Goal: Use online tool/utility: Utilize a website feature to perform a specific function

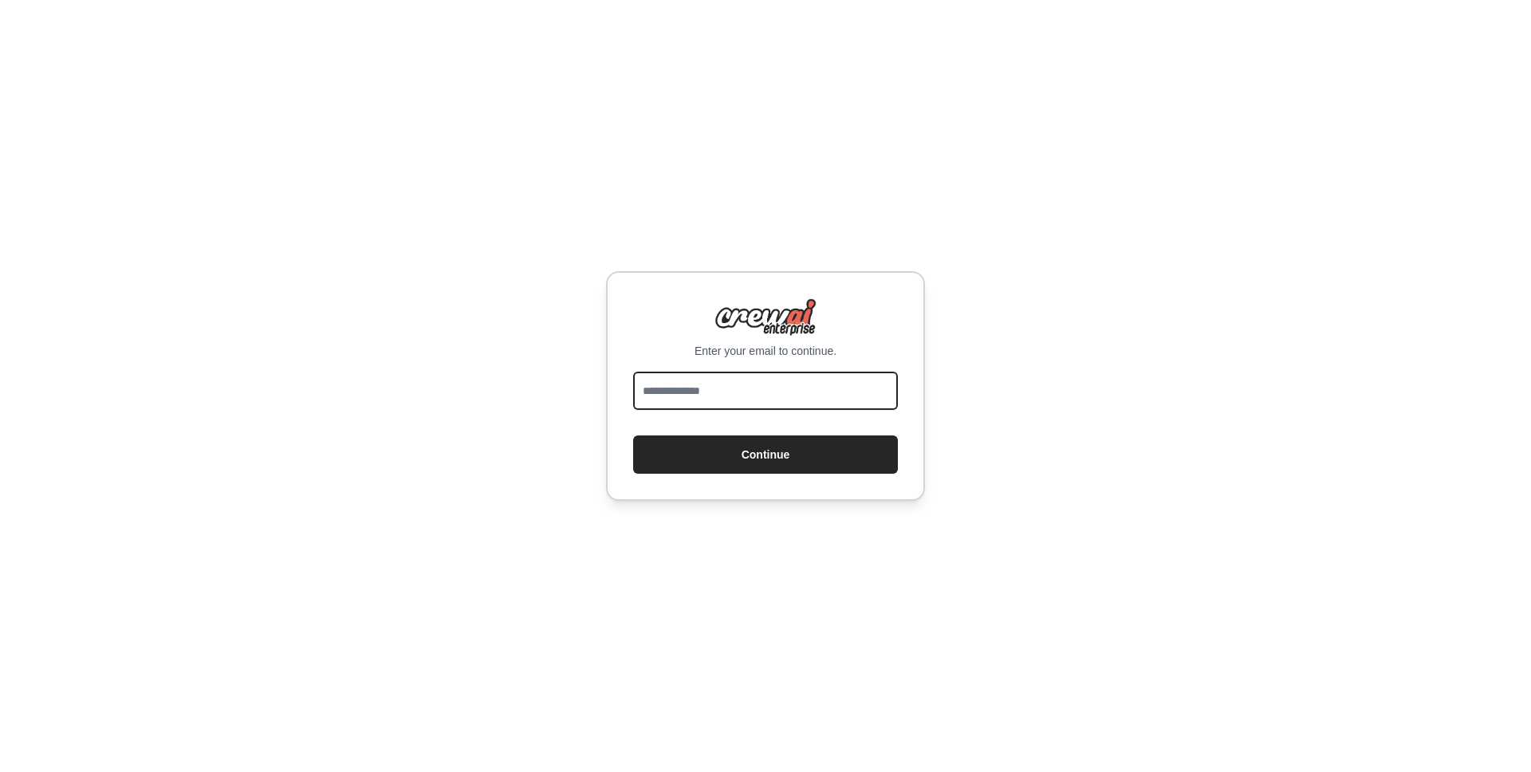
click at [683, 398] on input "email" at bounding box center [765, 391] width 265 height 38
type input "**********"
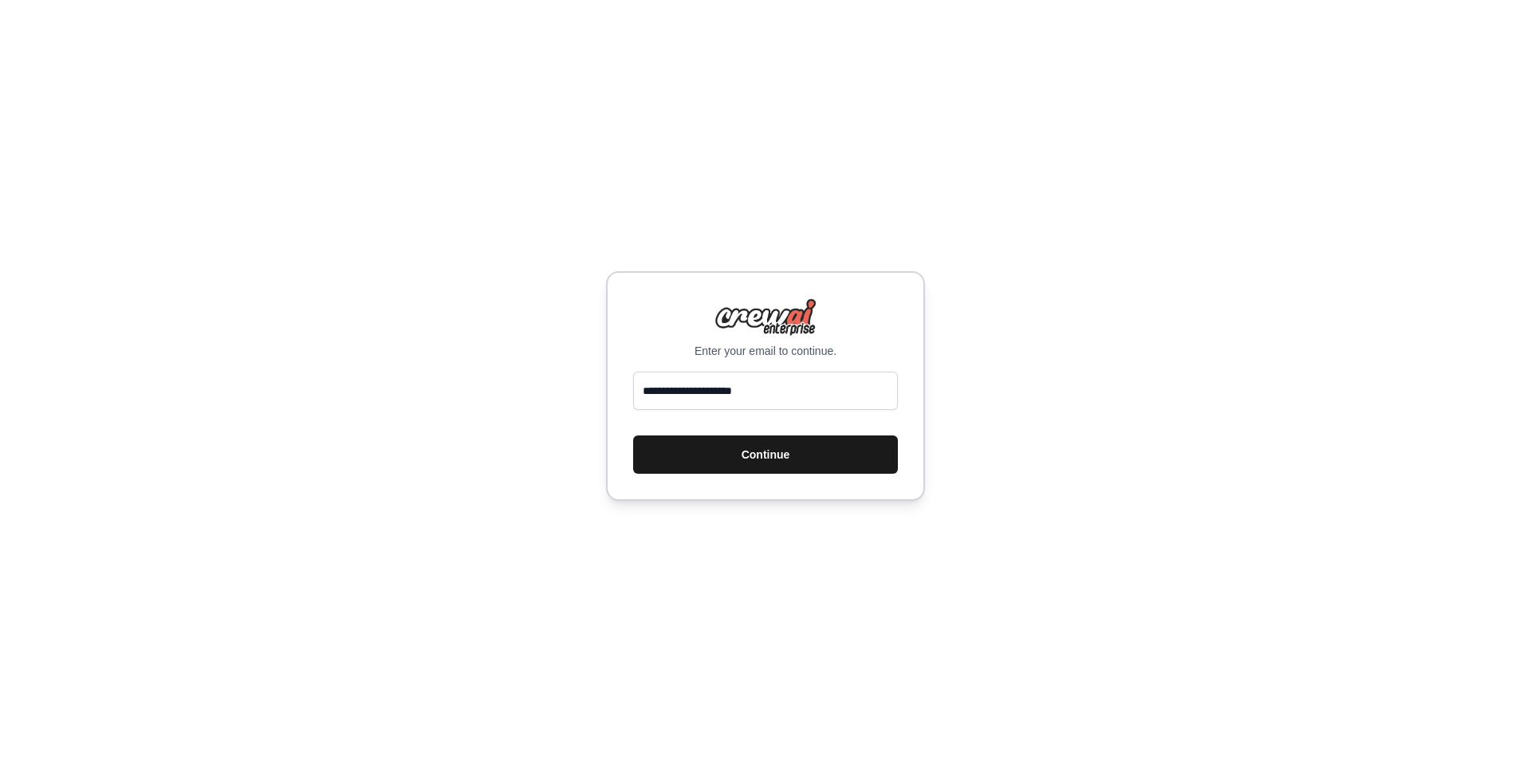
click at [747, 443] on button "Continue" at bounding box center [765, 455] width 265 height 38
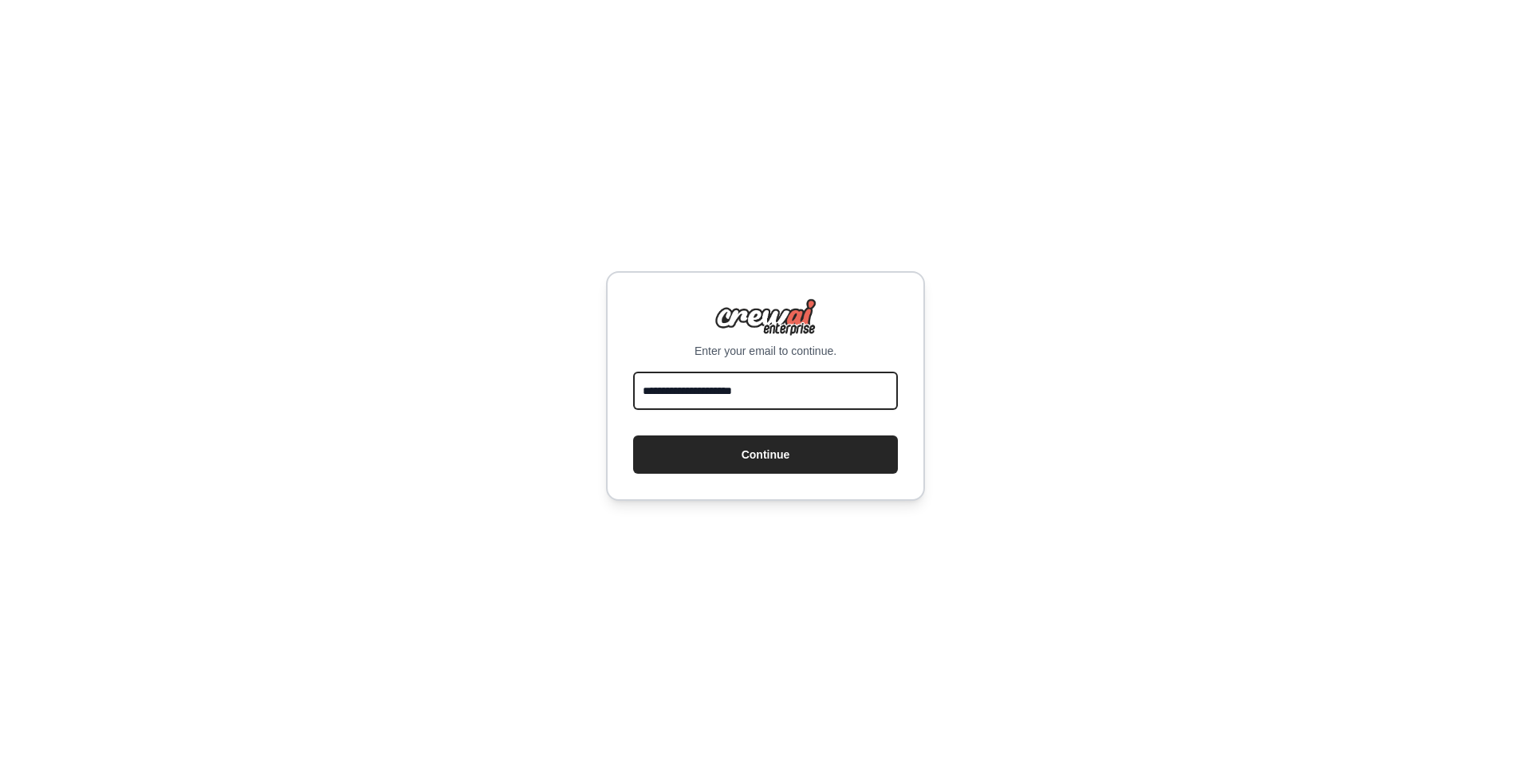
click at [786, 384] on input "**********" at bounding box center [765, 391] width 265 height 38
drag, startPoint x: 784, startPoint y: 385, endPoint x: 617, endPoint y: 384, distance: 167.5
click at [617, 384] on div "**********" at bounding box center [765, 386] width 319 height 230
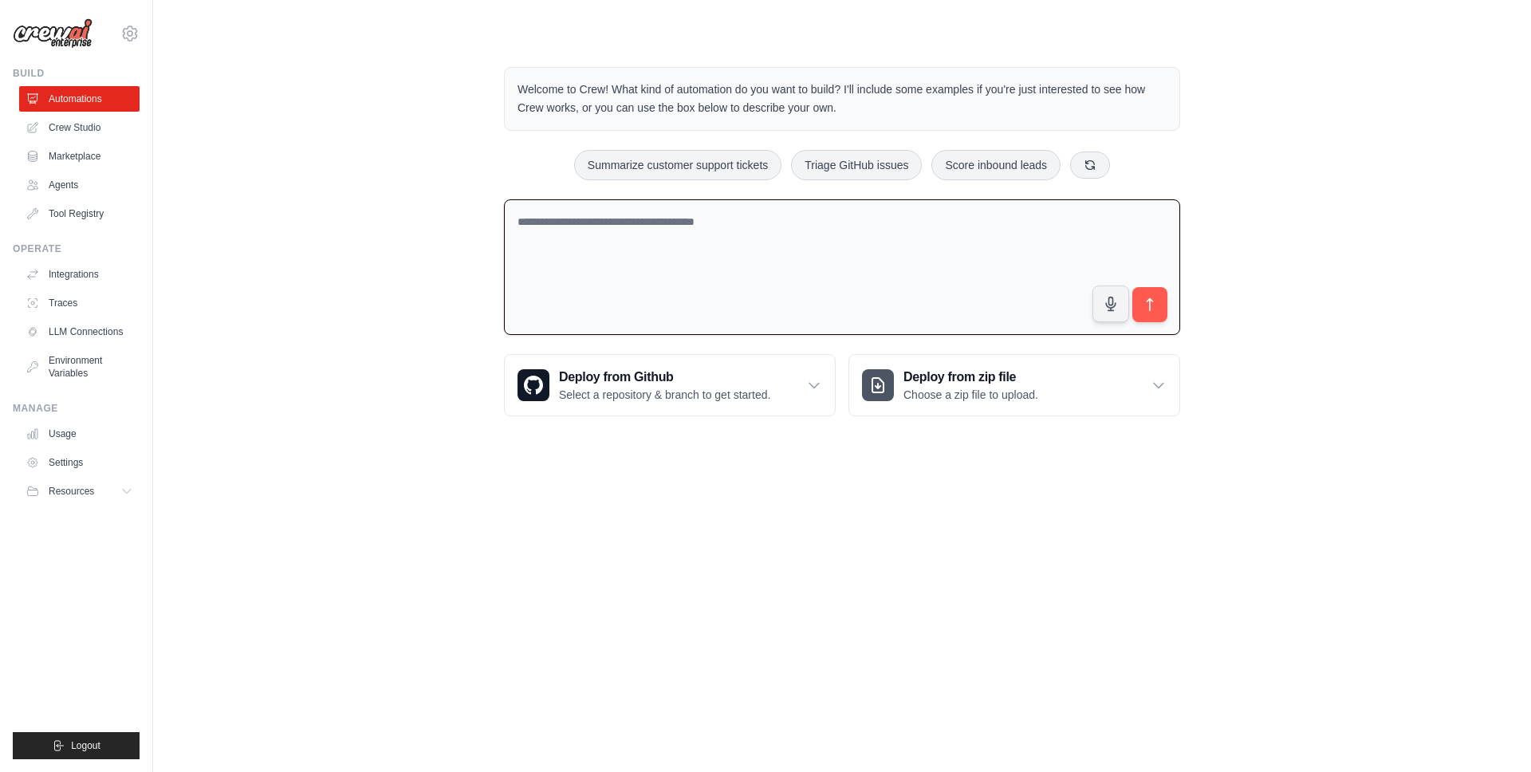
click at [715, 240] on textarea at bounding box center [842, 267] width 676 height 136
click at [948, 254] on textarea at bounding box center [842, 267] width 676 height 136
paste textarea "**********"
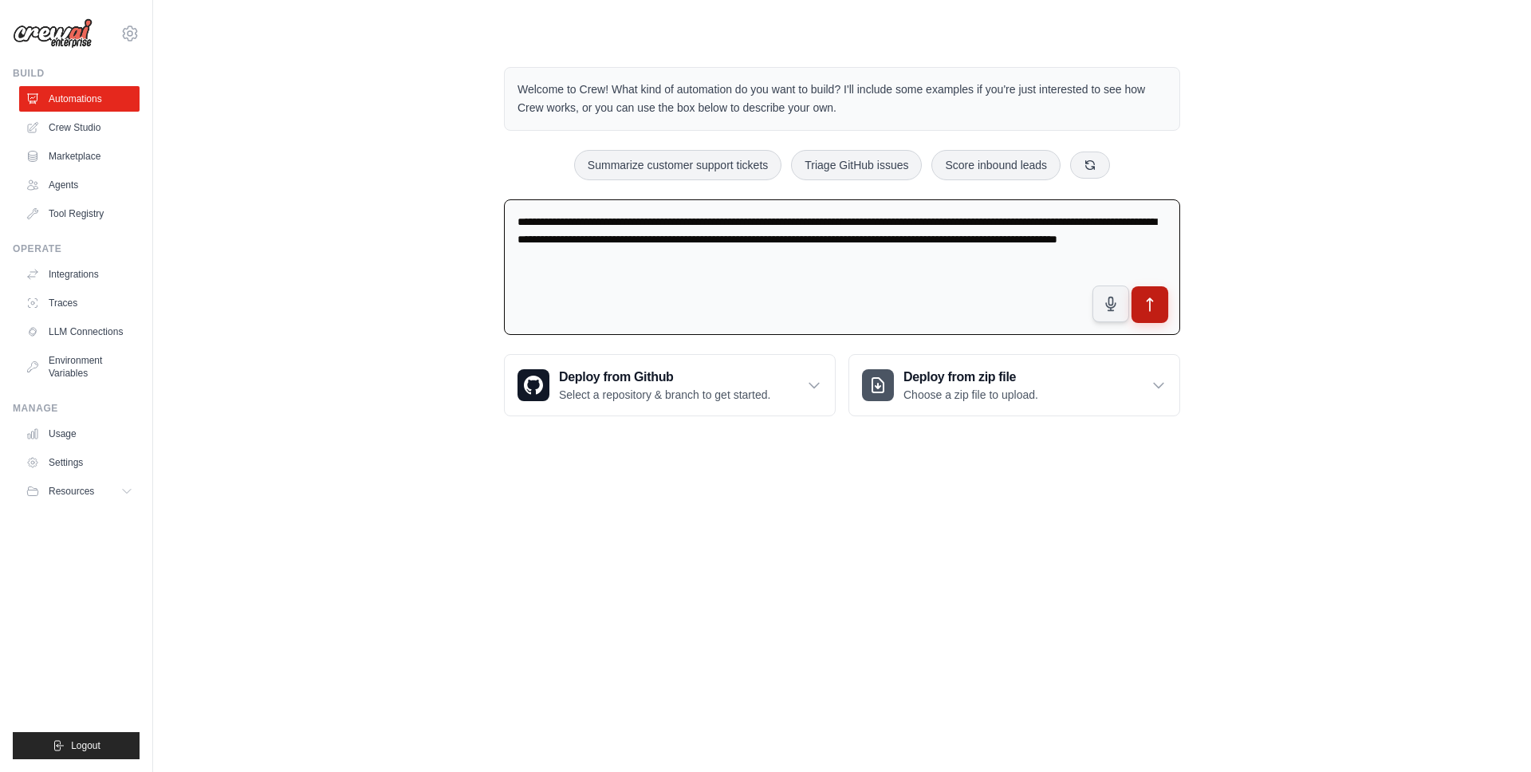
type textarea "**********"
click at [1150, 302] on icon "submit" at bounding box center [1151, 304] width 6 height 13
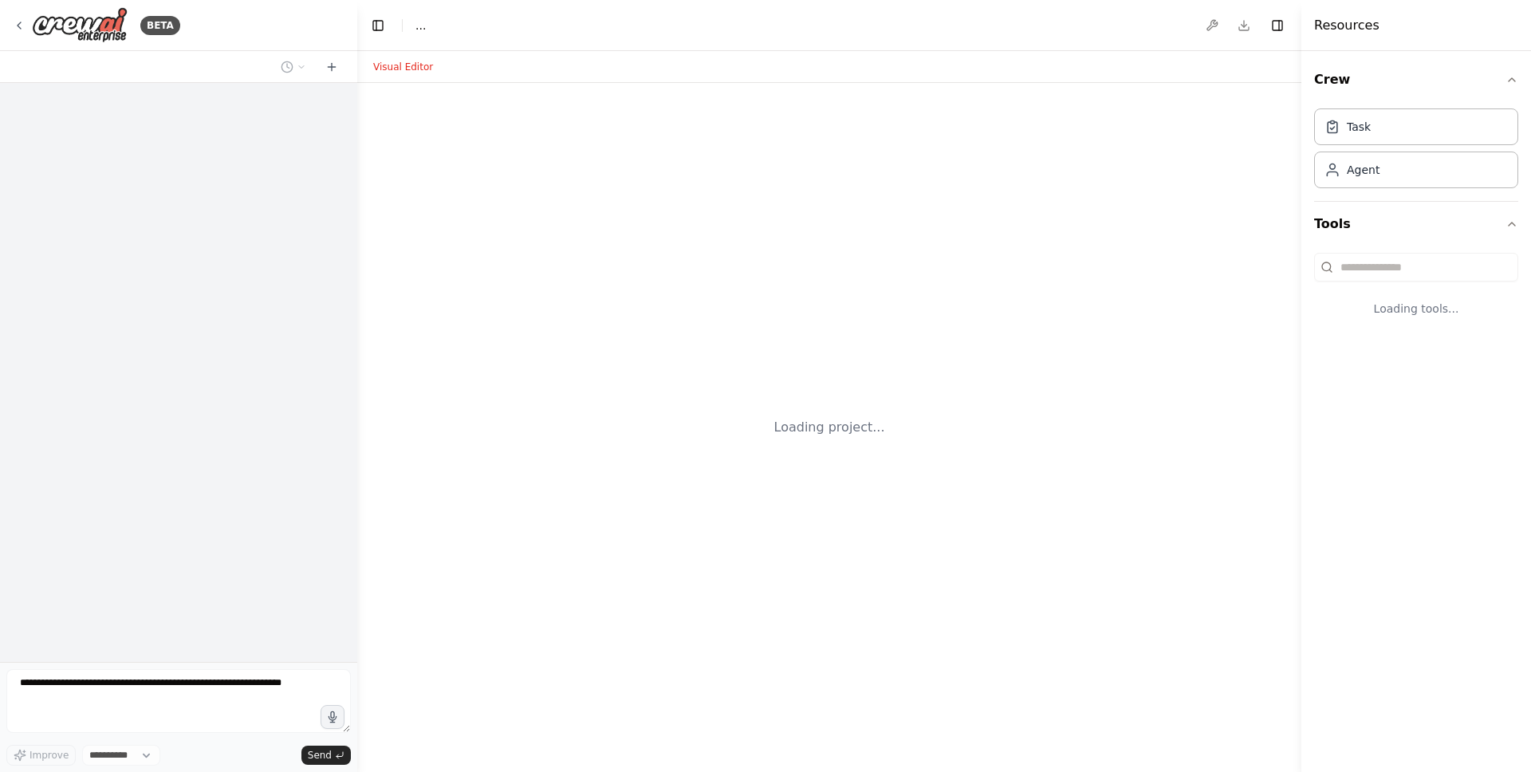
select select "****"
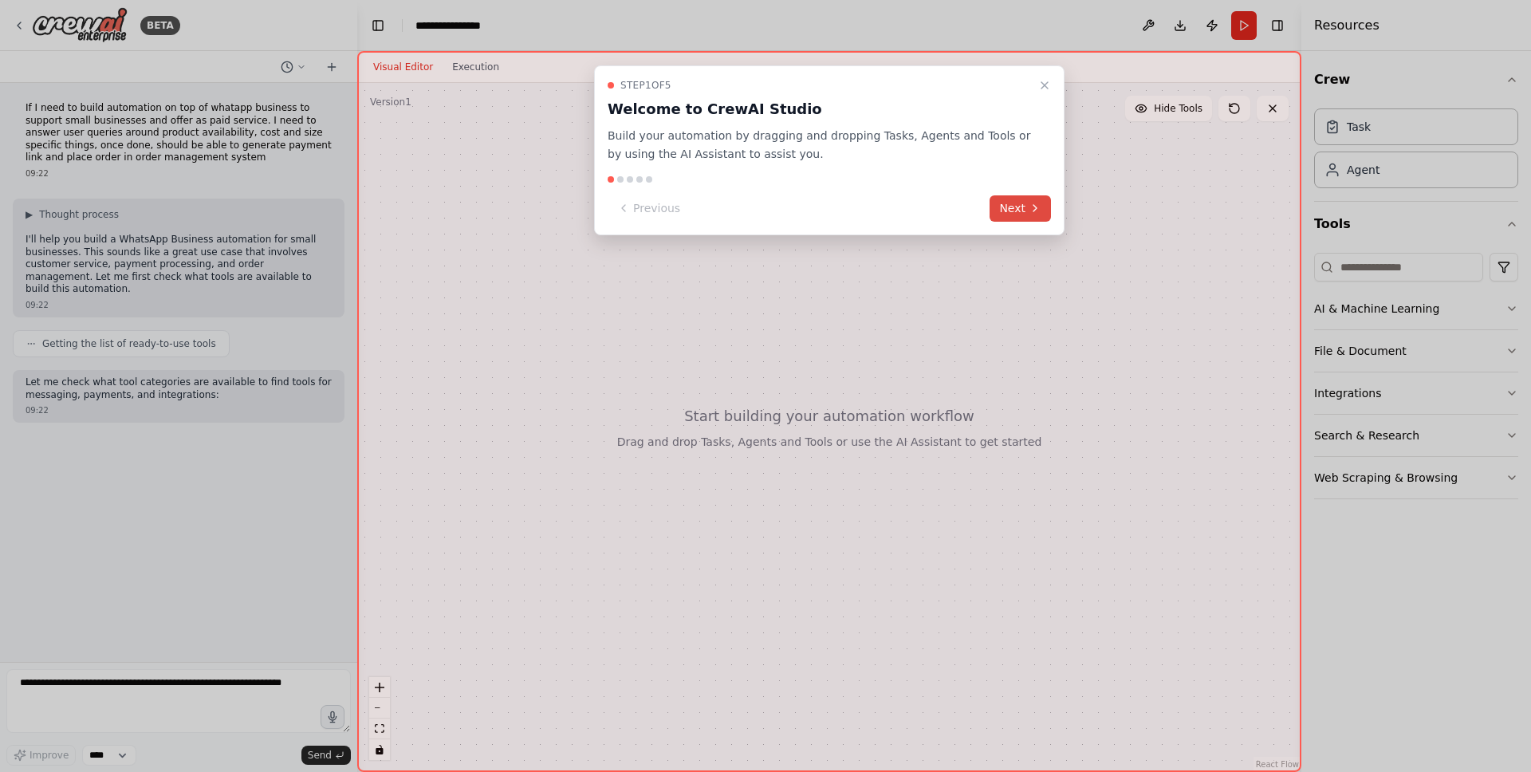
click at [1005, 212] on button "Next" at bounding box center [1020, 208] width 61 height 26
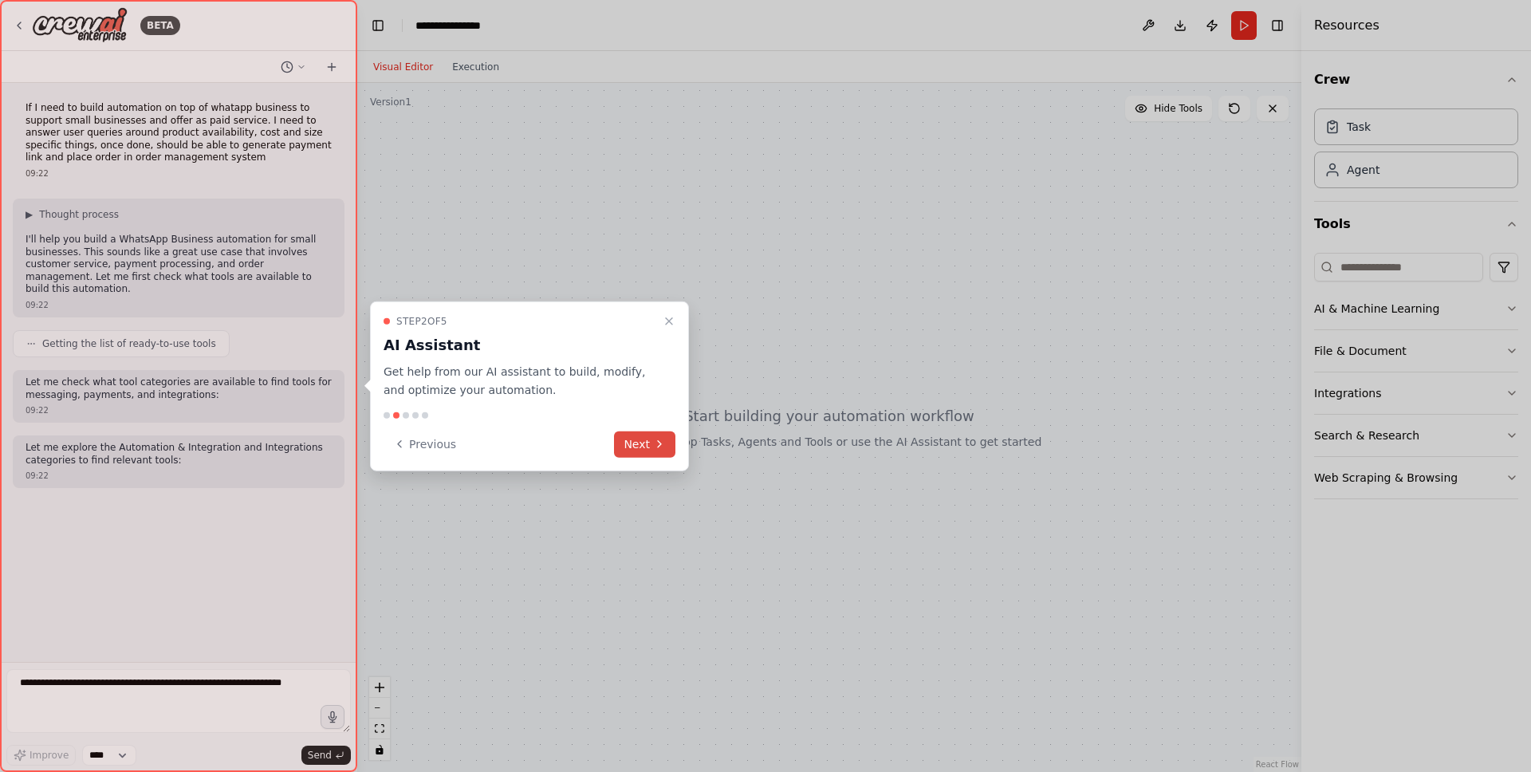
click at [655, 438] on icon at bounding box center [659, 444] width 13 height 13
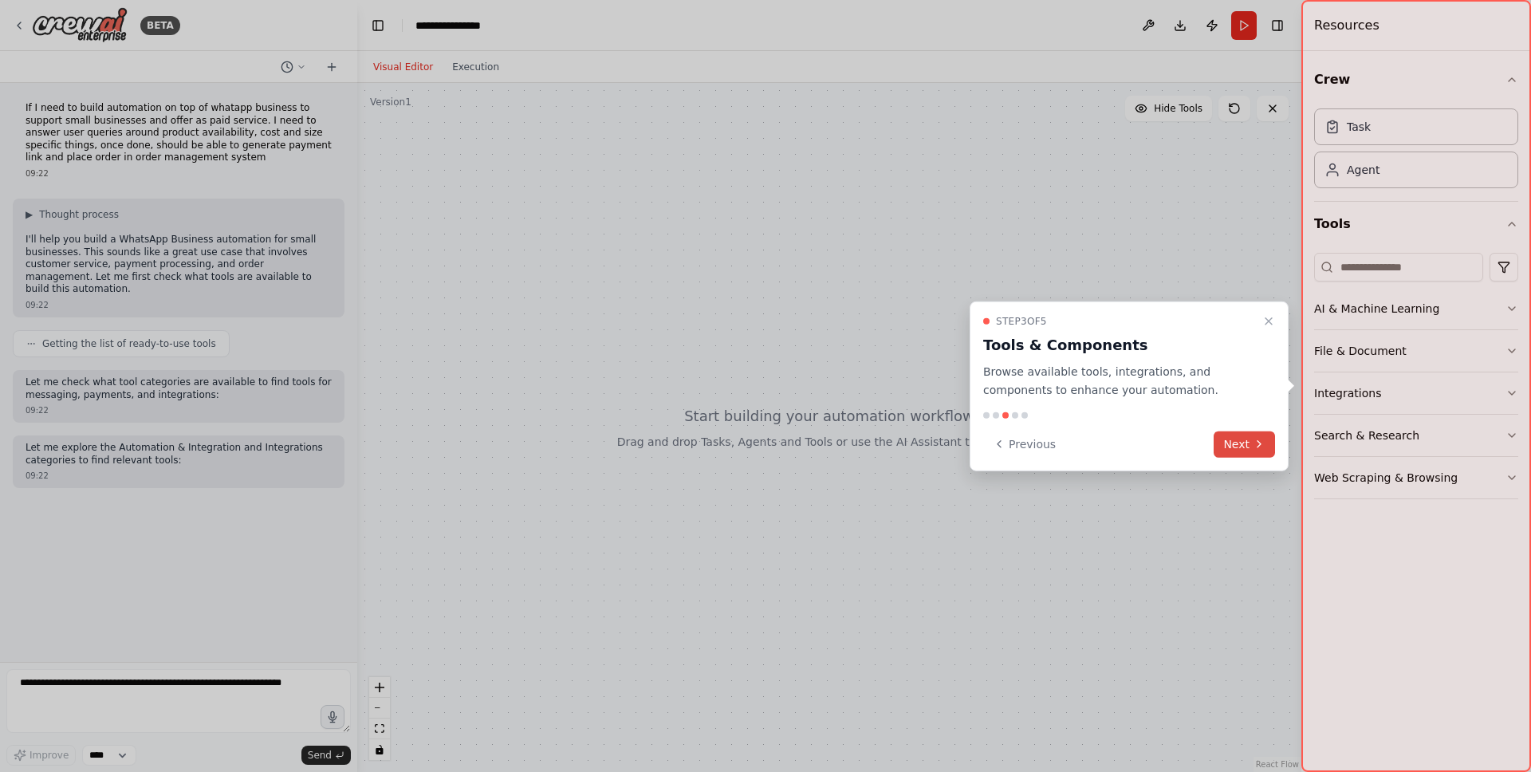
click at [1239, 443] on button "Next" at bounding box center [1244, 444] width 61 height 26
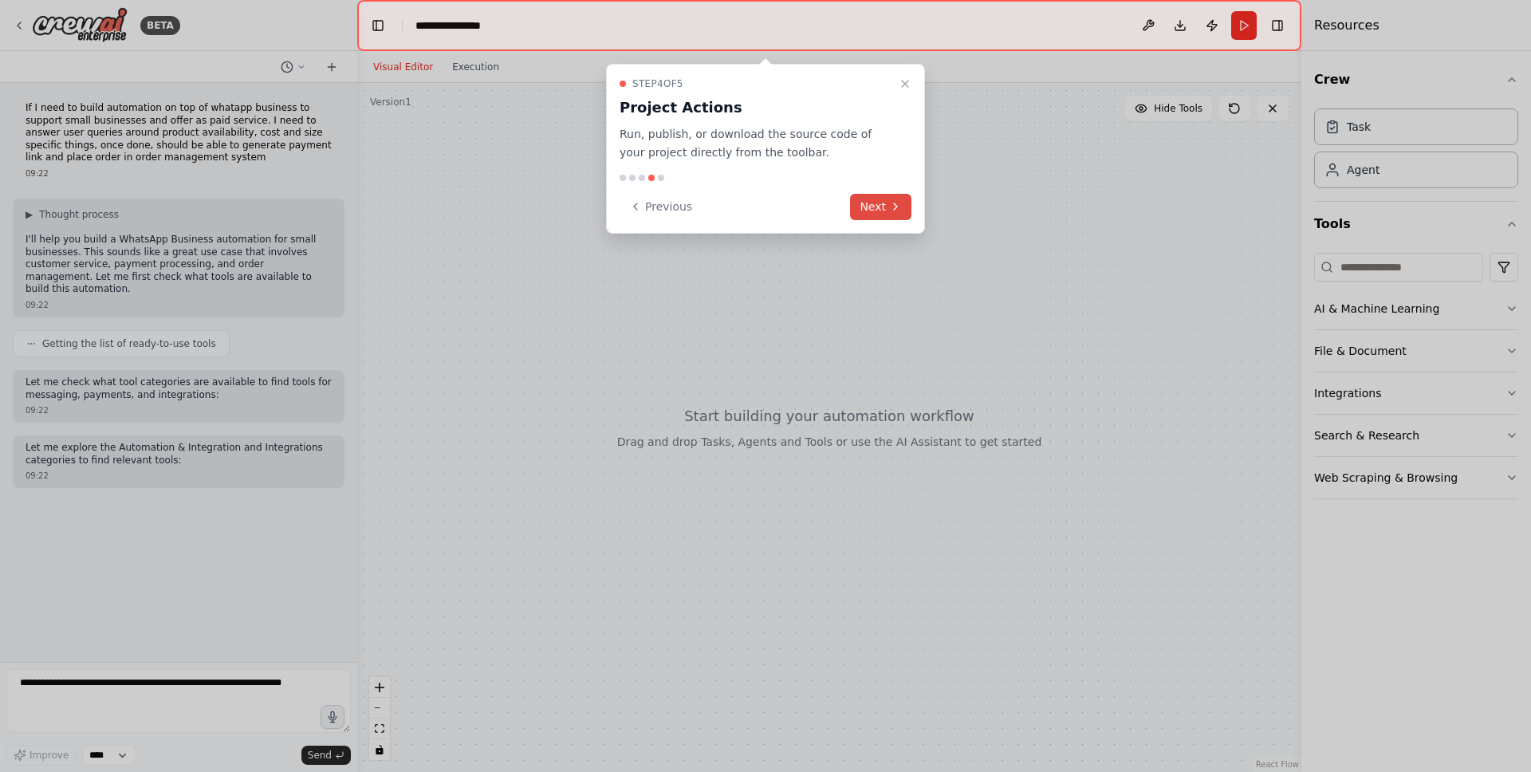
click at [861, 215] on button "Next" at bounding box center [880, 207] width 61 height 26
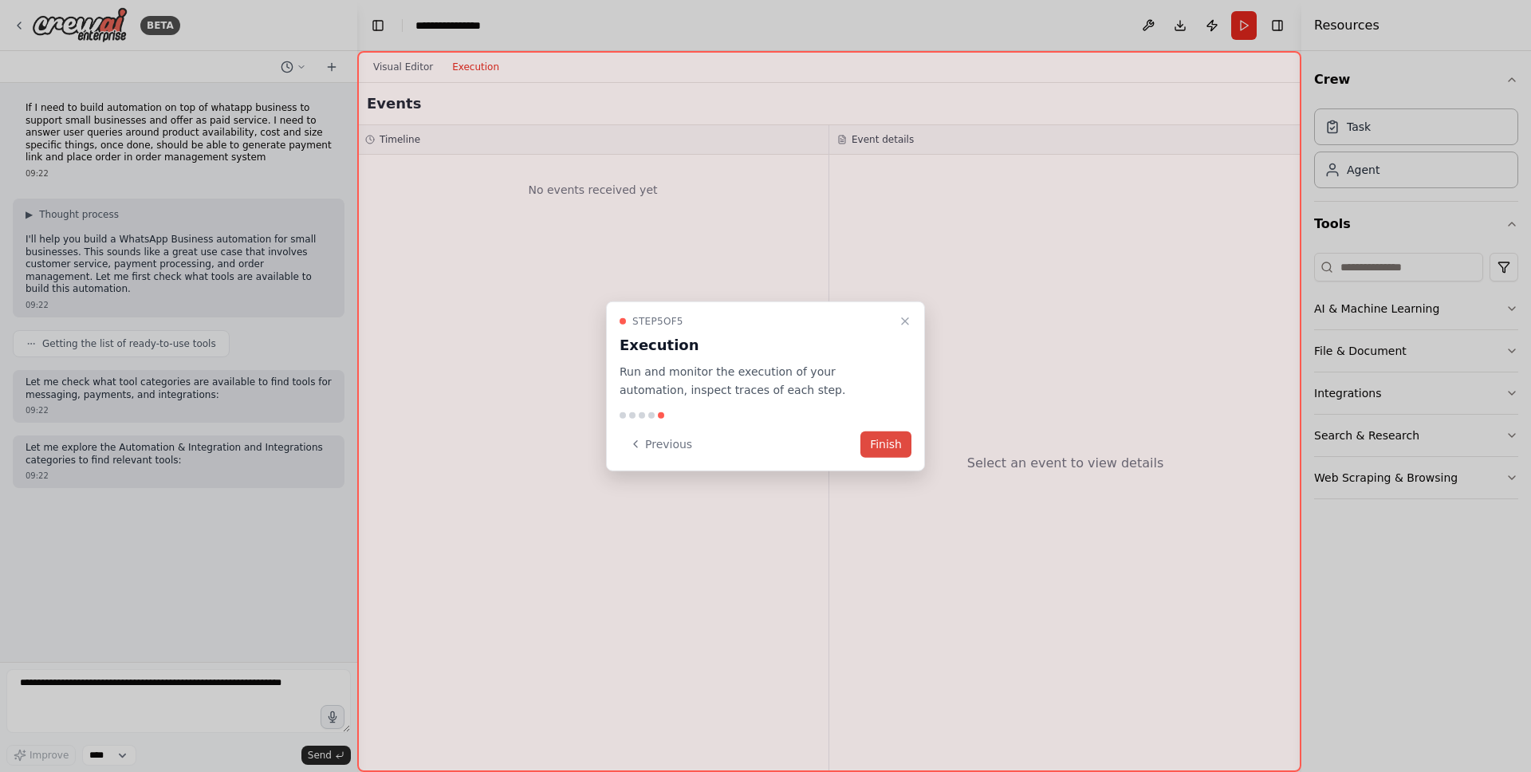
click at [885, 447] on button "Finish" at bounding box center [886, 444] width 51 height 26
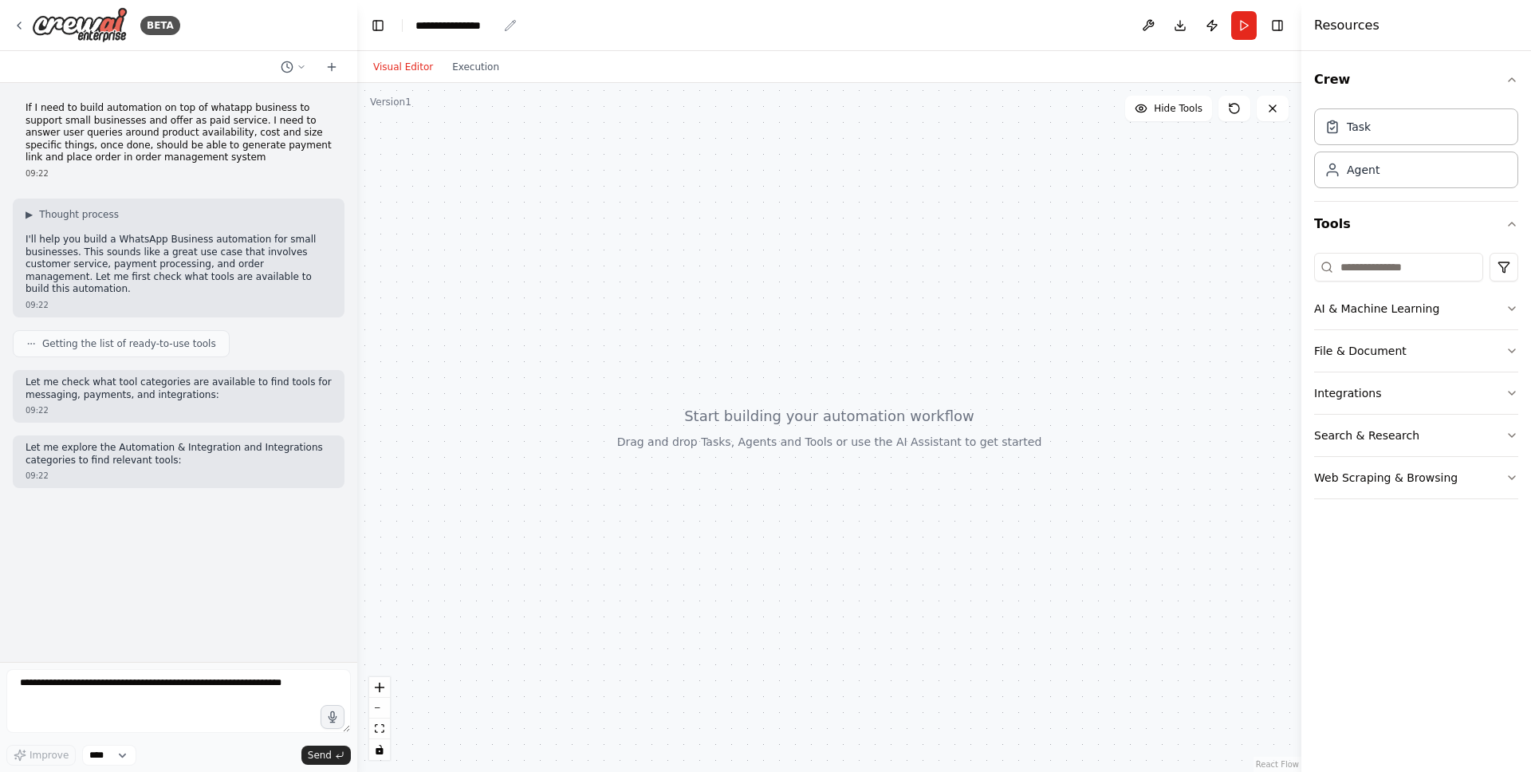
click at [467, 26] on div "**********" at bounding box center [457, 26] width 82 height 16
click at [504, 25] on div "**********" at bounding box center [476, 26] width 120 height 16
drag, startPoint x: 504, startPoint y: 25, endPoint x: 386, endPoint y: 10, distance: 119.0
click at [386, 10] on header "**********" at bounding box center [829, 25] width 944 height 51
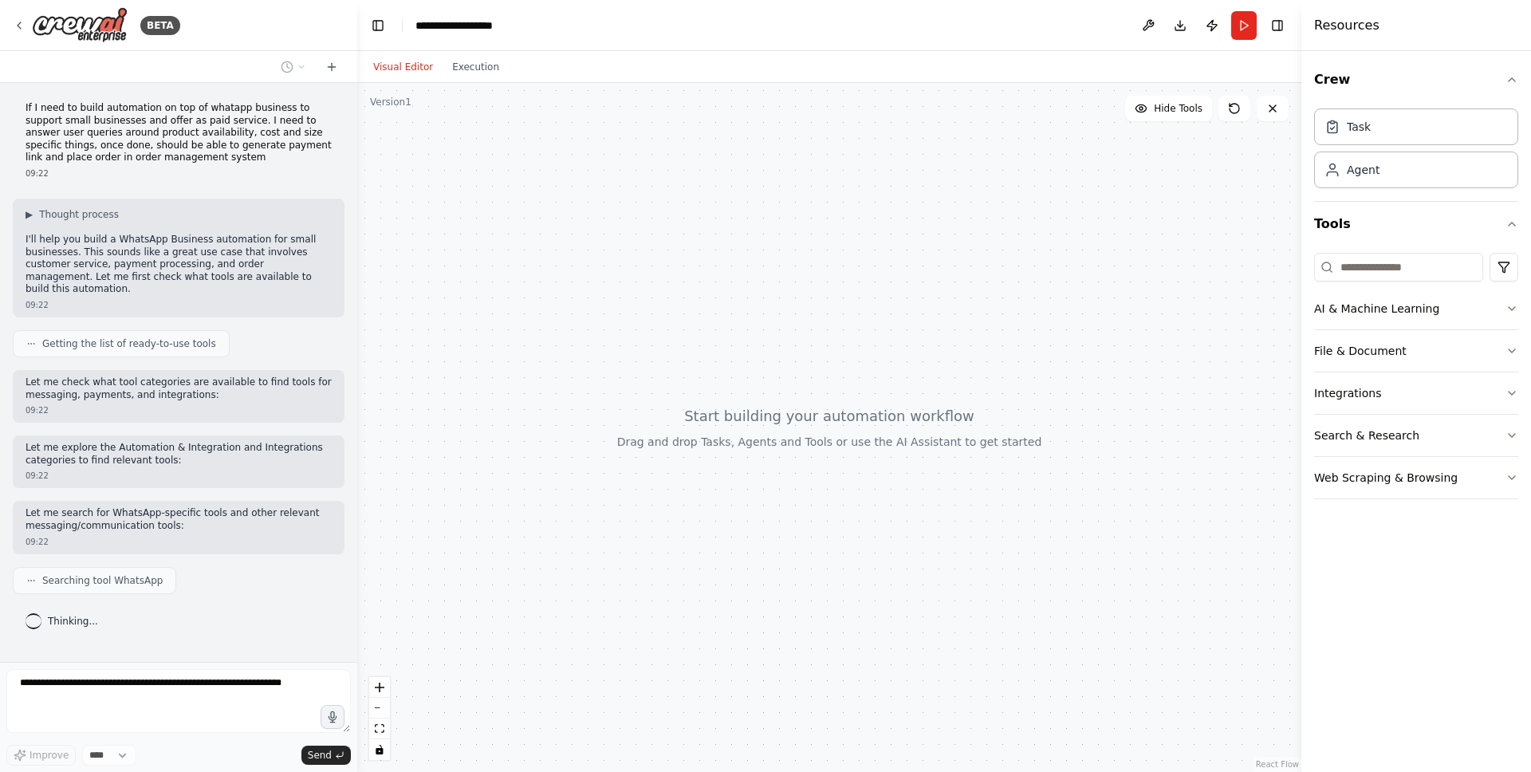
click at [602, 162] on div at bounding box center [829, 427] width 944 height 689
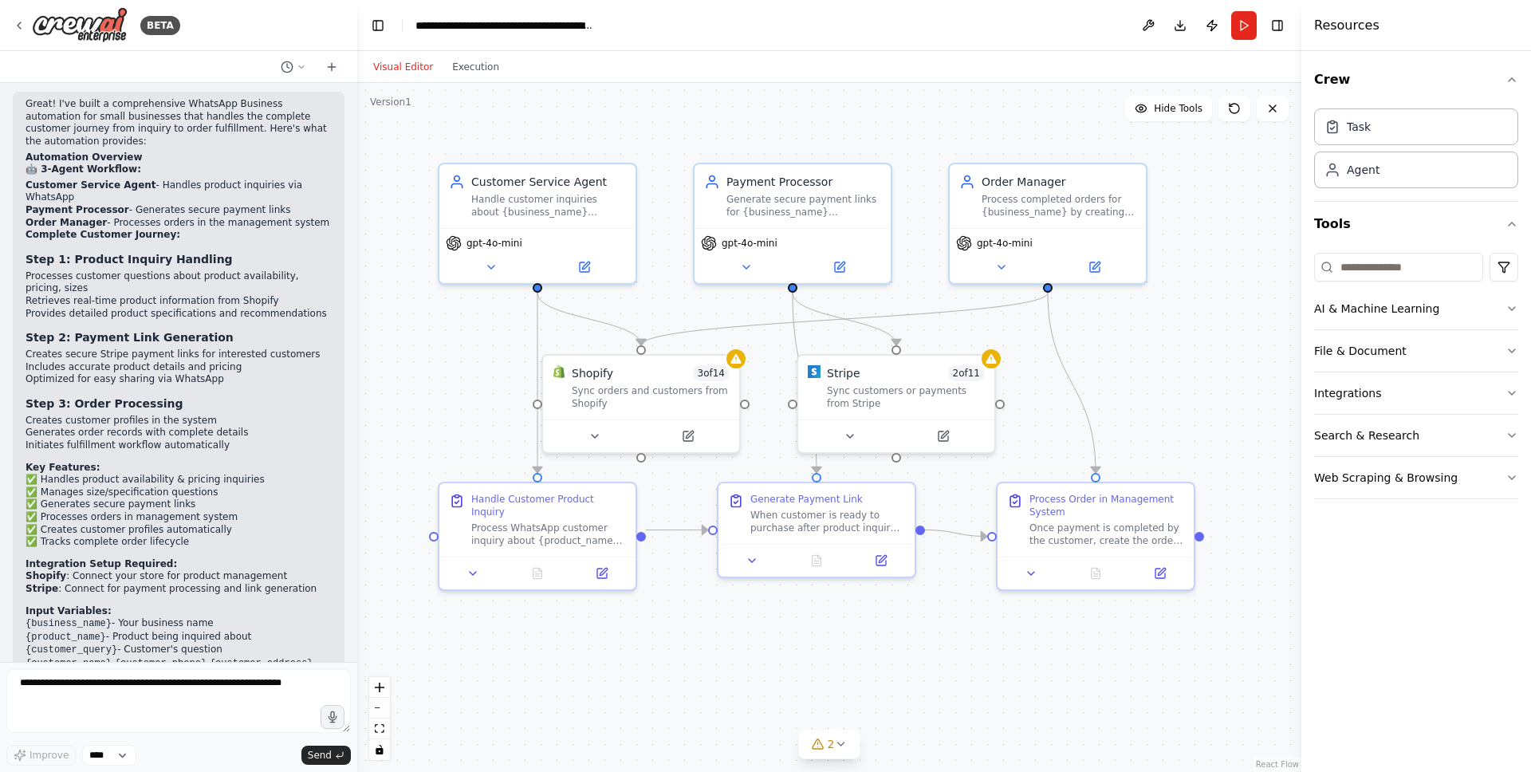
scroll to position [1605, 0]
click at [502, 199] on div "Handle customer inquiries about {business_name} products including availability…" at bounding box center [548, 203] width 155 height 26
click at [498, 271] on button at bounding box center [491, 263] width 90 height 19
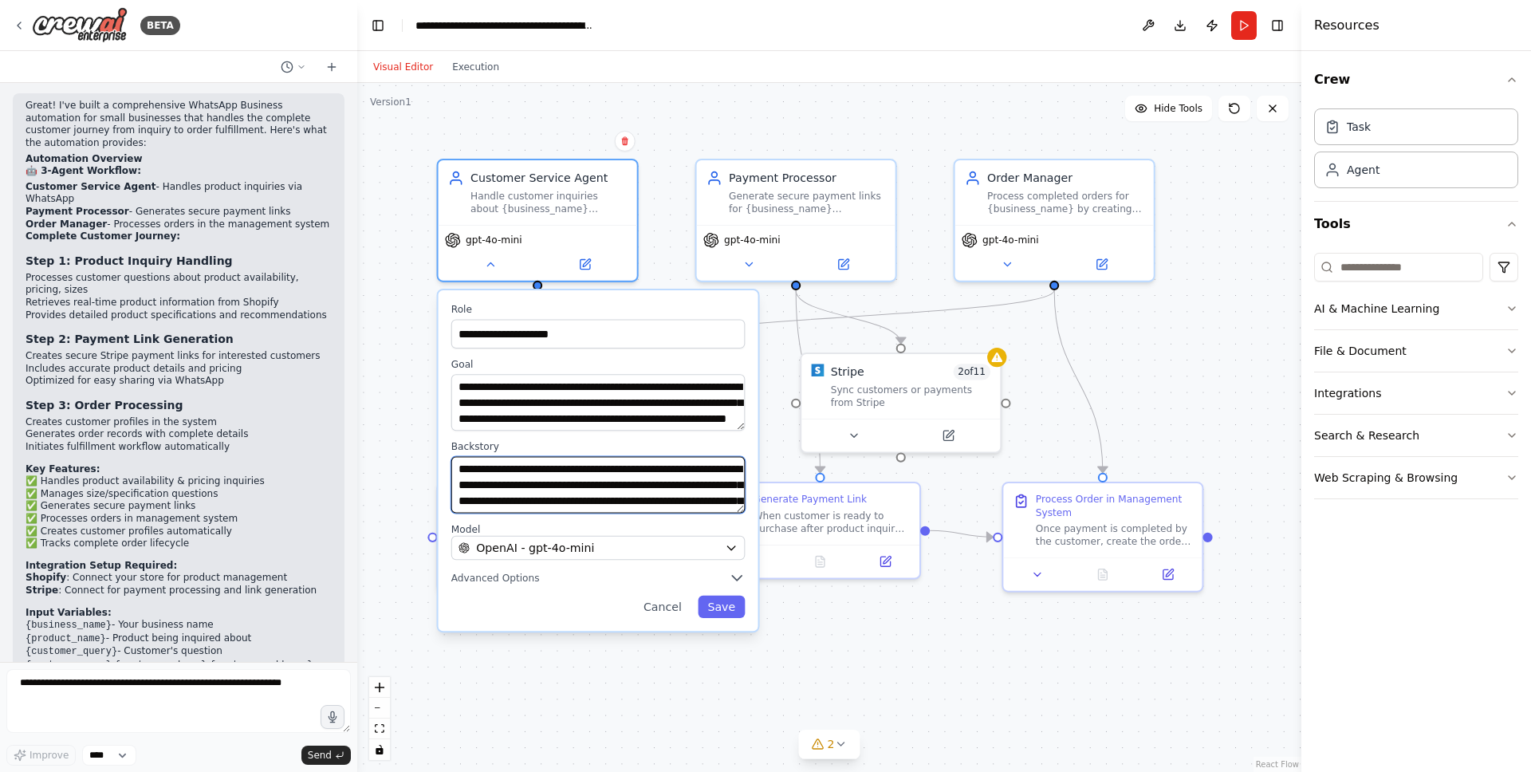
click at [594, 484] on textarea "**********" at bounding box center [598, 485] width 294 height 57
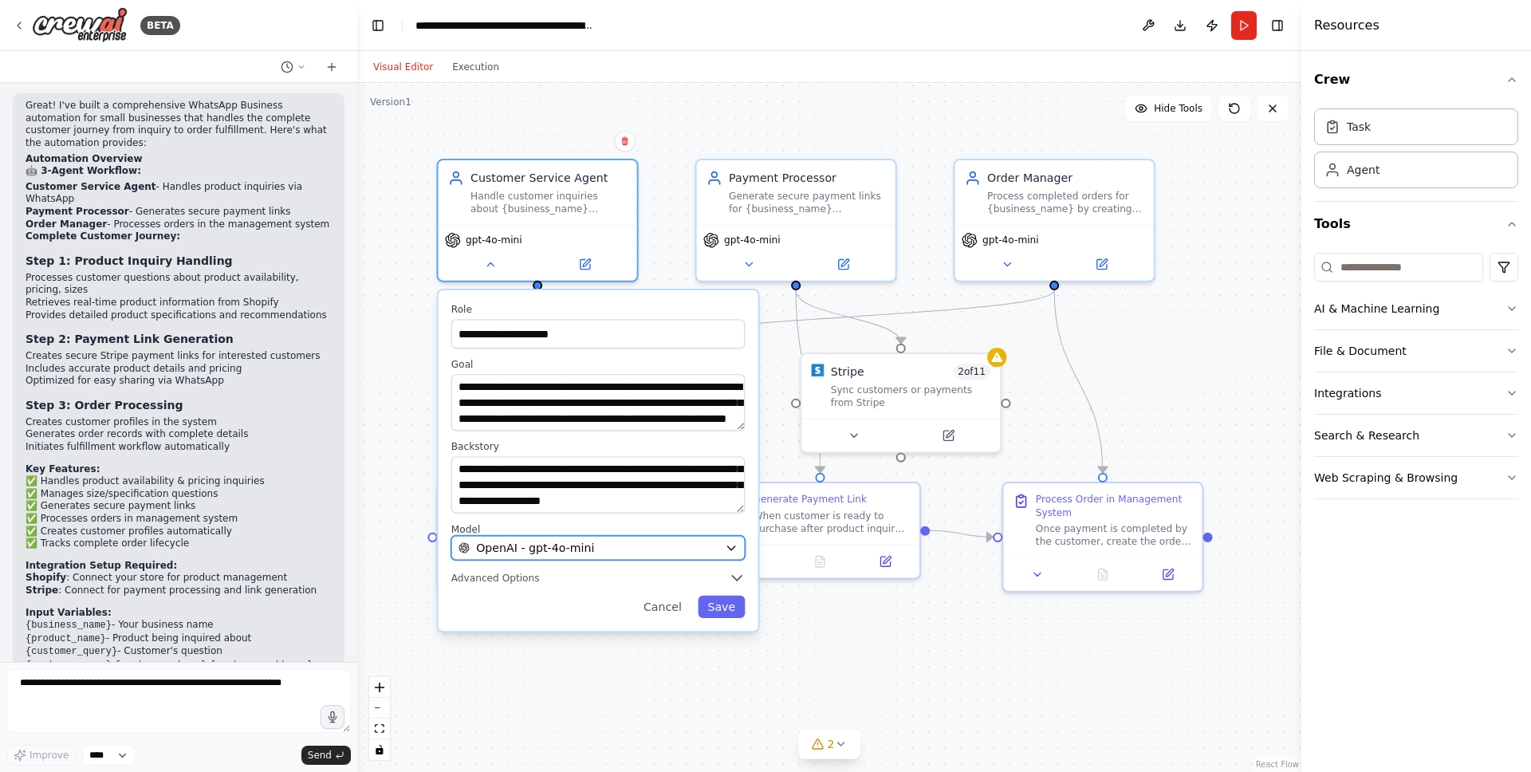
click at [627, 538] on button "OpenAI - gpt-4o-mini" at bounding box center [598, 548] width 294 height 24
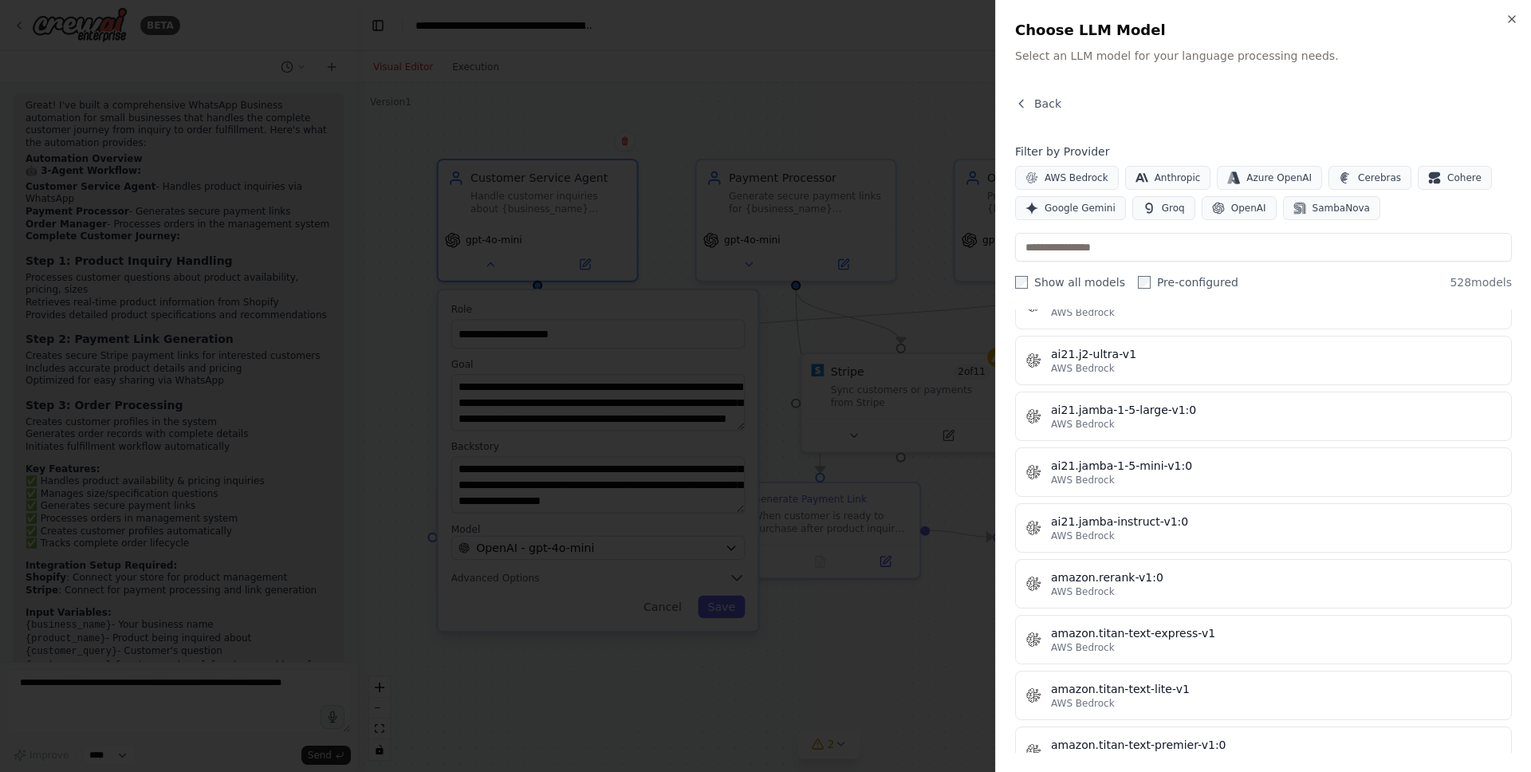
scroll to position [807, 0]
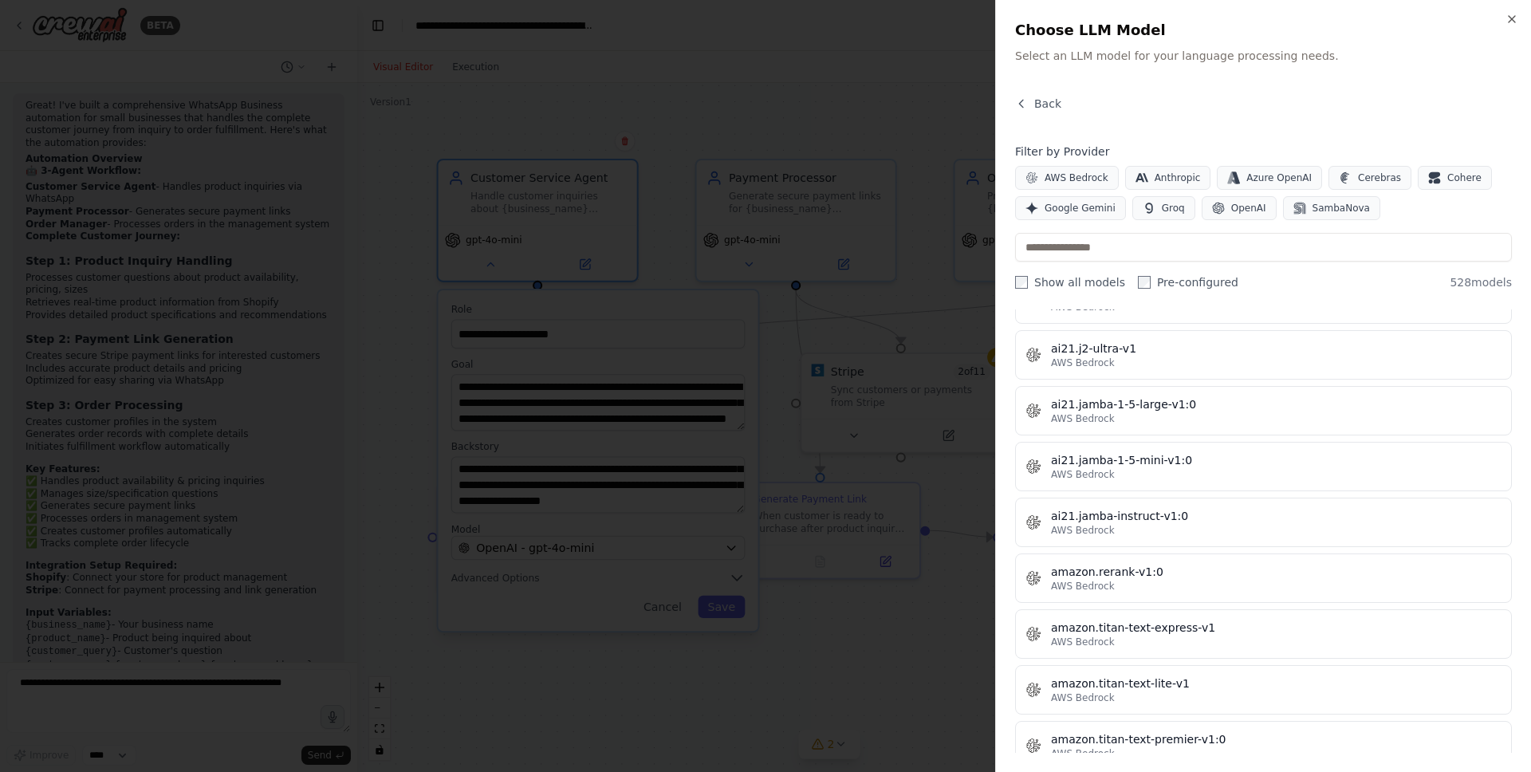
drag, startPoint x: 1516, startPoint y: 22, endPoint x: 1511, endPoint y: 30, distance: 8.6
click at [1516, 22] on icon "button" at bounding box center [1512, 19] width 13 height 13
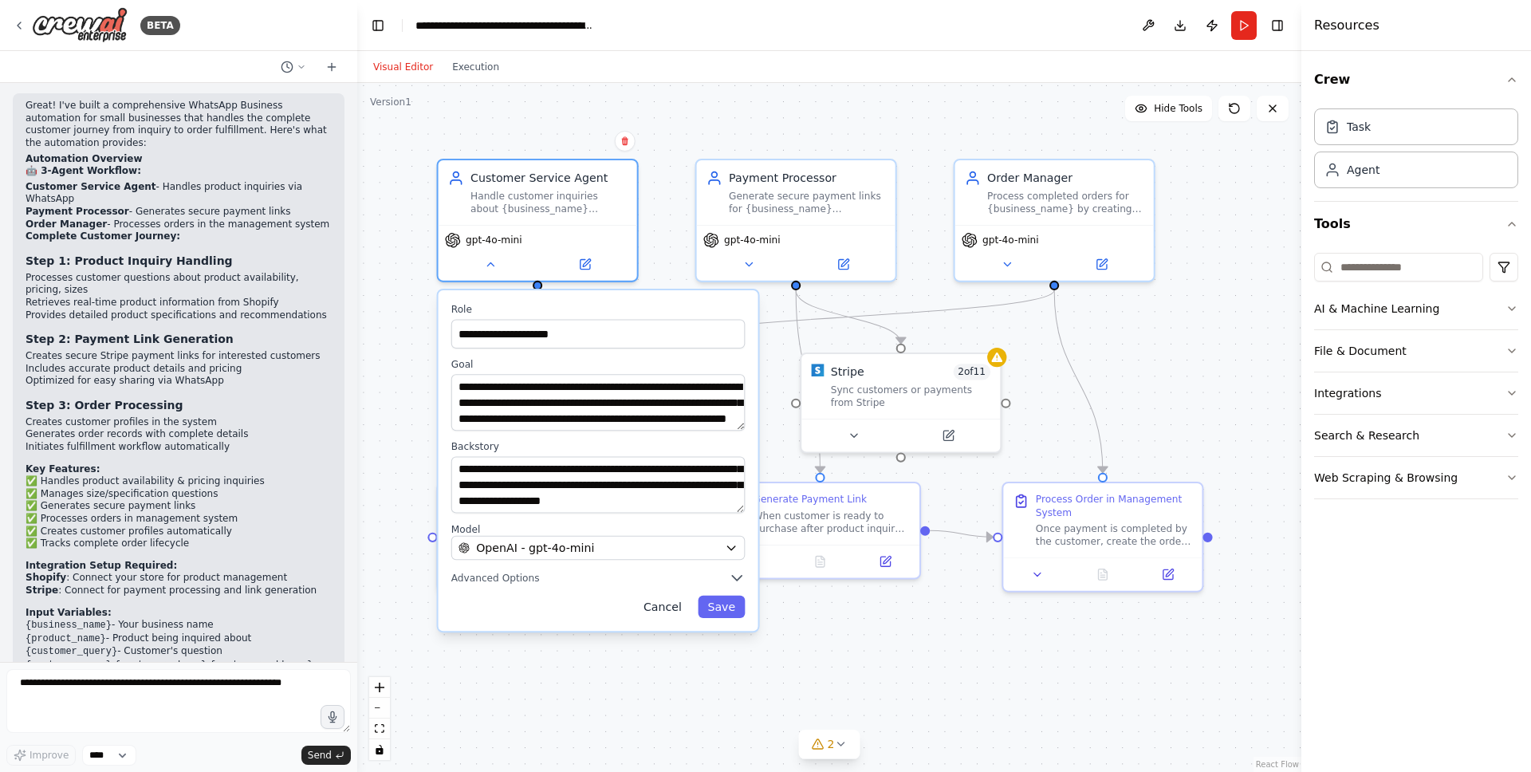
click at [681, 609] on button "Cancel" at bounding box center [662, 607] width 57 height 22
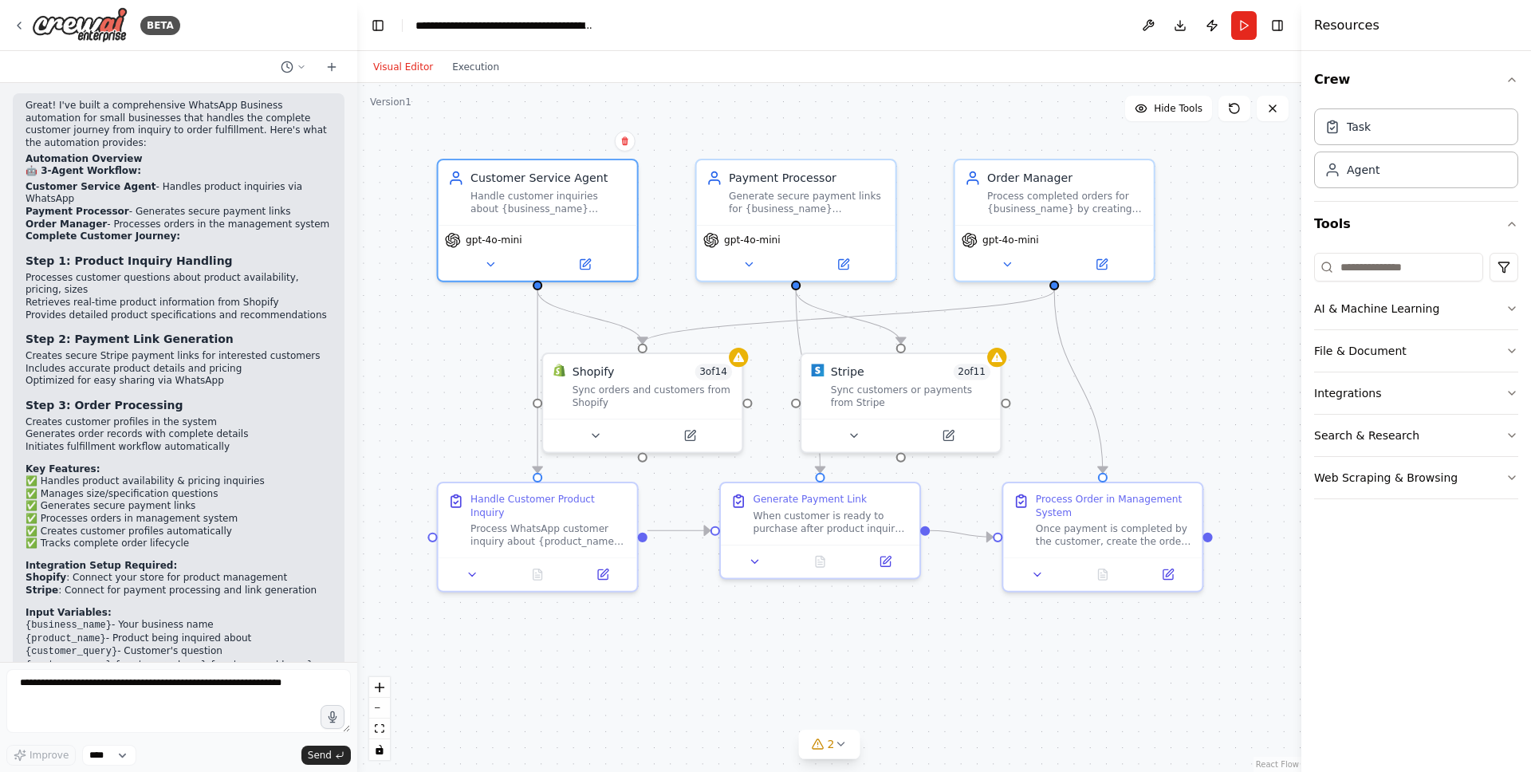
click at [660, 615] on div ".deletable-edge-delete-btn { width: 20px; height: 20px; border: 0px solid #ffff…" at bounding box center [829, 427] width 944 height 689
drag, startPoint x: 542, startPoint y: 524, endPoint x: 507, endPoint y: 543, distance: 40.7
click at [507, 543] on div "Process WhatsApp customer inquiry about {product_name} for {business_name}. Ret…" at bounding box center [517, 548] width 156 height 26
click at [512, 540] on div "Process WhatsApp customer inquiry about {product_name} for {business_name}. Ret…" at bounding box center [517, 548] width 156 height 26
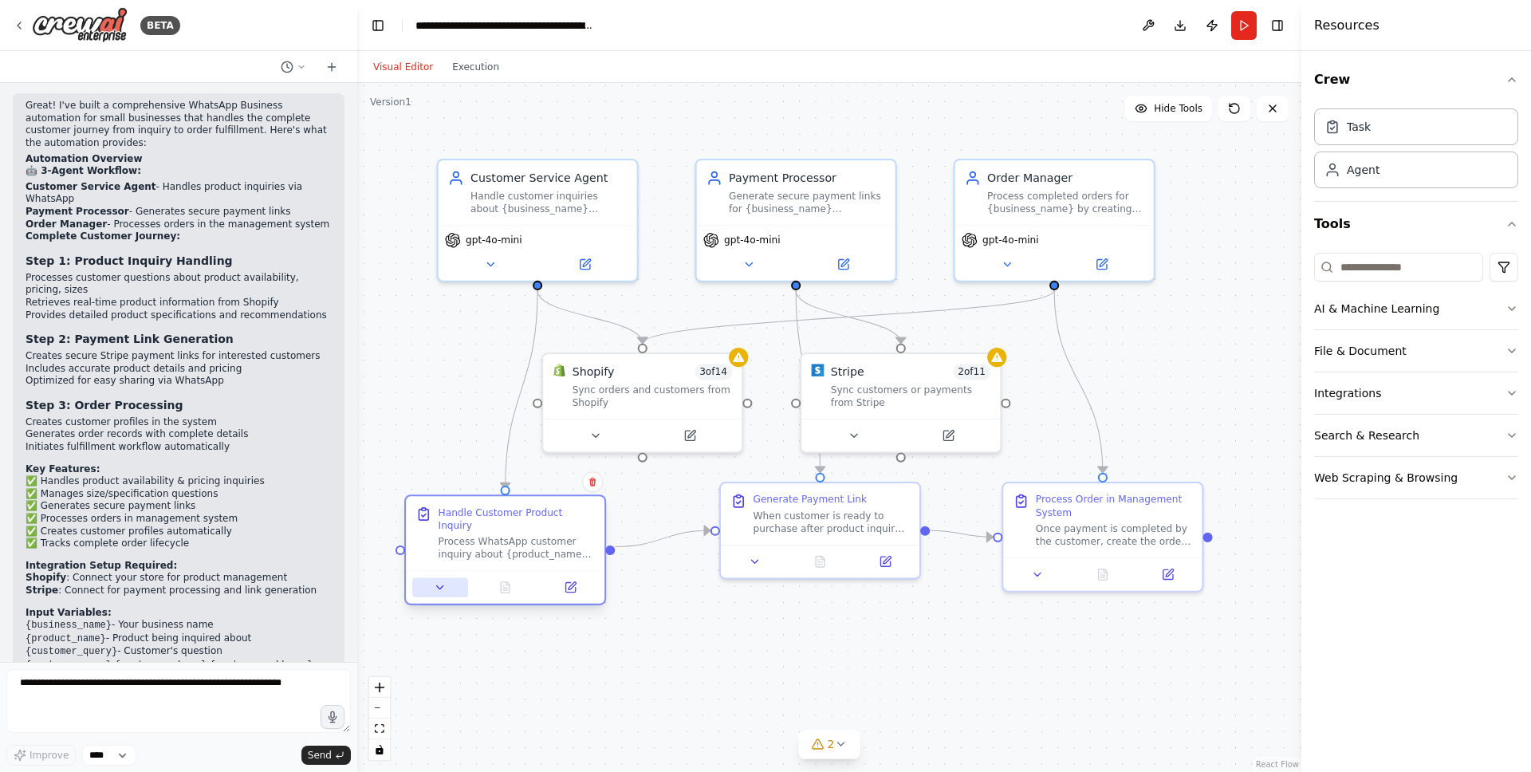
click at [440, 581] on icon at bounding box center [440, 587] width 13 height 13
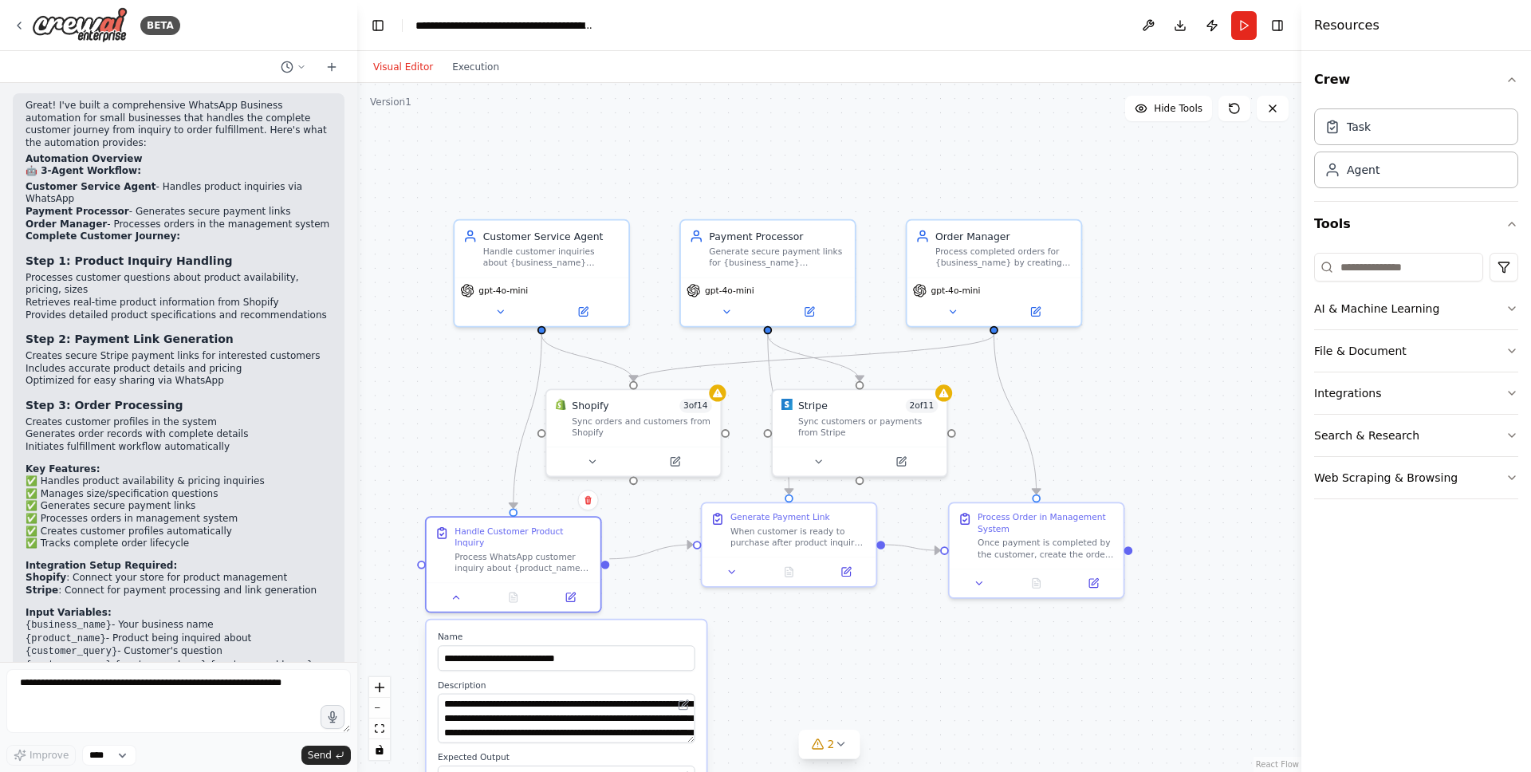
click at [806, 639] on div ".deletable-edge-delete-btn { width: 20px; height: 20px; border: 0px solid #ffff…" at bounding box center [829, 427] width 944 height 689
click at [583, 258] on div "Handle customer inquiries about {business_name} products including availability…" at bounding box center [551, 254] width 137 height 22
click at [581, 246] on div "Handle customer inquiries about {business_name} products including availability…" at bounding box center [551, 254] width 137 height 22
click at [743, 254] on div "Generate secure payment links for {business_name} customers who are ready to pu…" at bounding box center [777, 254] width 137 height 22
click at [986, 246] on div "Process completed orders for {business_name} by creating order records in the o…" at bounding box center [1004, 254] width 137 height 22
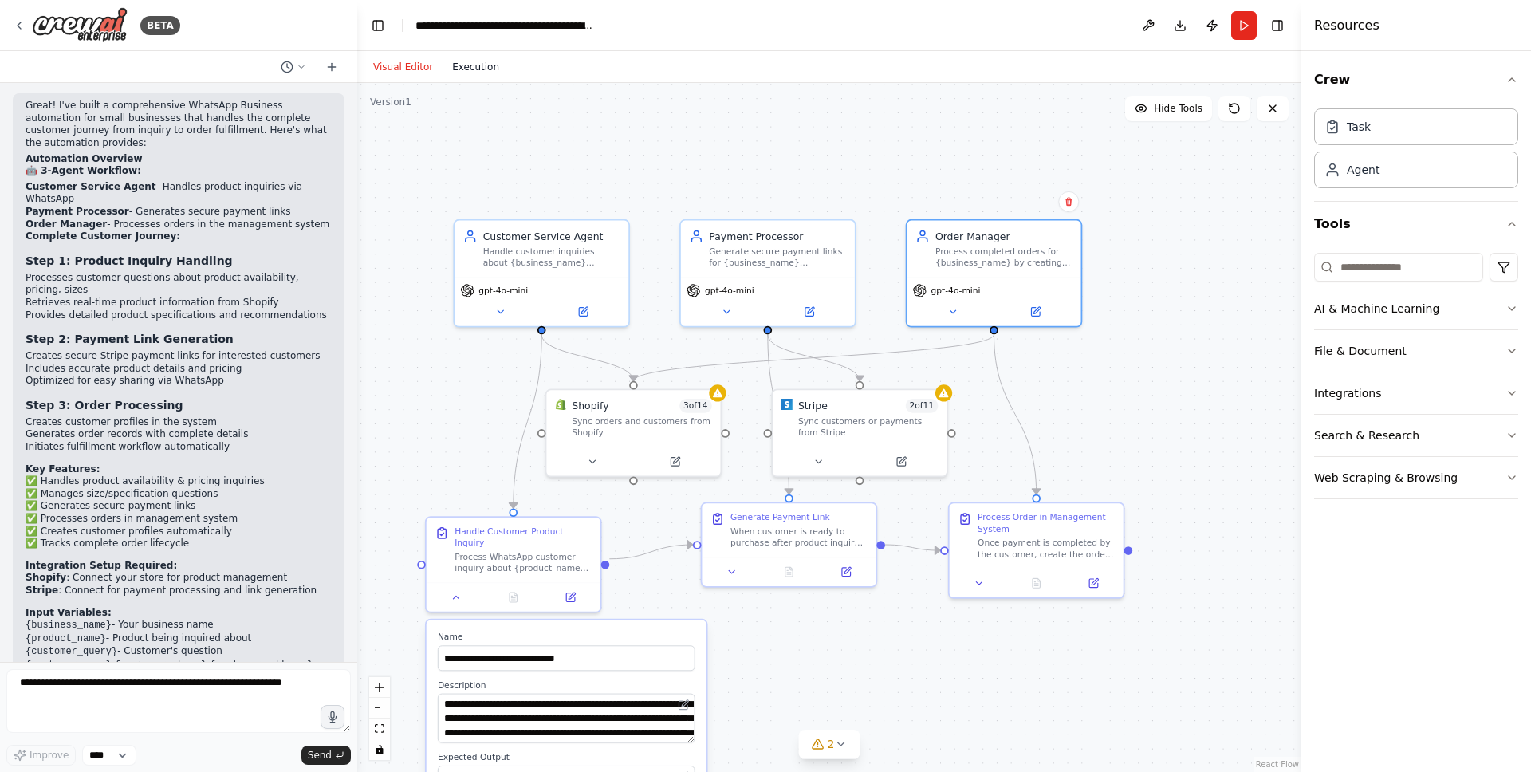
click at [454, 70] on button "Execution" at bounding box center [476, 66] width 66 height 19
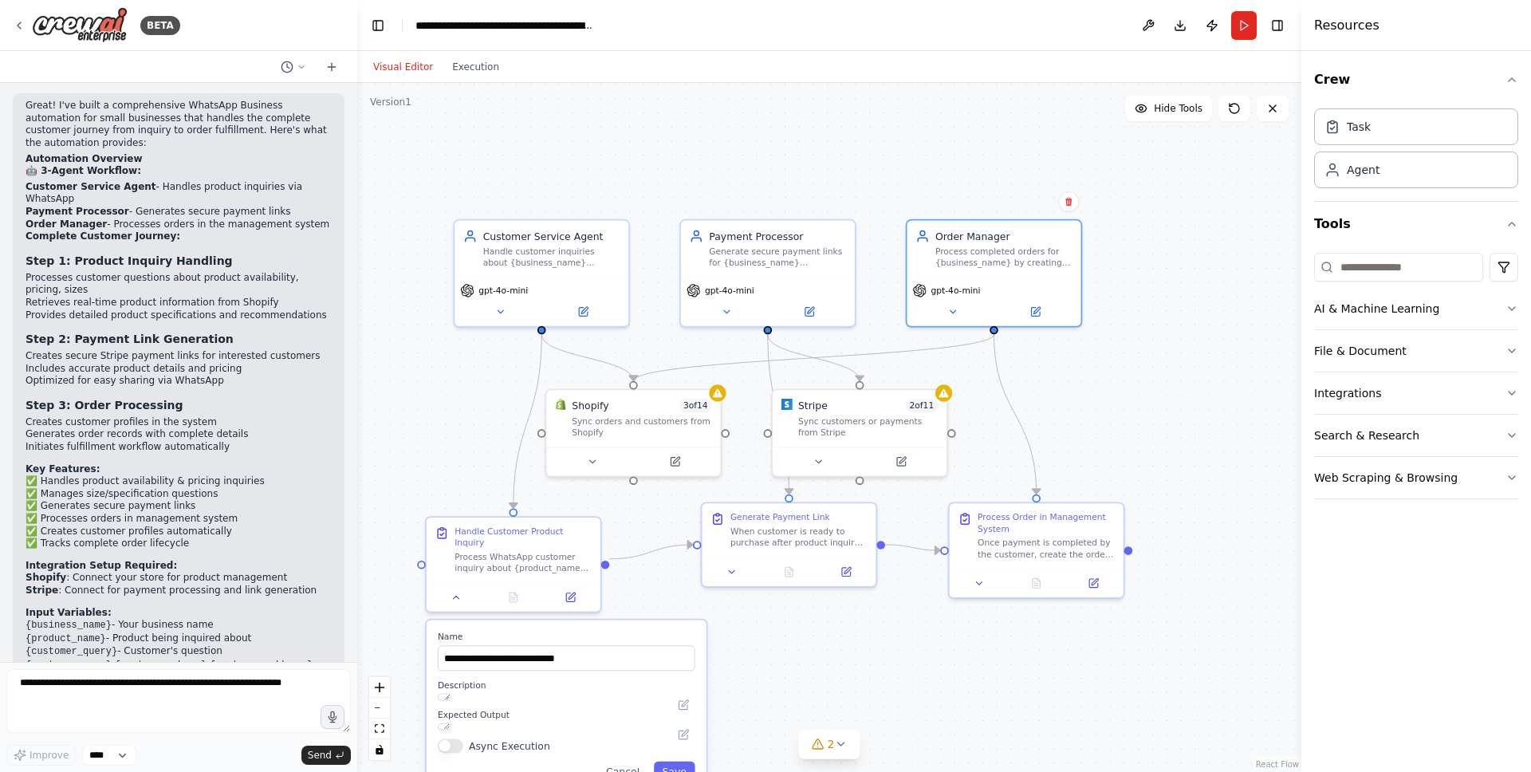
click at [405, 73] on button "Visual Editor" at bounding box center [403, 66] width 79 height 19
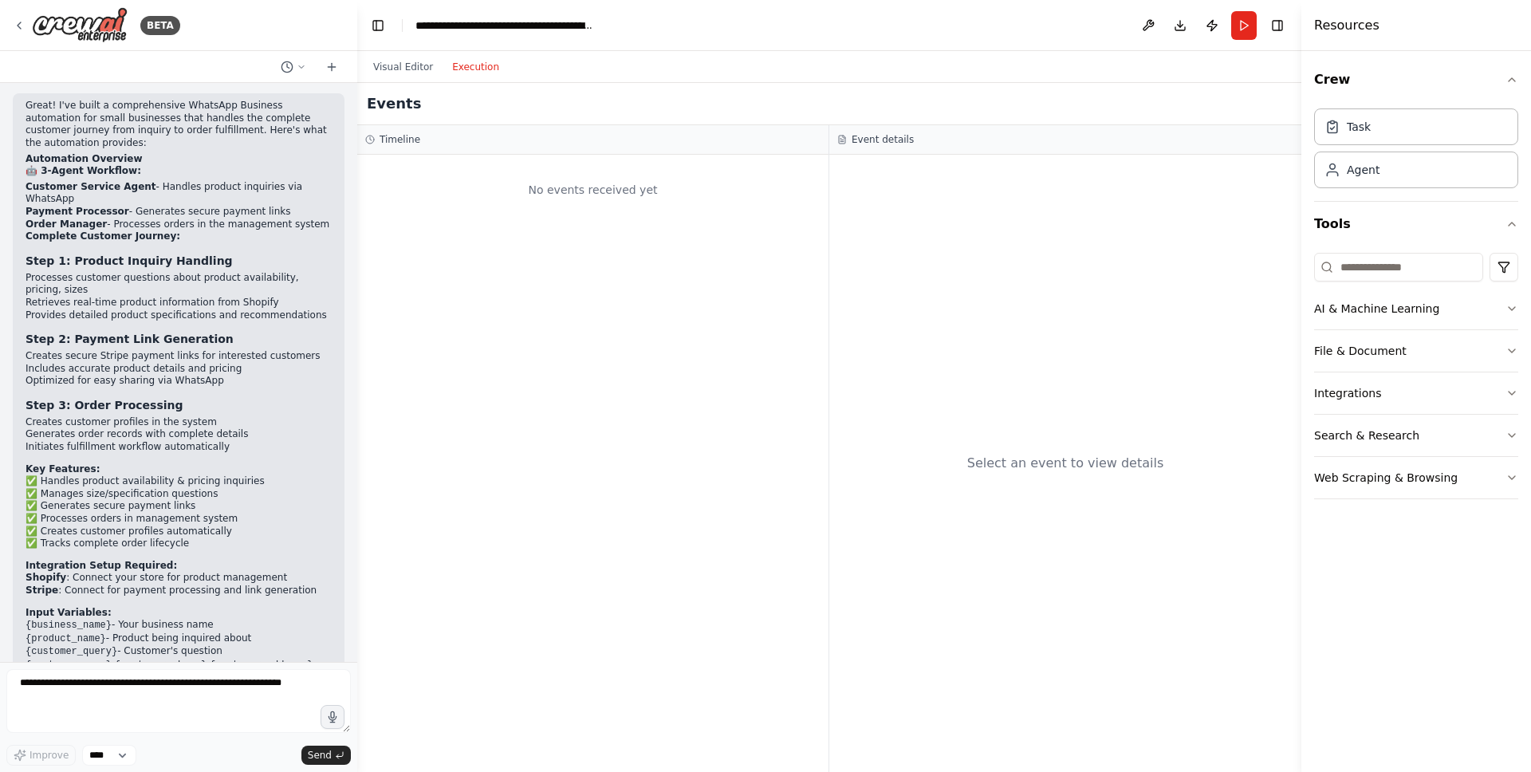
click at [467, 73] on button "Execution" at bounding box center [476, 66] width 66 height 19
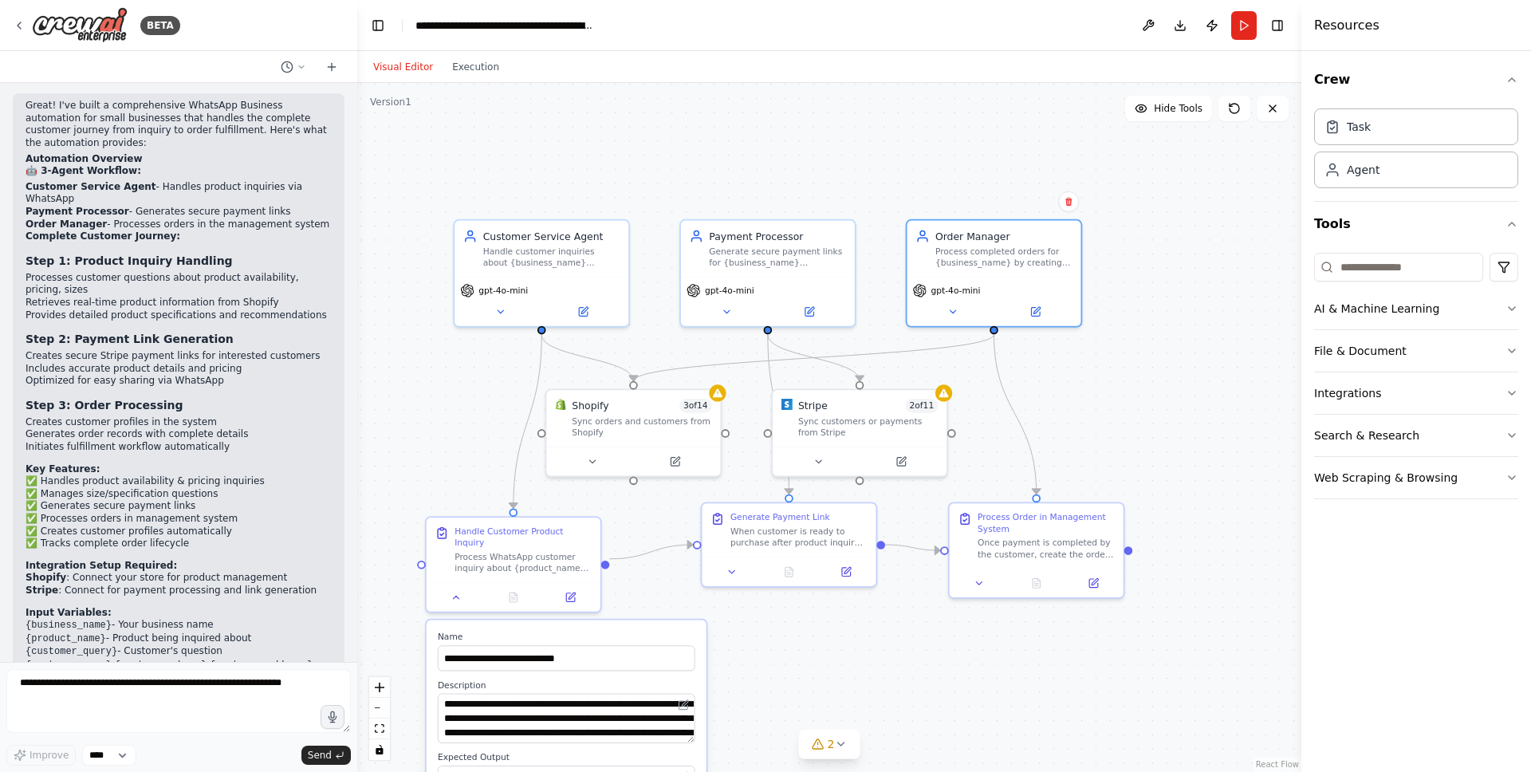
click at [404, 70] on button "Visual Editor" at bounding box center [403, 66] width 79 height 19
click at [814, 246] on div "Generate secure payment links for {business_name} customers who are ready to pu…" at bounding box center [777, 254] width 137 height 22
click at [1043, 246] on div "Process completed orders for {business_name} by creating order records in the o…" at bounding box center [1004, 254] width 137 height 22
click at [1007, 542] on div "Once payment is completed by the customer, create the order record in the order…" at bounding box center [1046, 545] width 137 height 22
click at [830, 413] on div "Sync customers or payments from Stripe" at bounding box center [868, 424] width 140 height 22
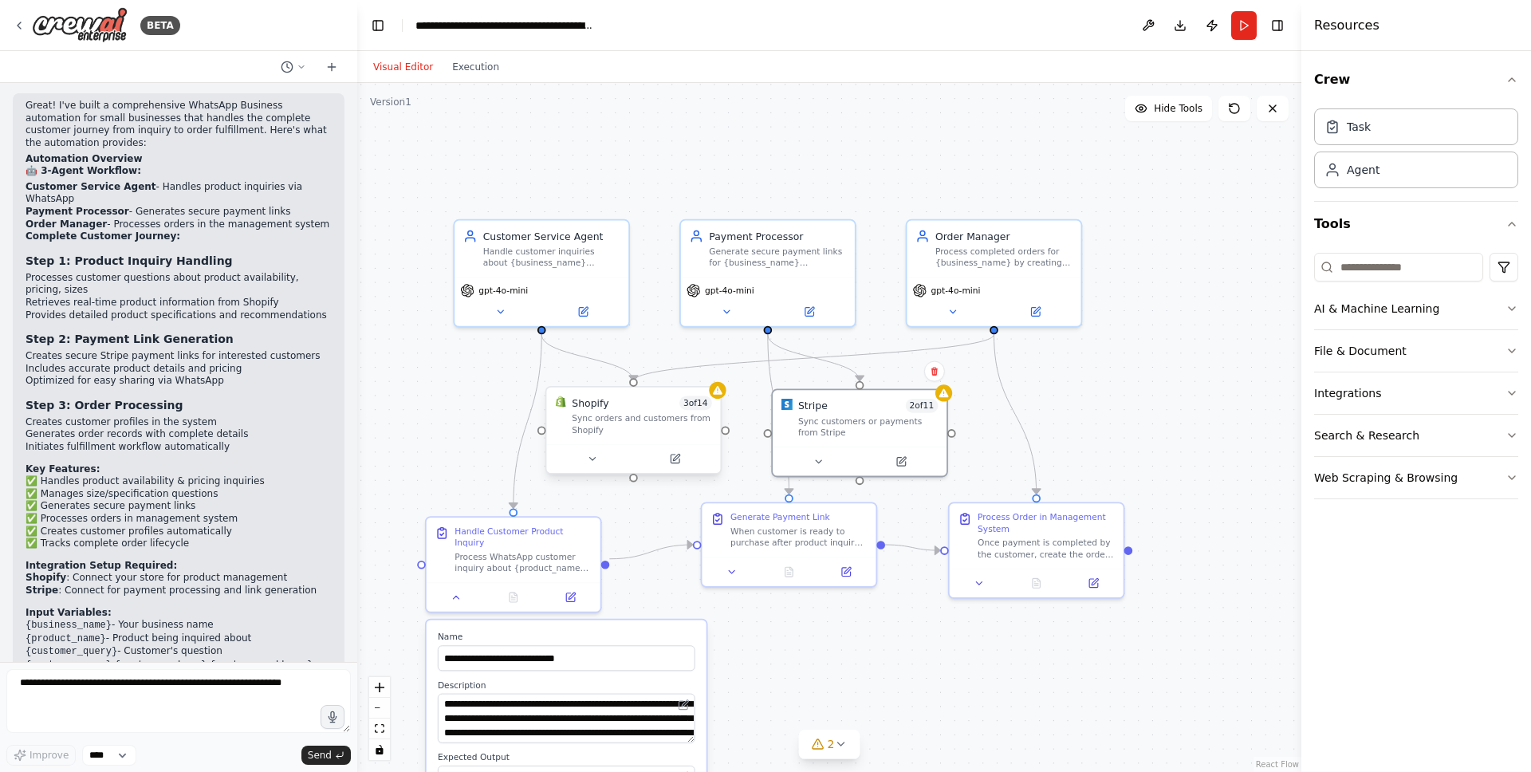
click at [636, 425] on div "Sync orders and customers from Shopify" at bounding box center [642, 424] width 140 height 22
click at [581, 454] on button at bounding box center [593, 459] width 80 height 17
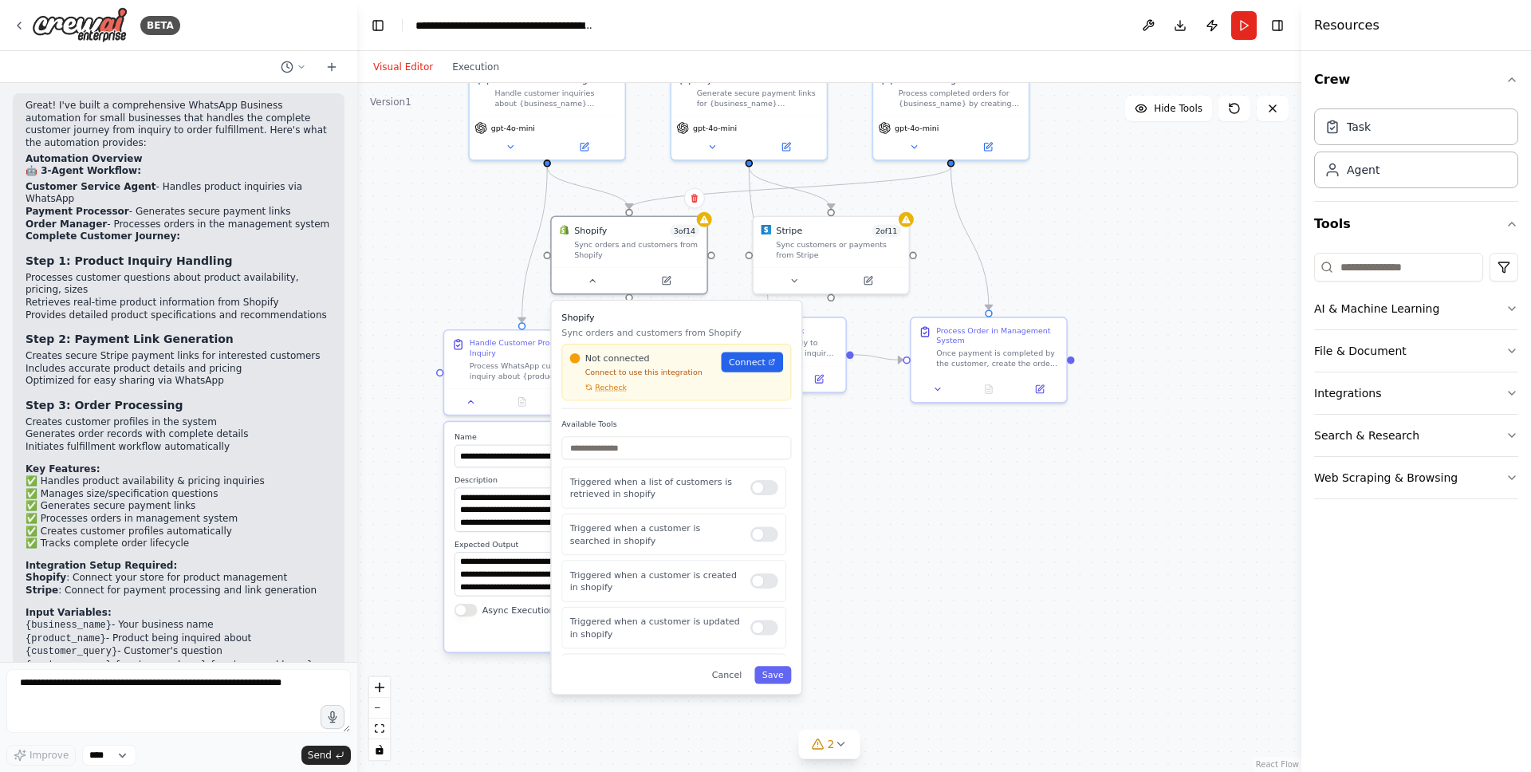
drag, startPoint x: 893, startPoint y: 600, endPoint x: 881, endPoint y: 415, distance: 185.4
click at [881, 415] on div ".deletable-edge-delete-btn { width: 20px; height: 20px; border: 0px solid #ffff…" at bounding box center [829, 427] width 944 height 689
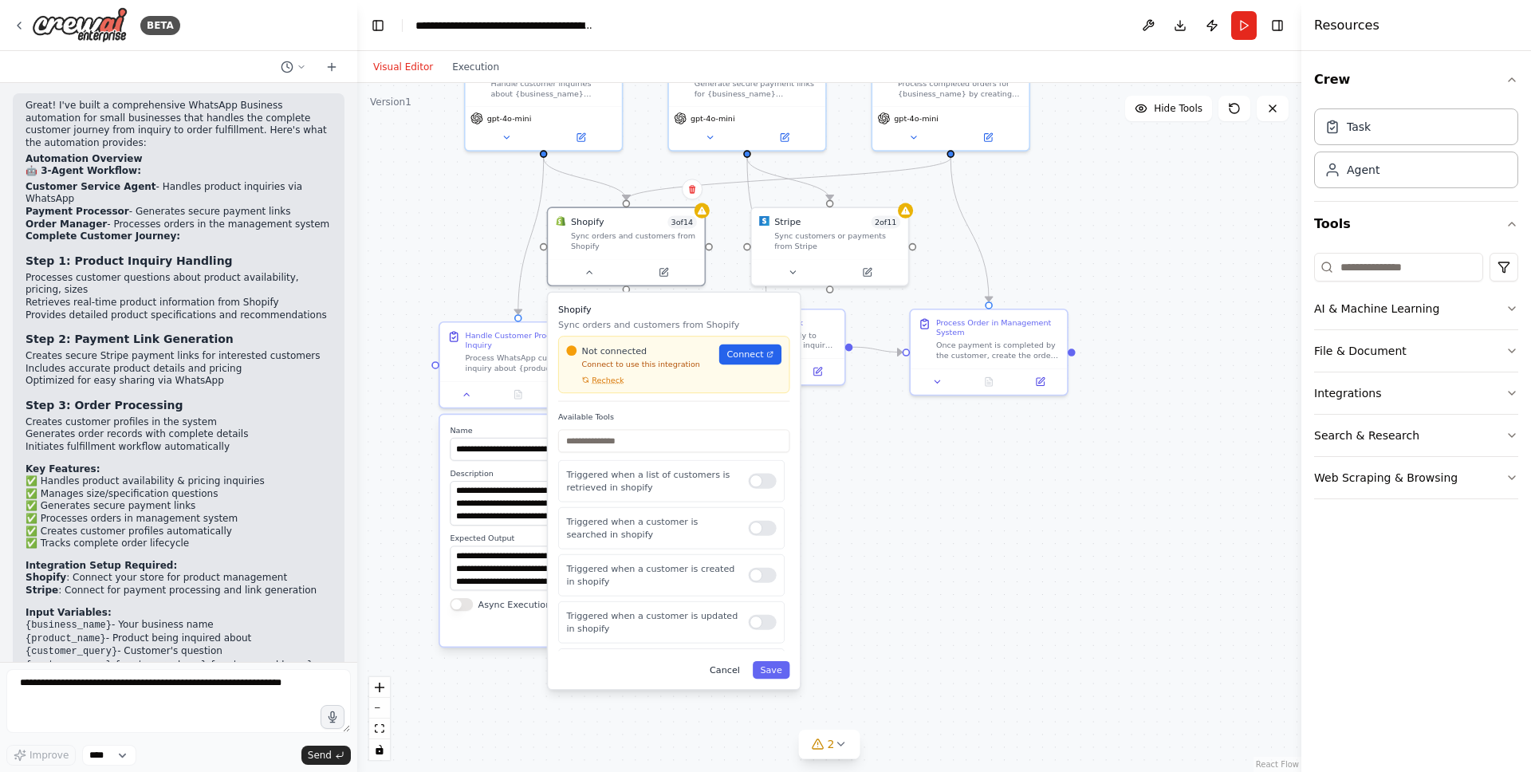
click at [723, 671] on button "Cancel" at bounding box center [724, 670] width 45 height 18
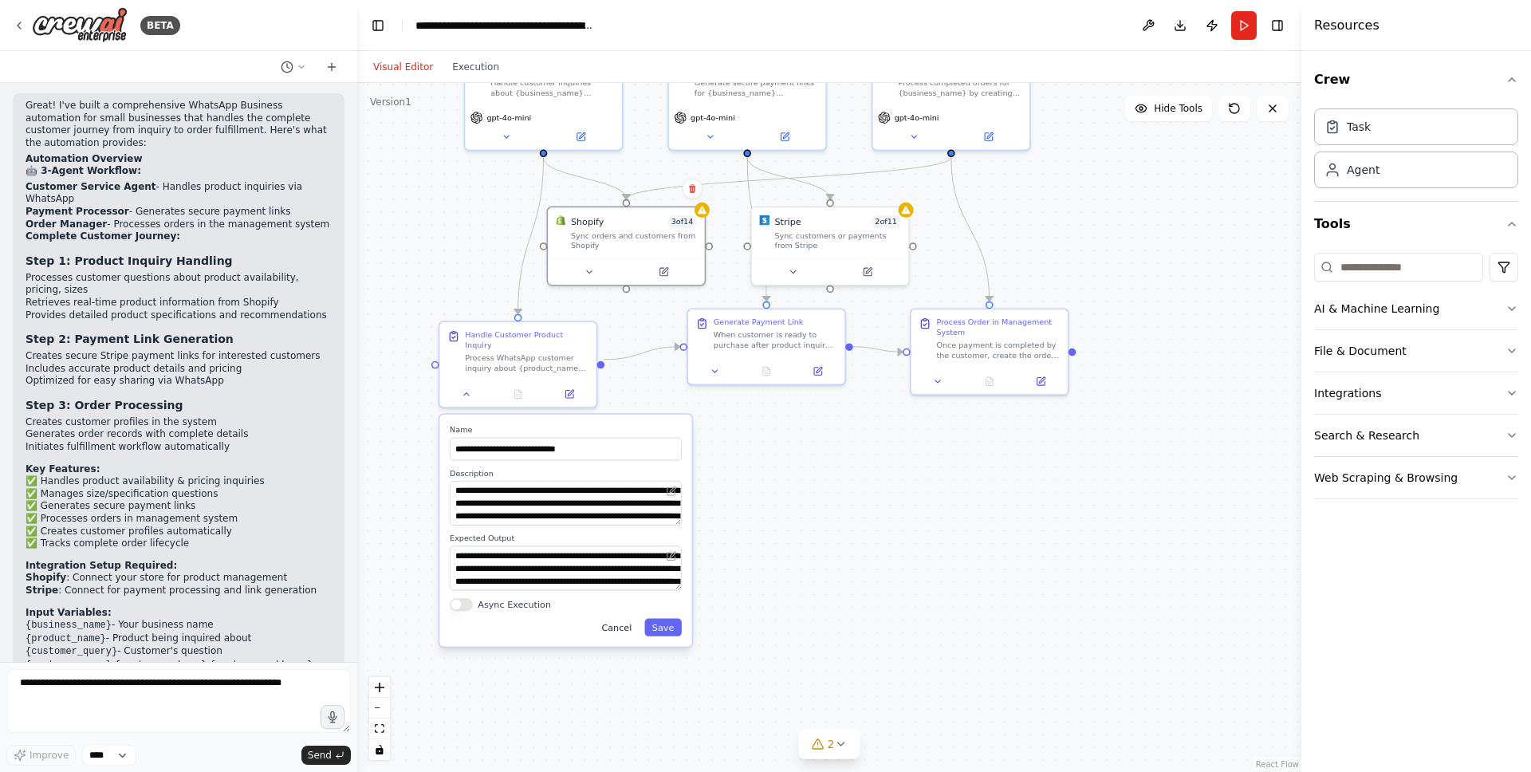
click at [621, 618] on button "Cancel" at bounding box center [616, 627] width 45 height 18
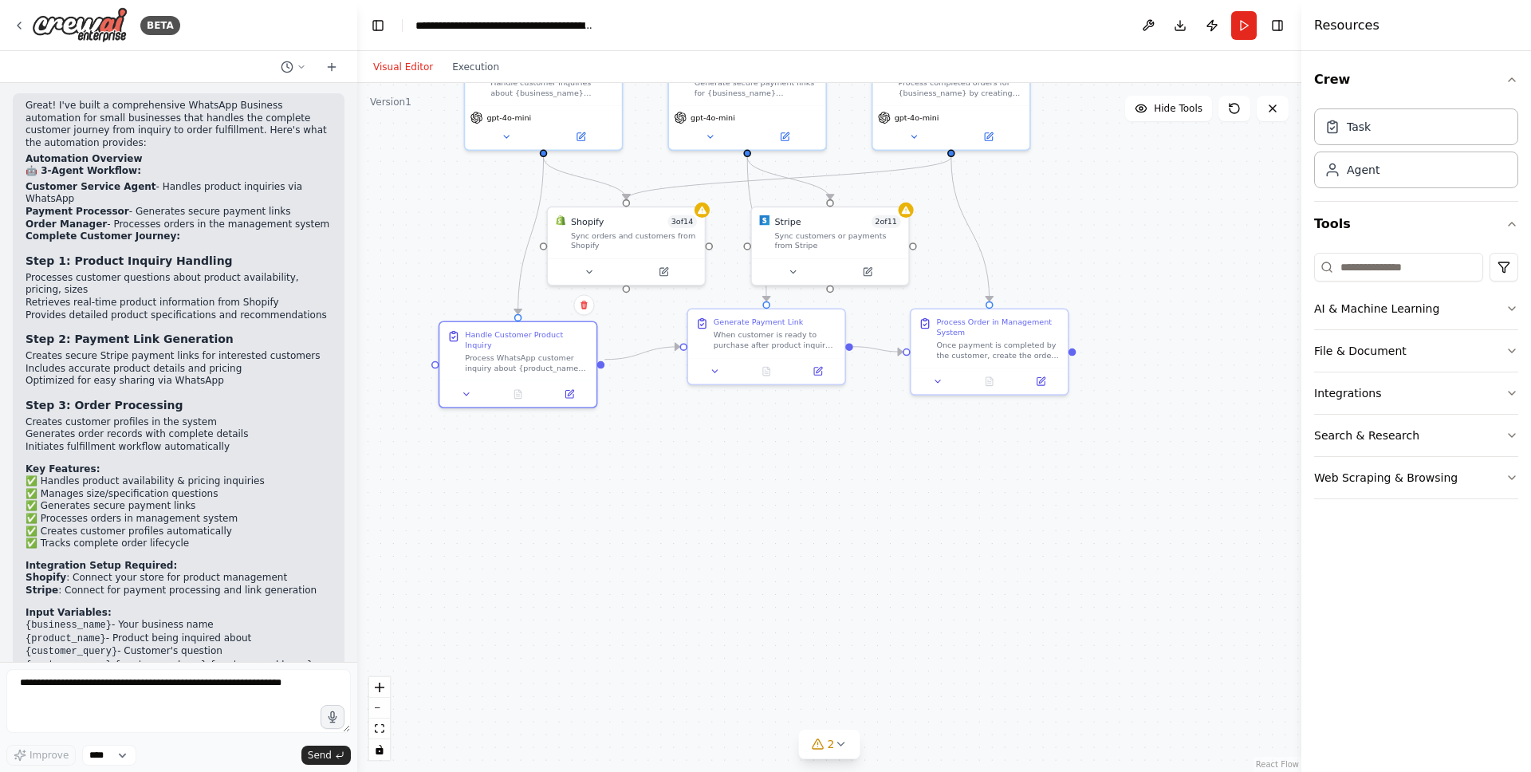
click at [1247, 18] on button "Run" at bounding box center [1245, 25] width 26 height 29
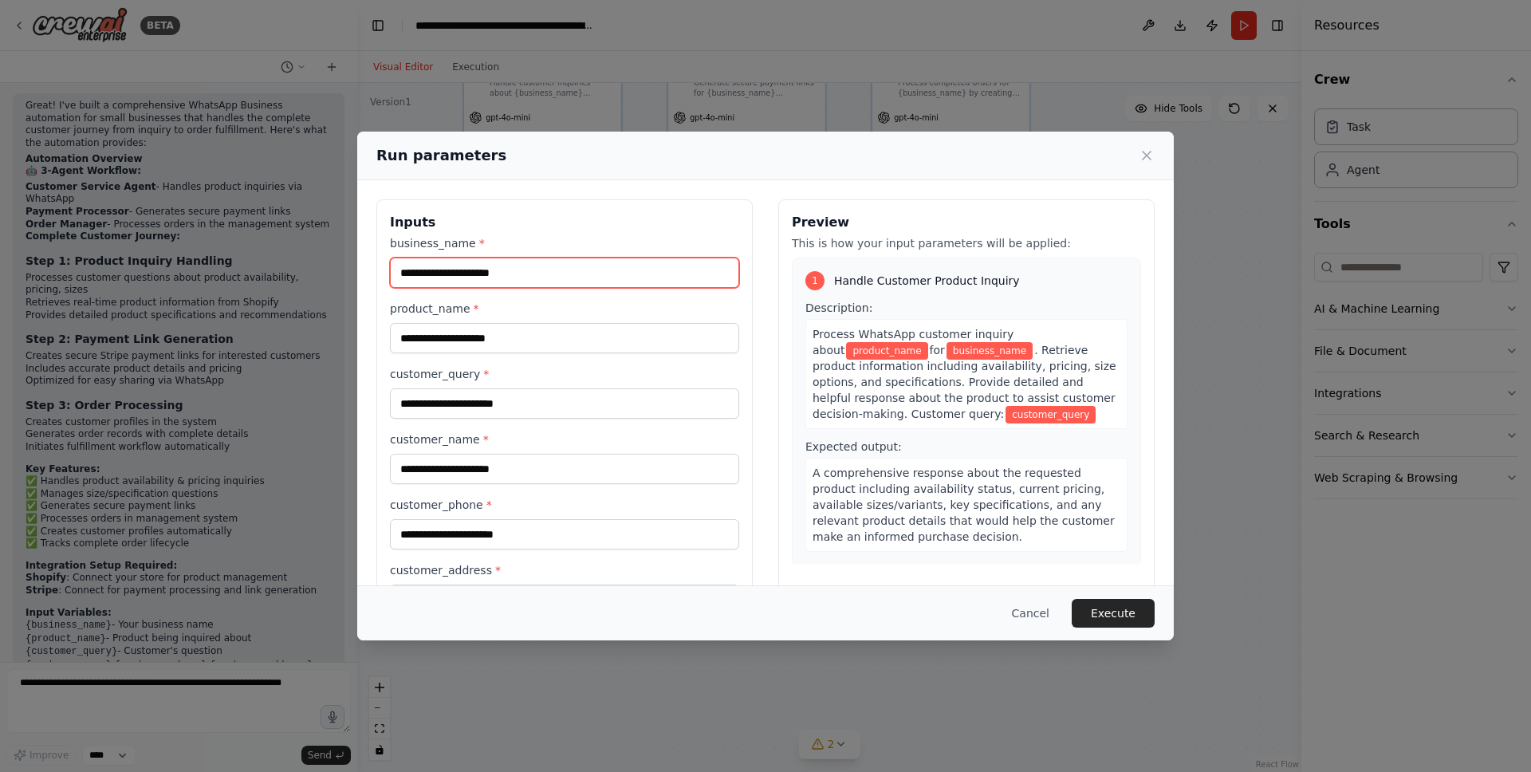
click at [577, 273] on input "business_name *" at bounding box center [564, 273] width 349 height 30
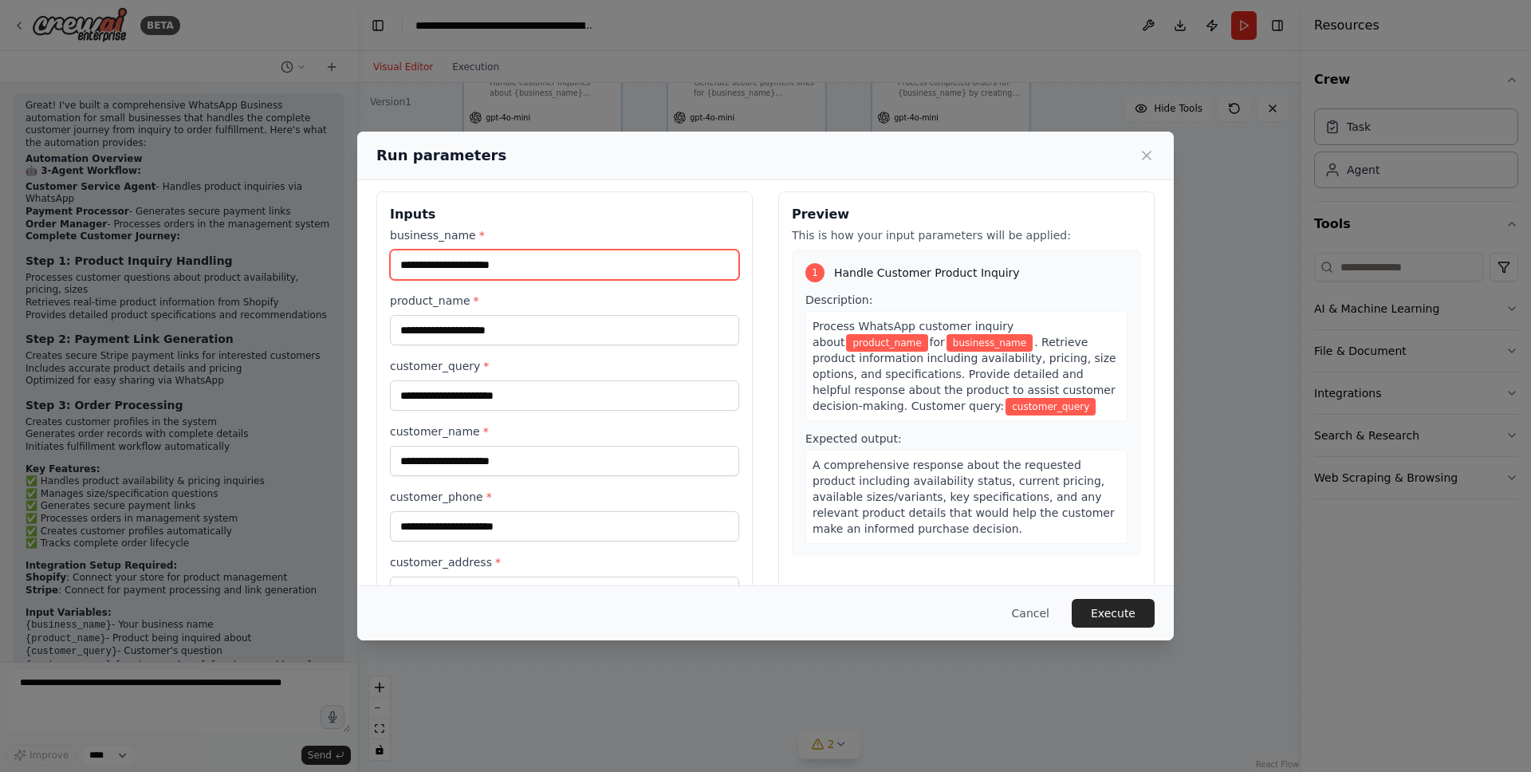
scroll to position [10, 0]
type input "********"
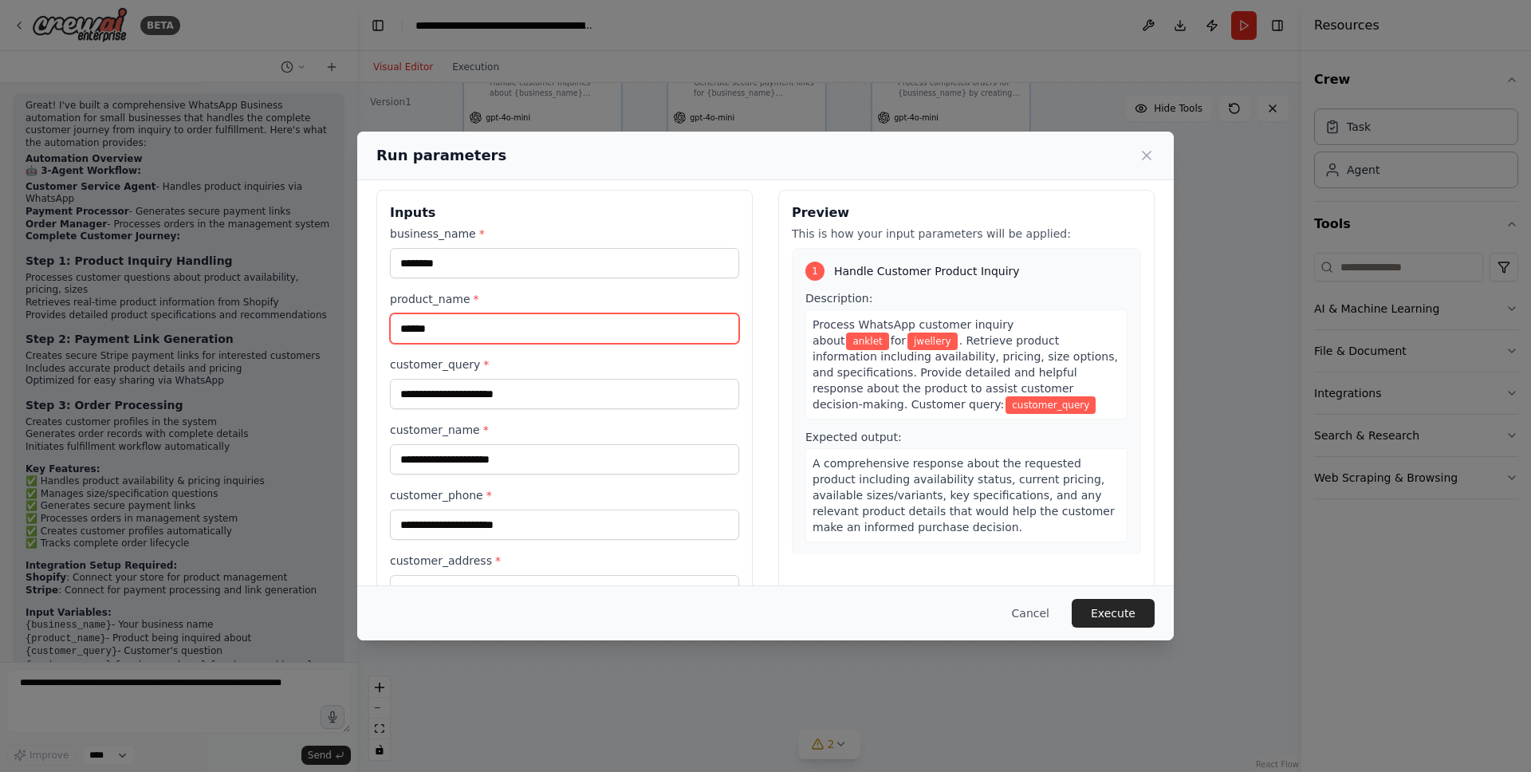
type input "******"
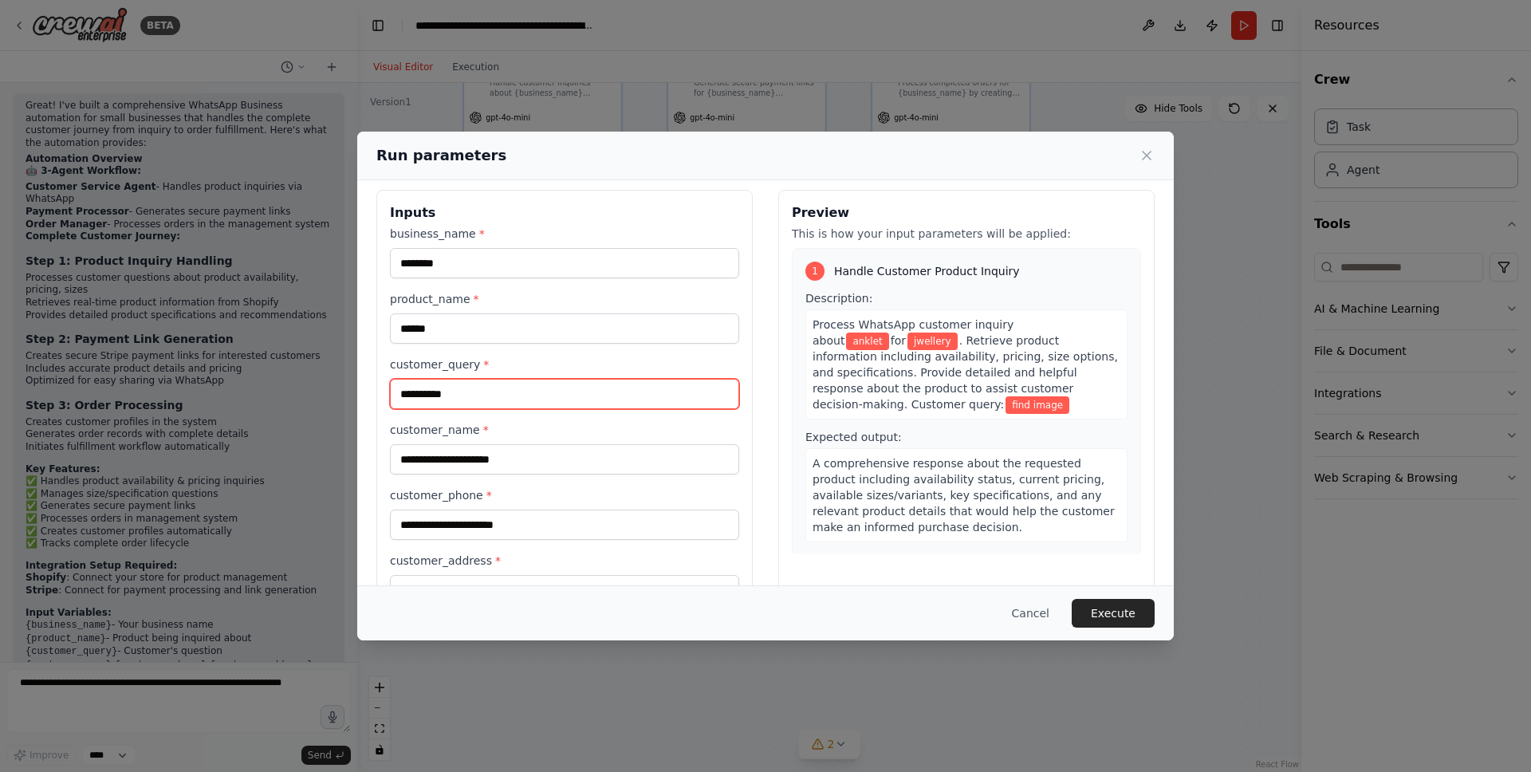
type input "**********"
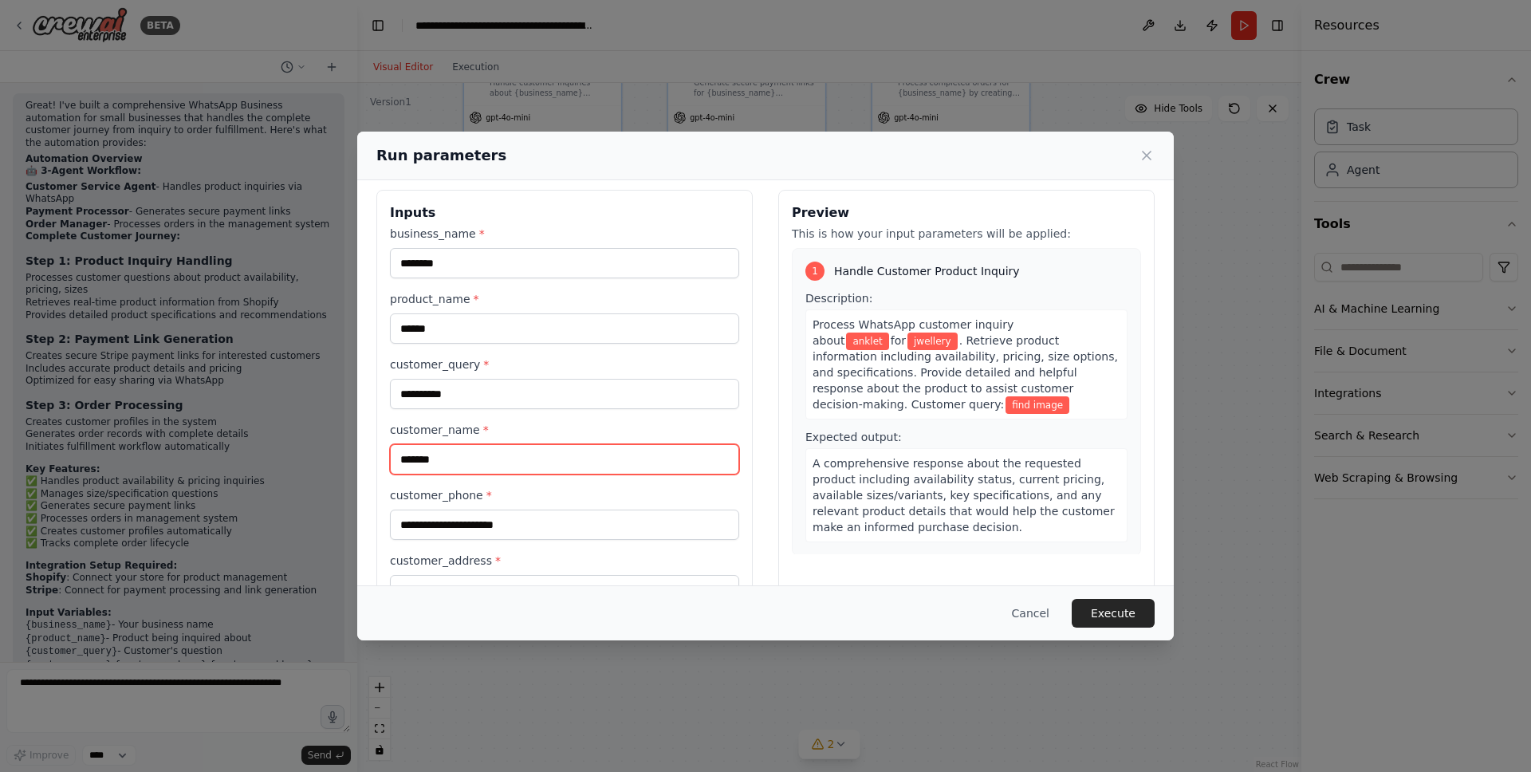
type input "*******"
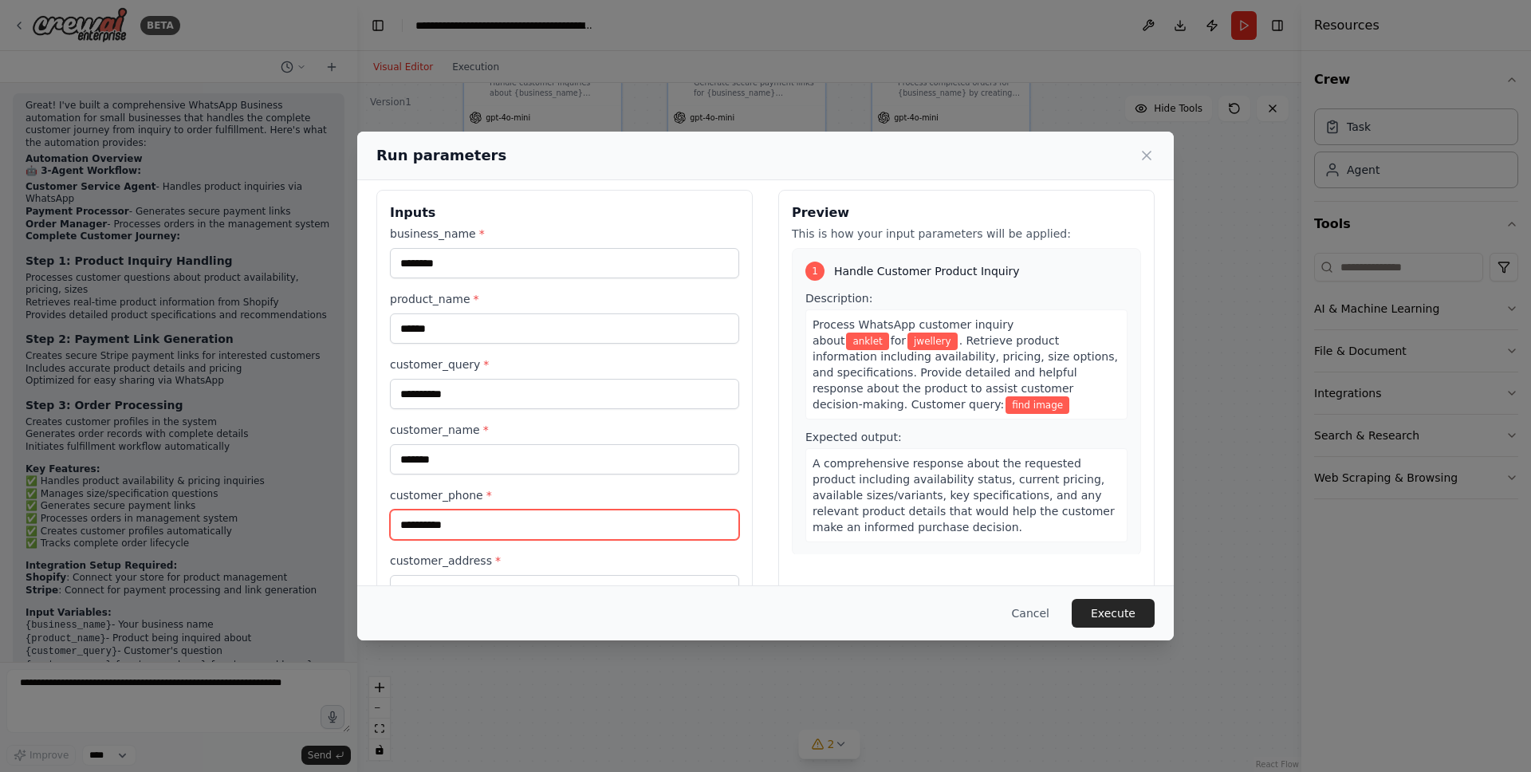
type input "**********"
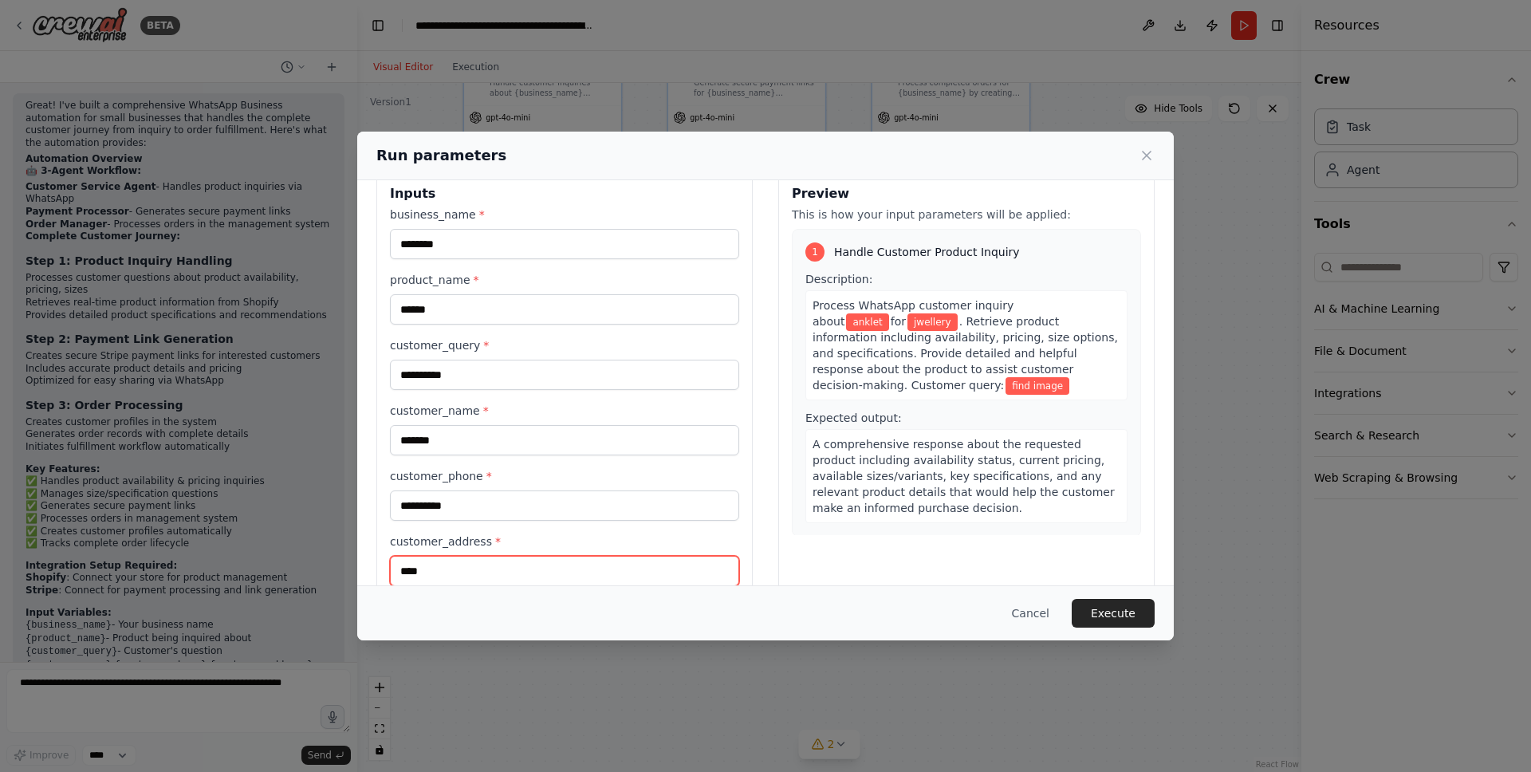
type input "****"
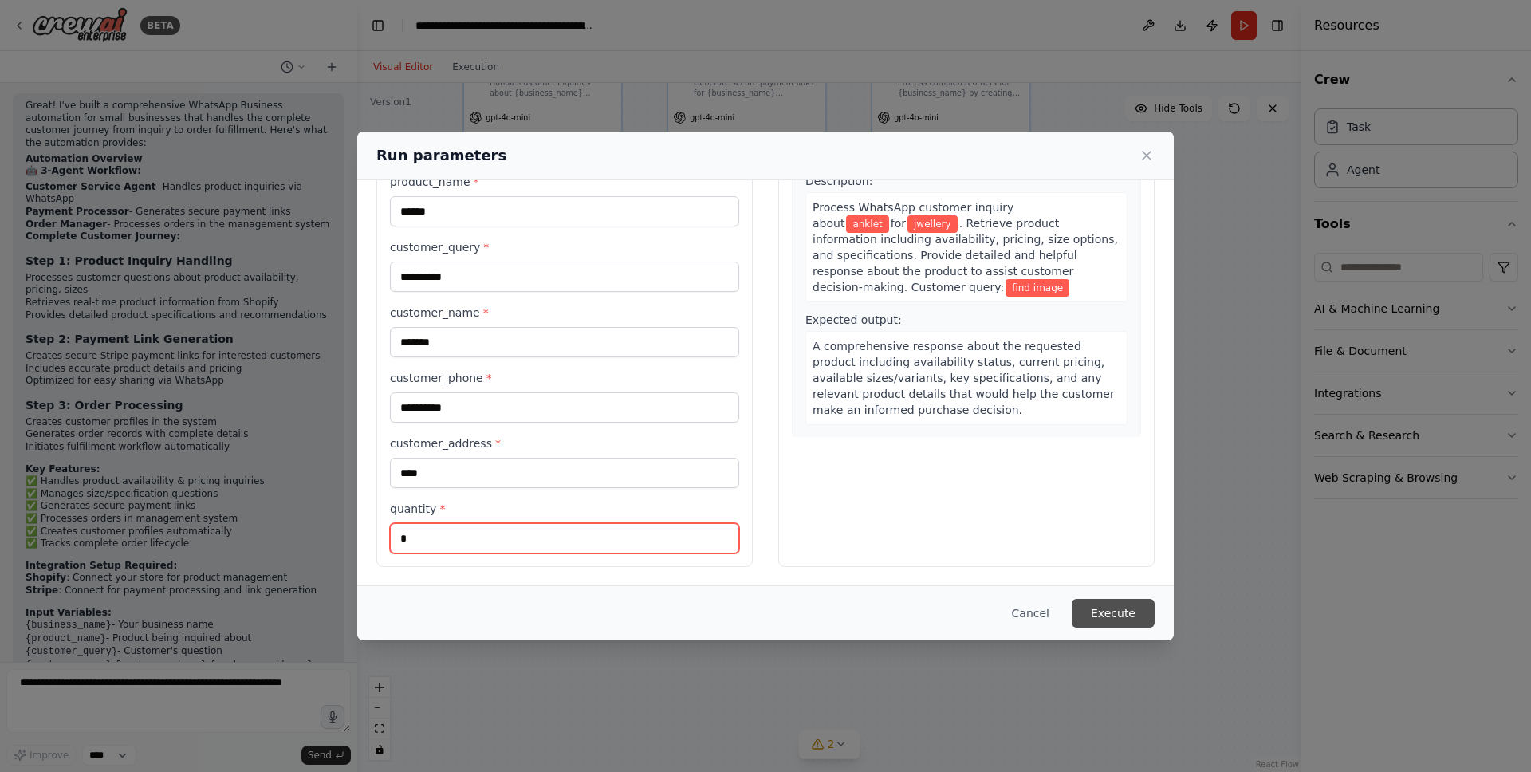
type input "*"
click at [1102, 601] on button "Execute" at bounding box center [1113, 613] width 83 height 29
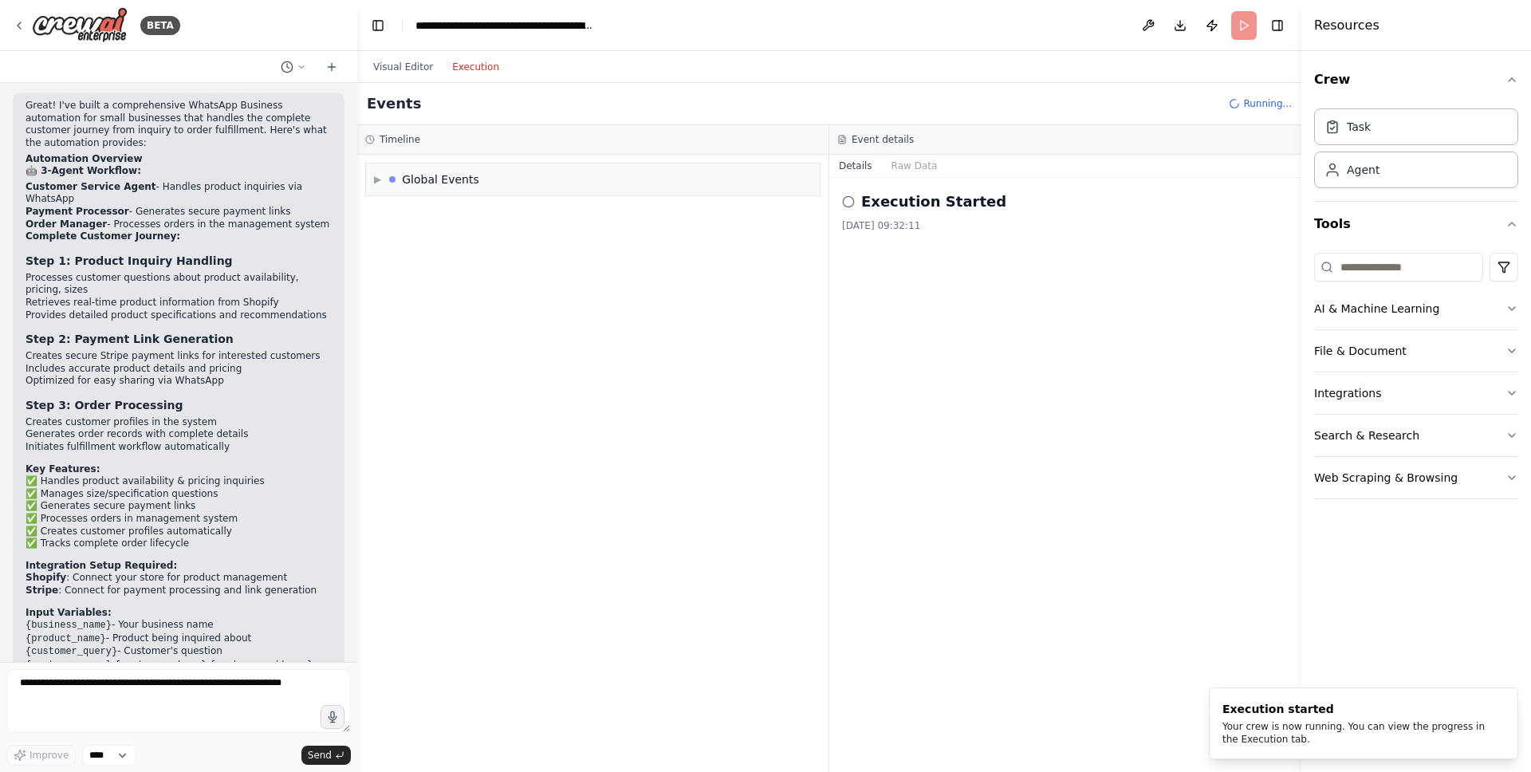
click at [481, 64] on button "Execution" at bounding box center [476, 66] width 66 height 19
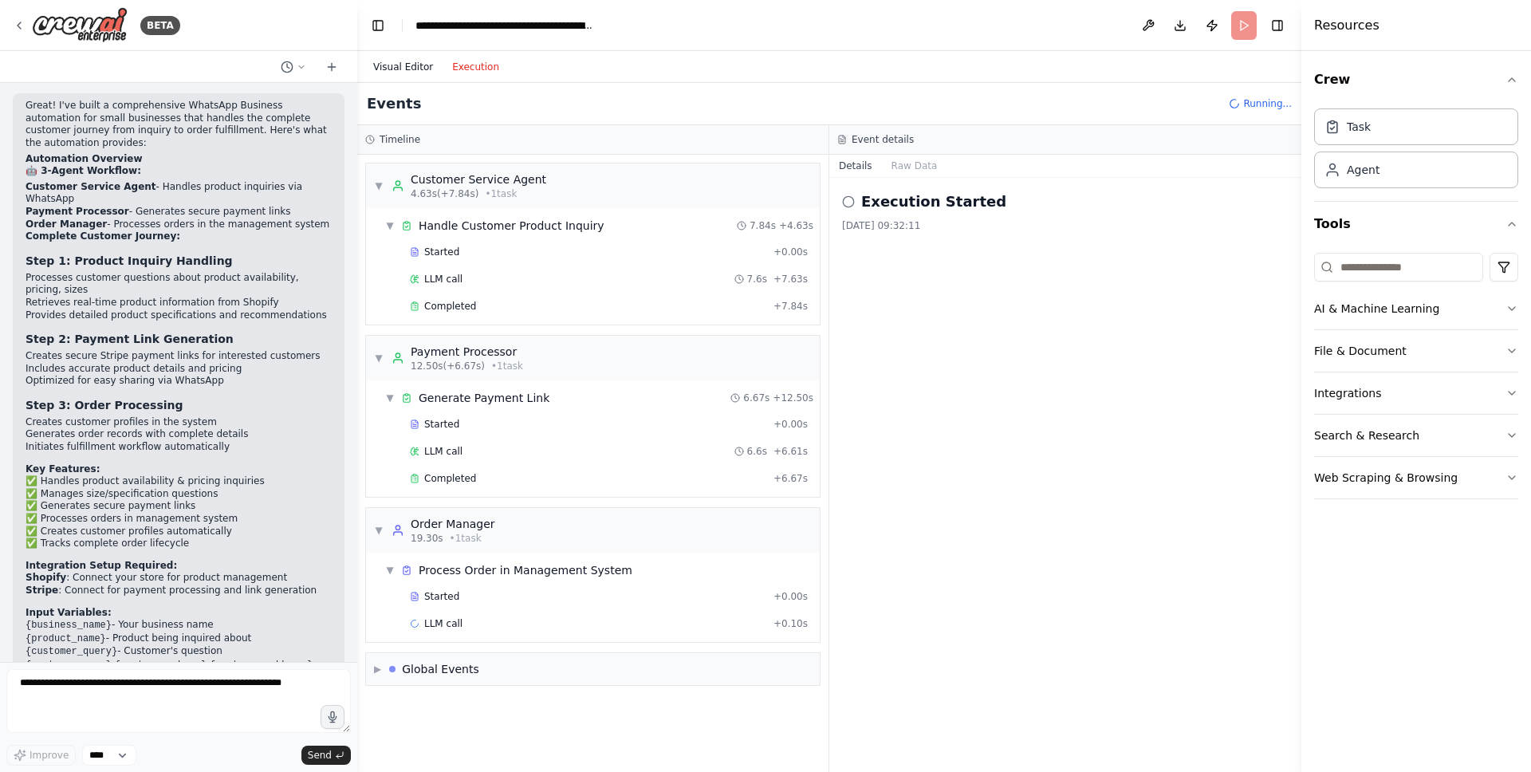
click at [408, 68] on button "Visual Editor" at bounding box center [403, 66] width 79 height 19
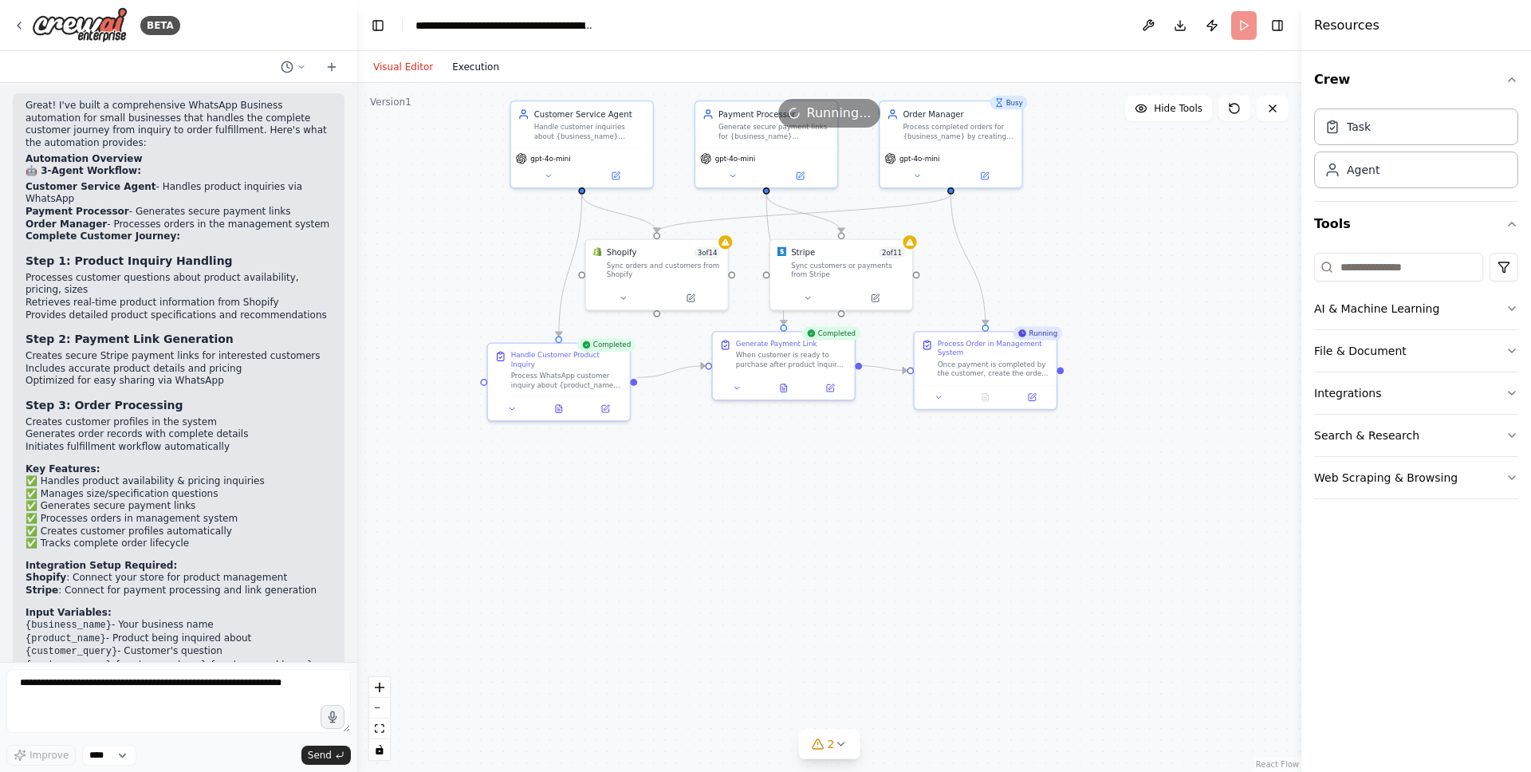
click at [467, 65] on button "Execution" at bounding box center [476, 66] width 66 height 19
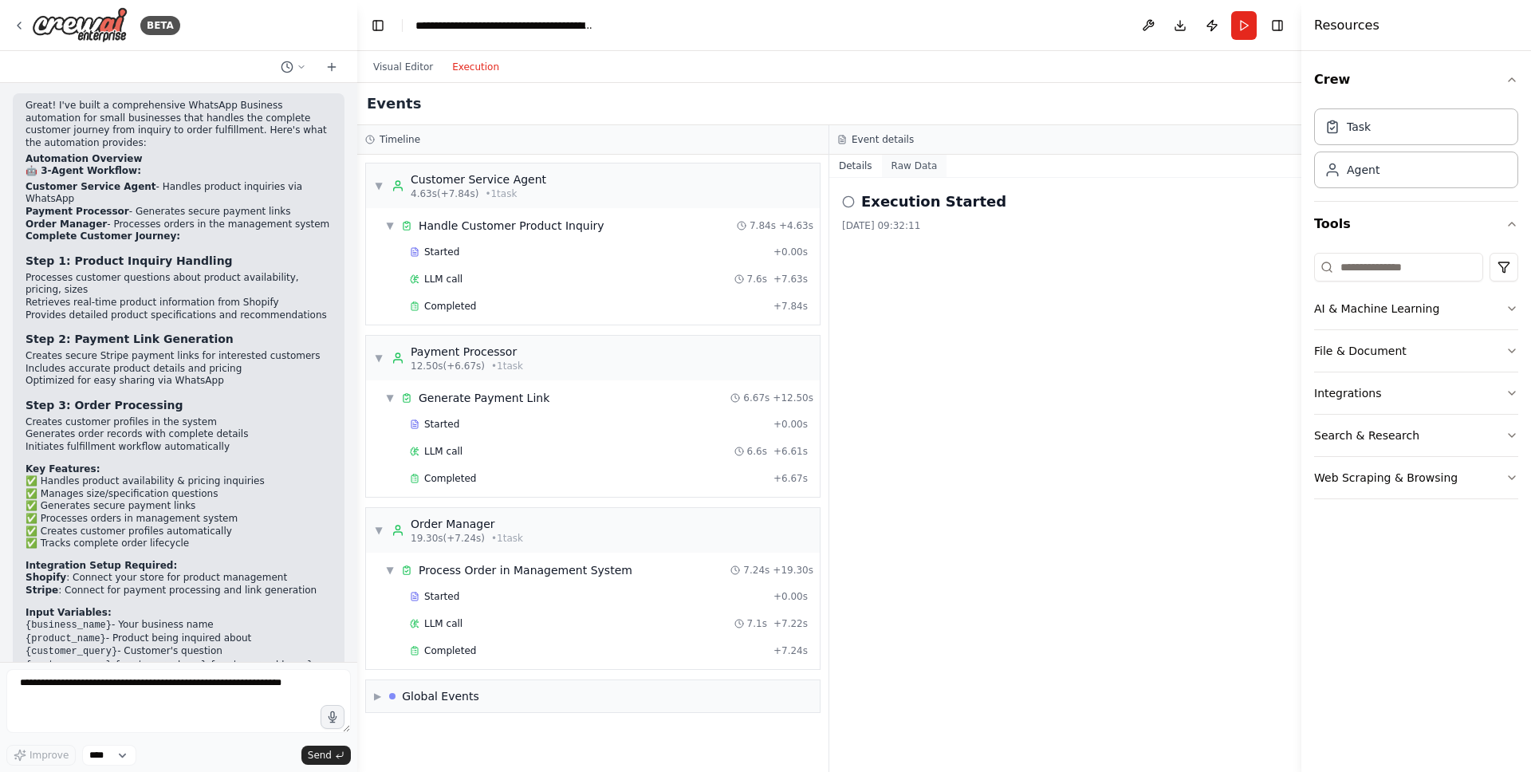
click at [906, 159] on button "Raw Data" at bounding box center [914, 166] width 65 height 22
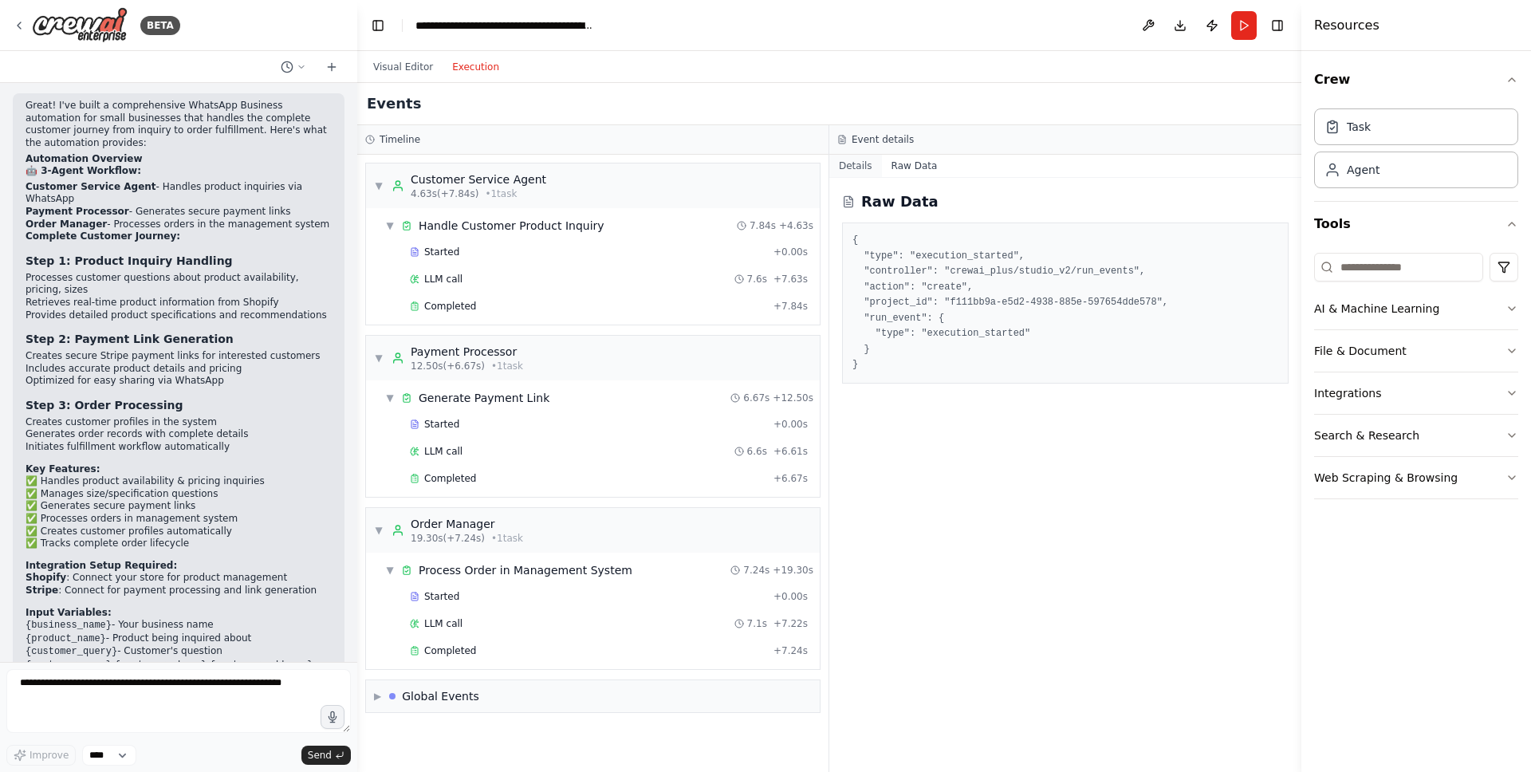
click at [858, 159] on button "Details" at bounding box center [856, 166] width 53 height 22
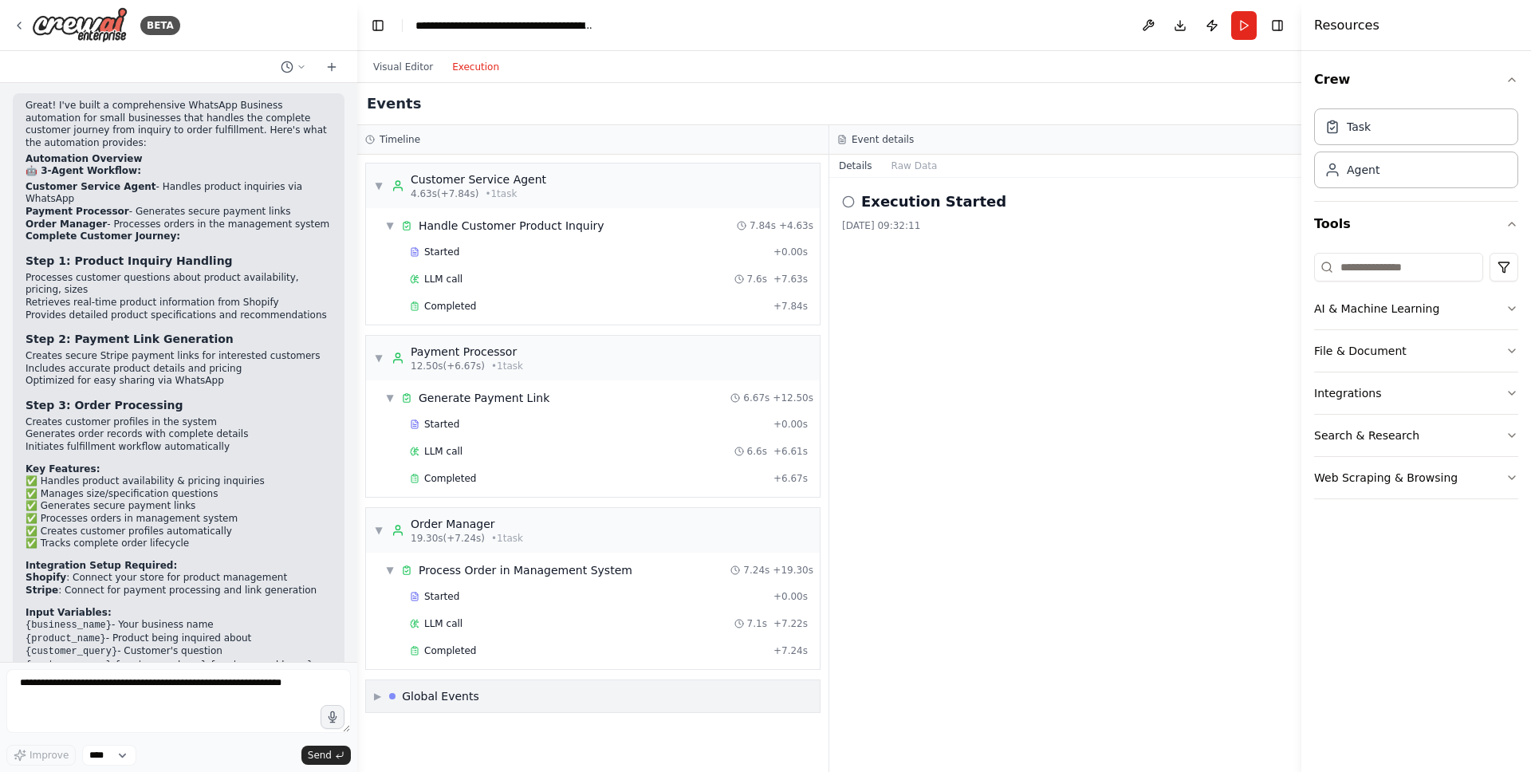
drag, startPoint x: 379, startPoint y: 690, endPoint x: 389, endPoint y: 684, distance: 12.2
click at [379, 690] on span "▶" at bounding box center [377, 696] width 7 height 13
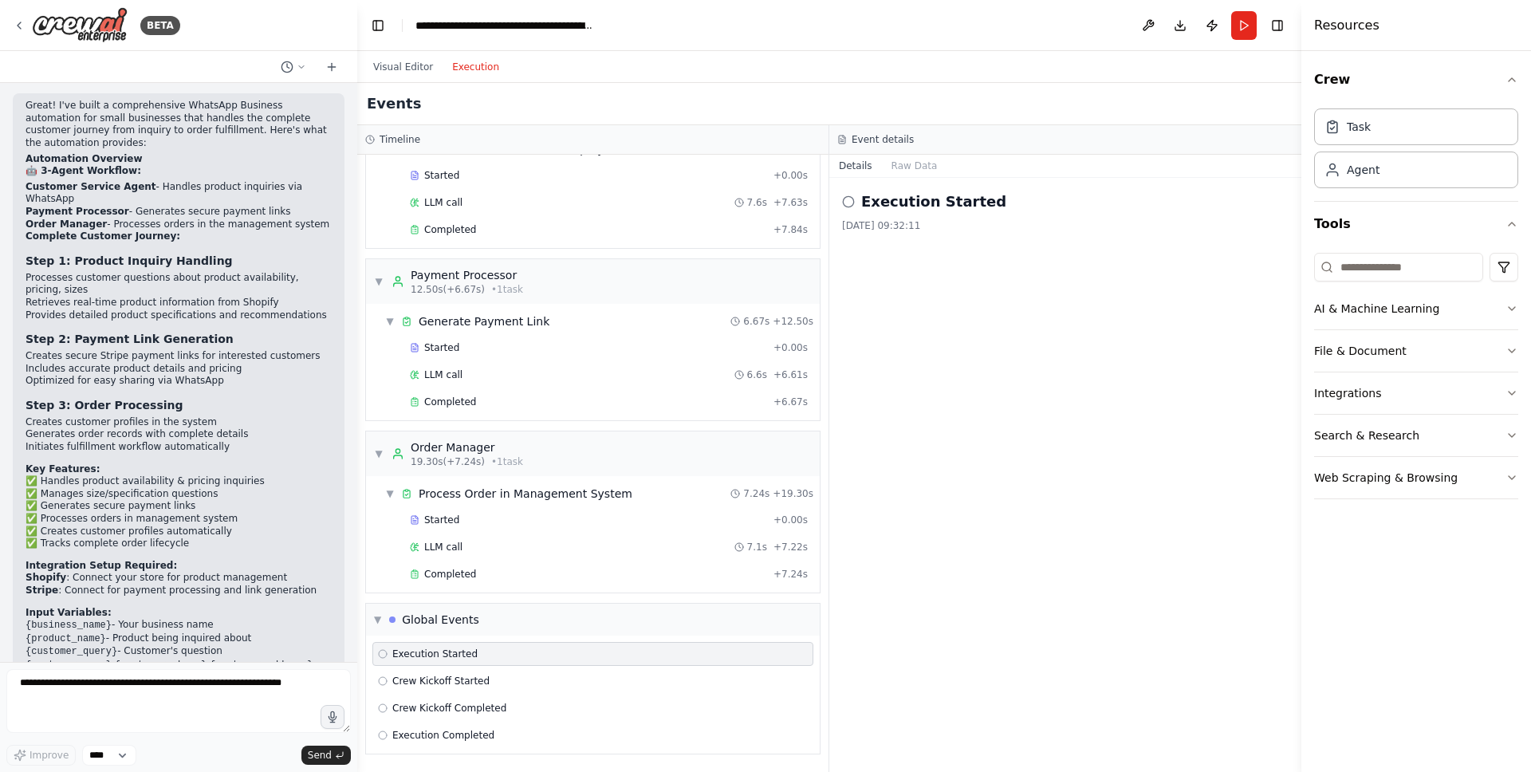
scroll to position [0, 0]
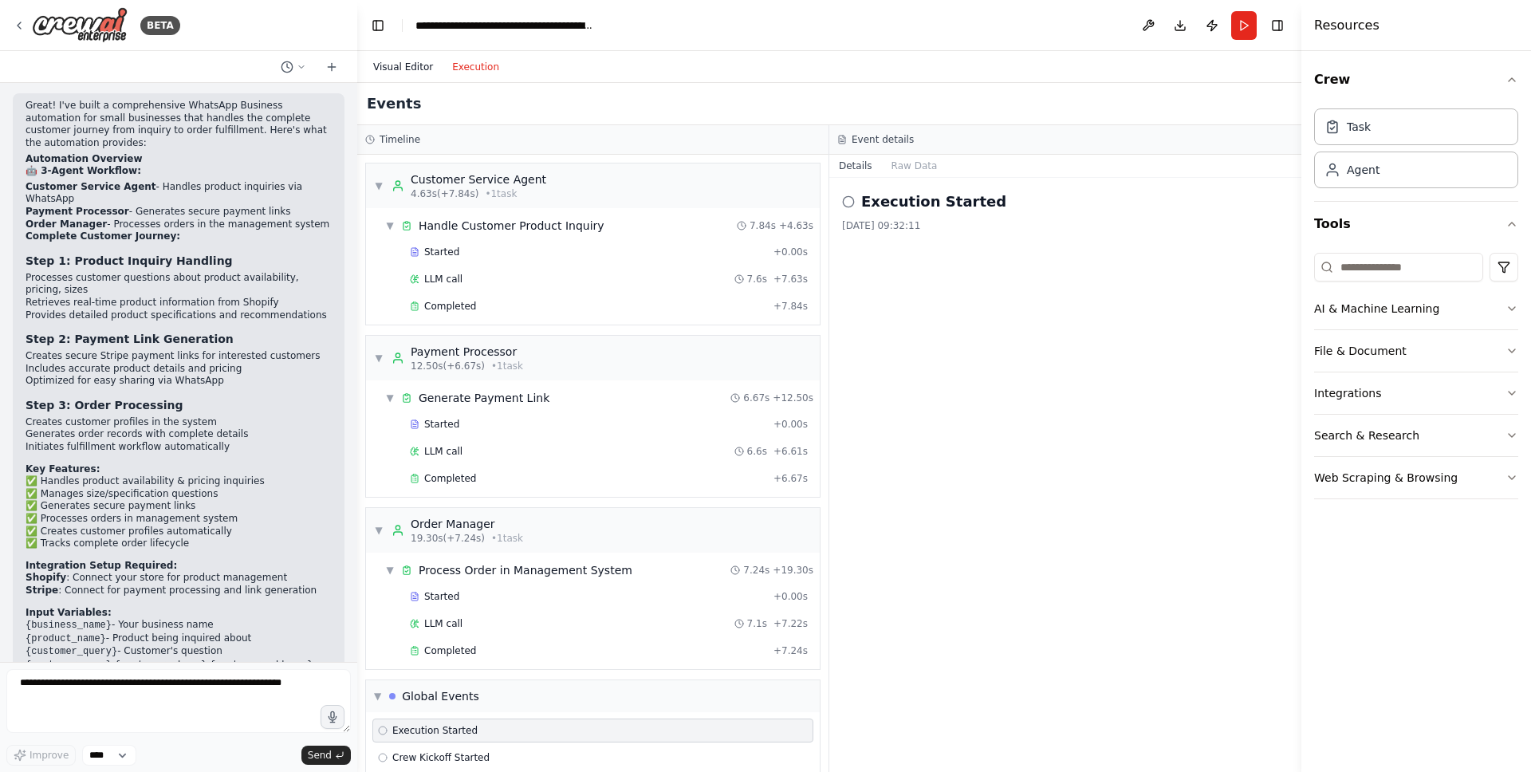
click at [422, 66] on button "Visual Editor" at bounding box center [403, 66] width 79 height 19
click at [473, 66] on button "Execution" at bounding box center [476, 66] width 66 height 19
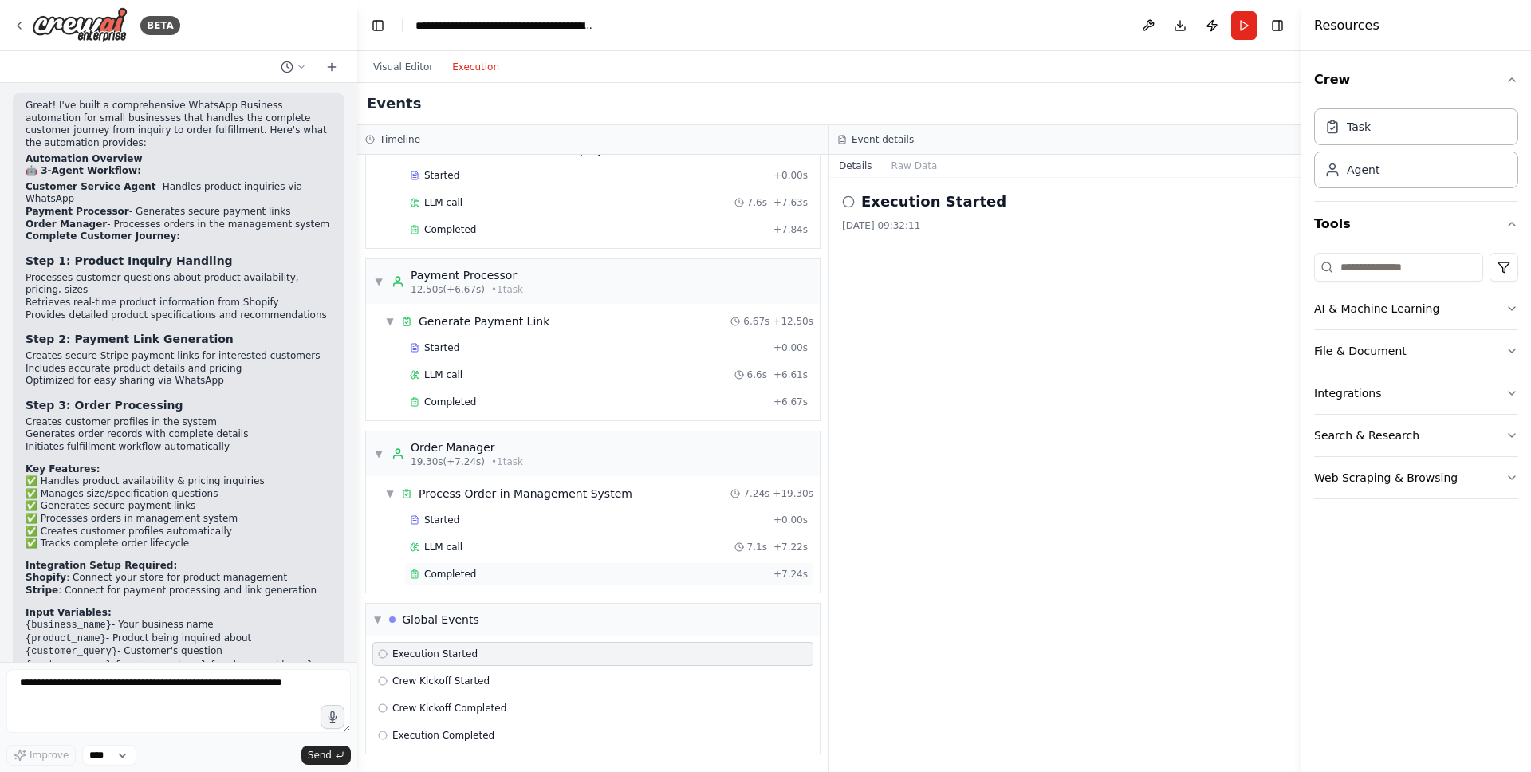
click at [437, 576] on span "Completed" at bounding box center [450, 574] width 52 height 13
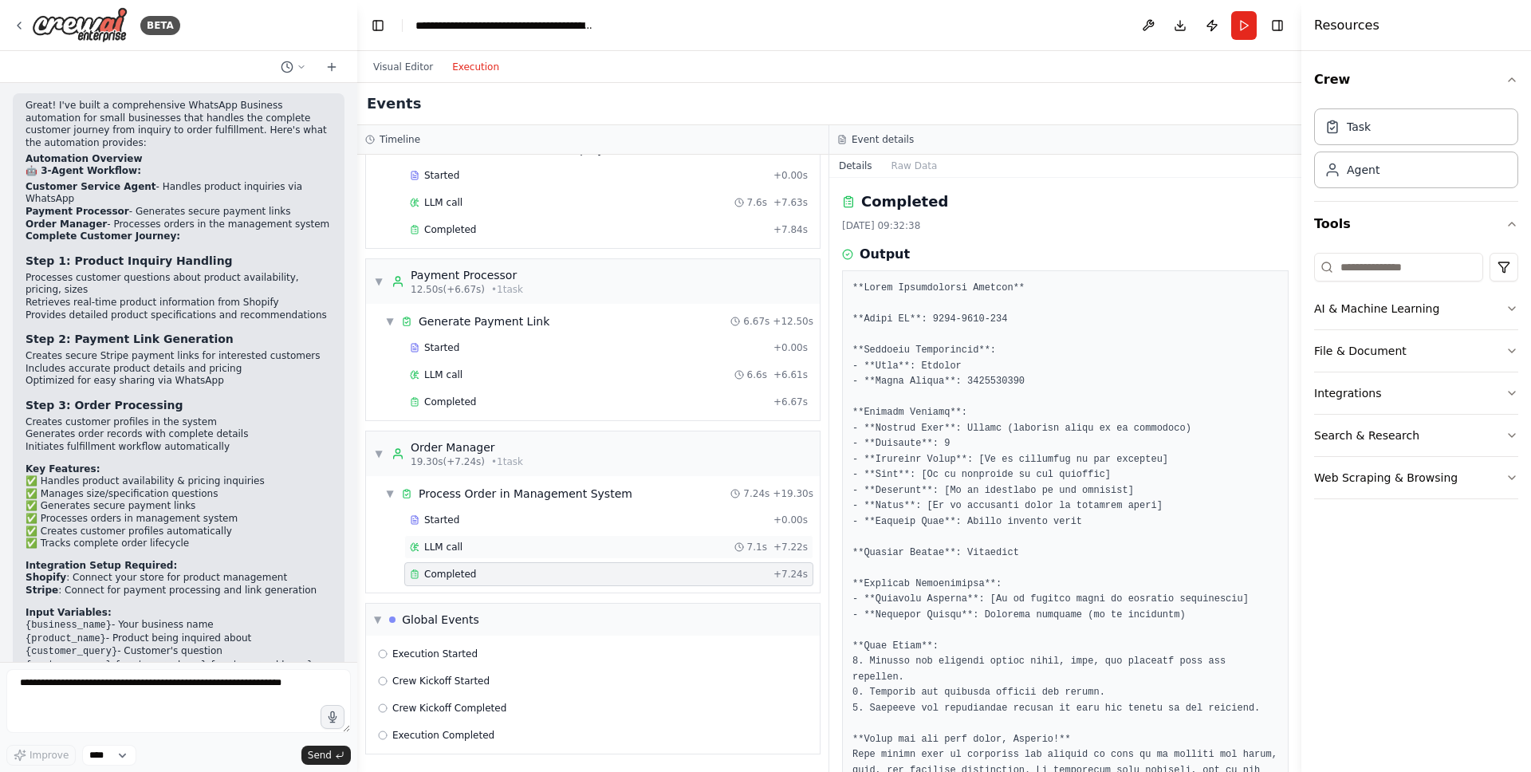
click at [466, 549] on div "LLM call 7.1s + 7.22s" at bounding box center [609, 547] width 398 height 13
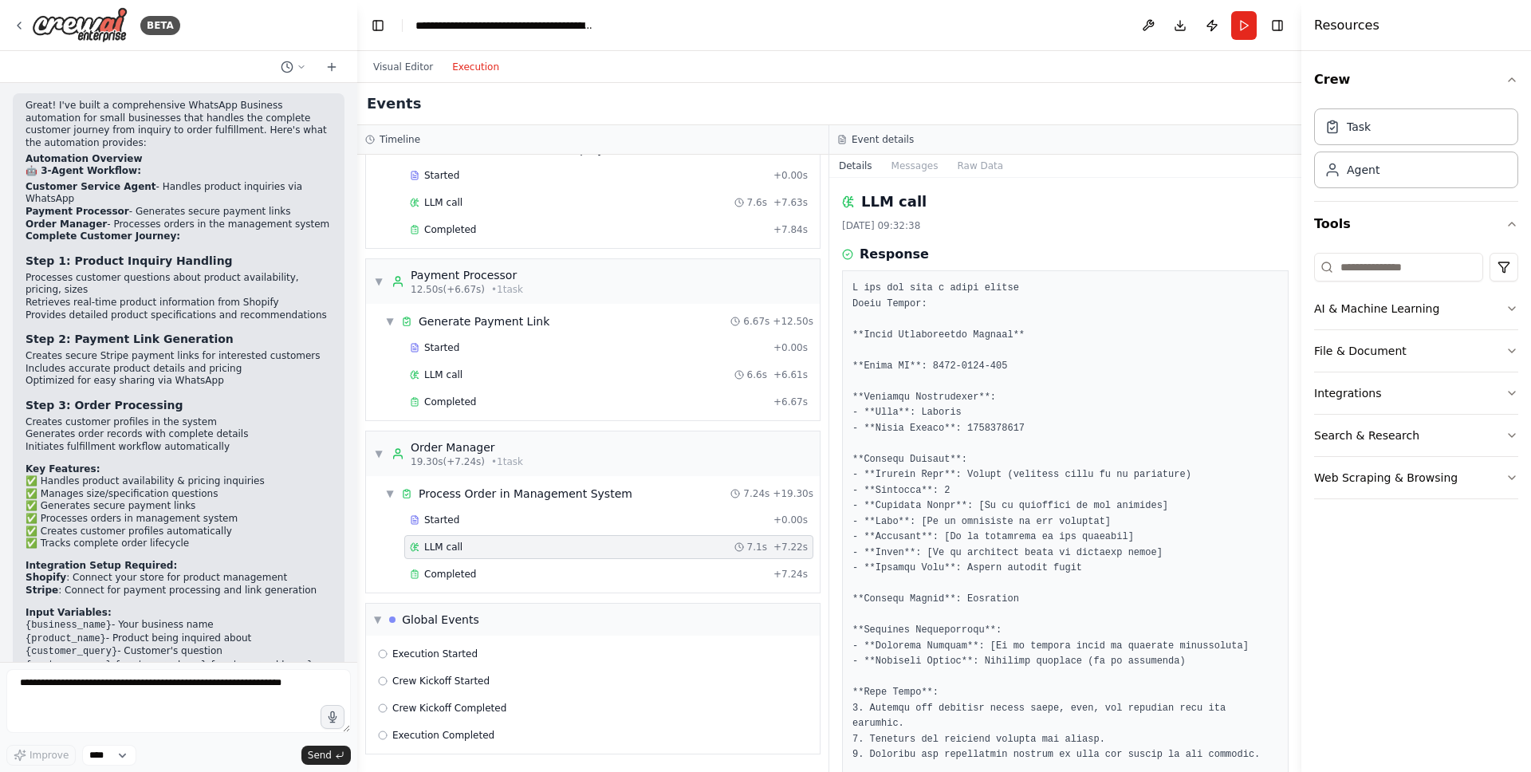
scroll to position [0, 0]
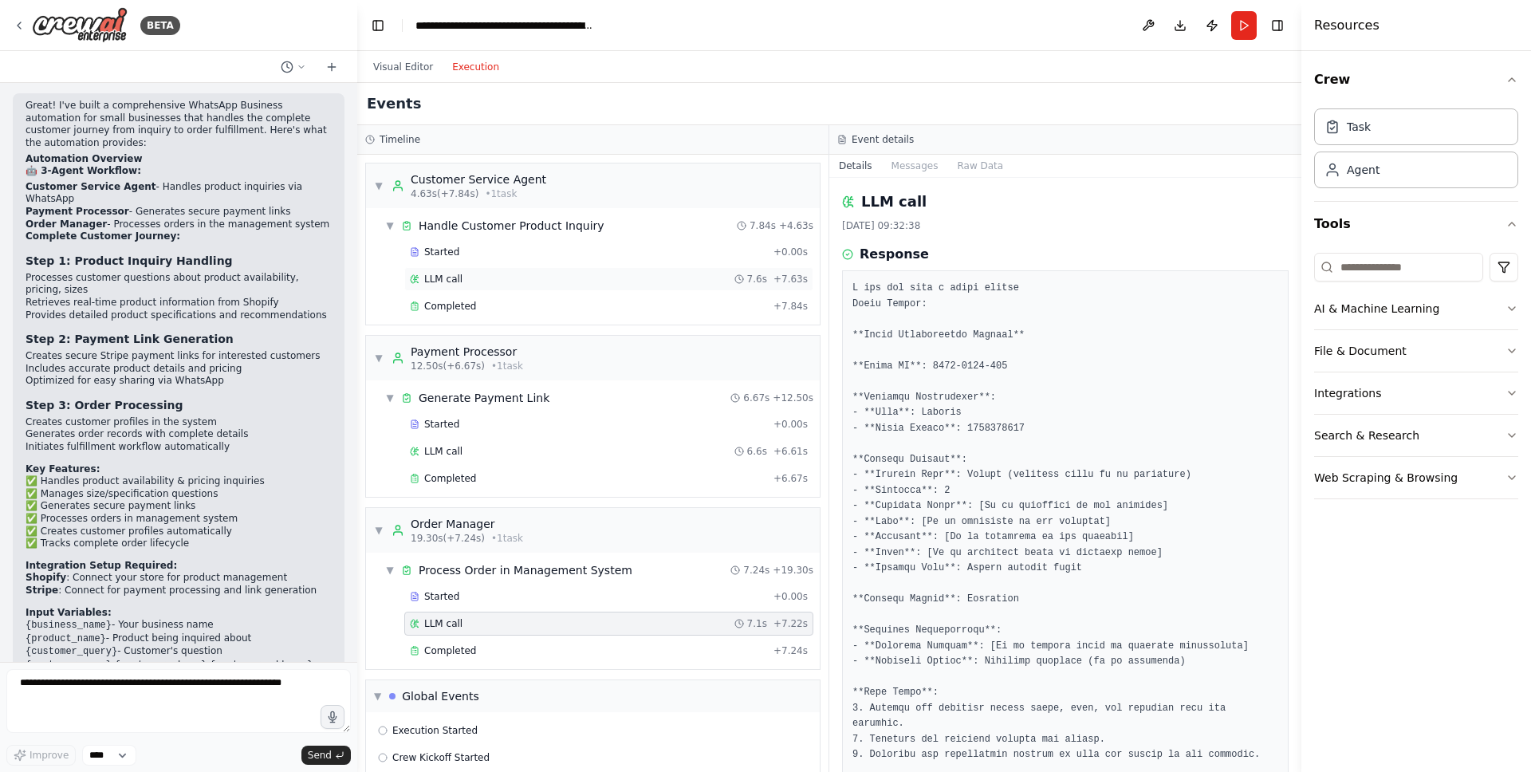
click at [457, 279] on span "LLM call" at bounding box center [443, 279] width 38 height 13
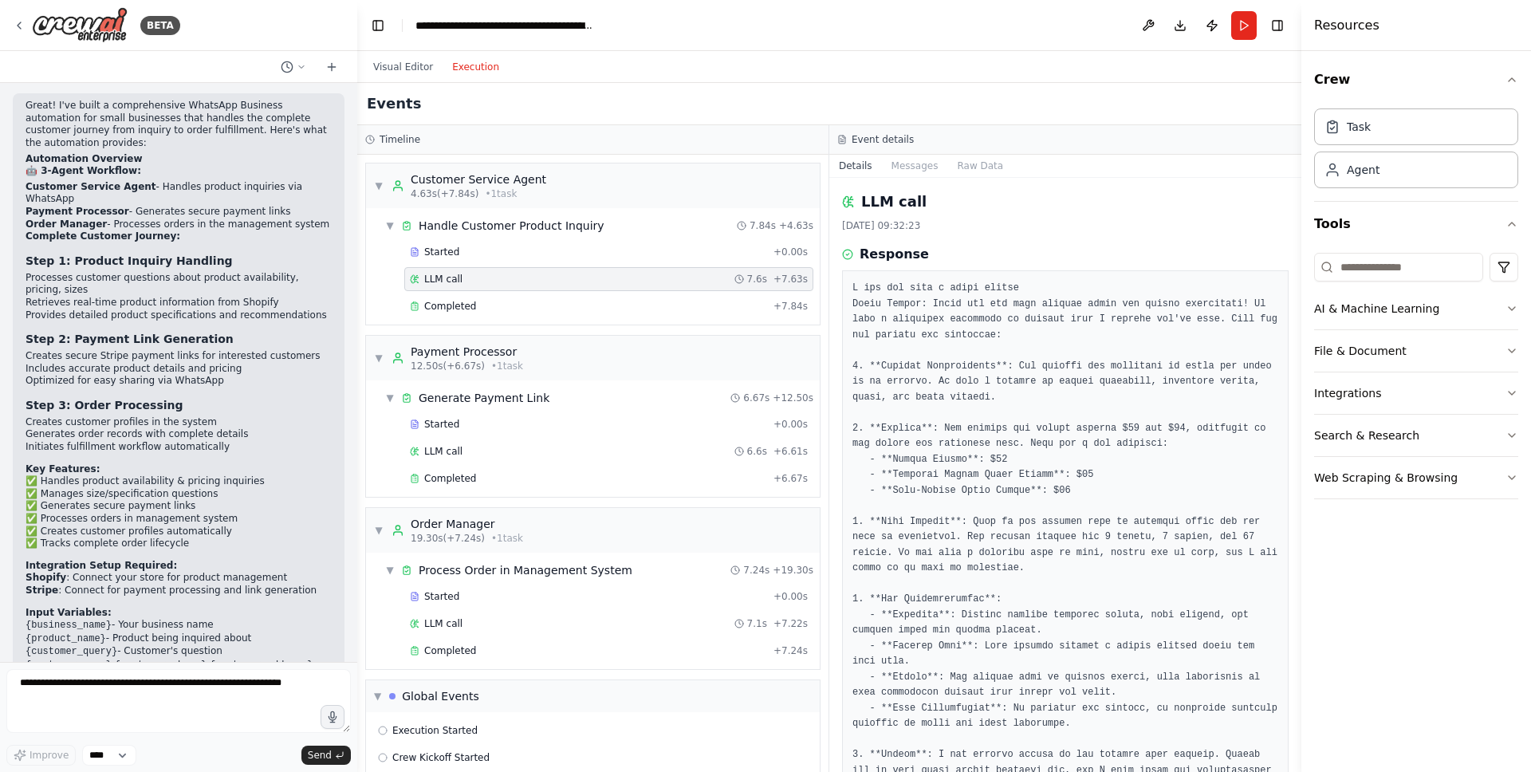
click at [457, 290] on div "LLM call 7.6s + 7.63s" at bounding box center [608, 279] width 409 height 24
click at [457, 301] on span "Completed" at bounding box center [450, 306] width 52 height 13
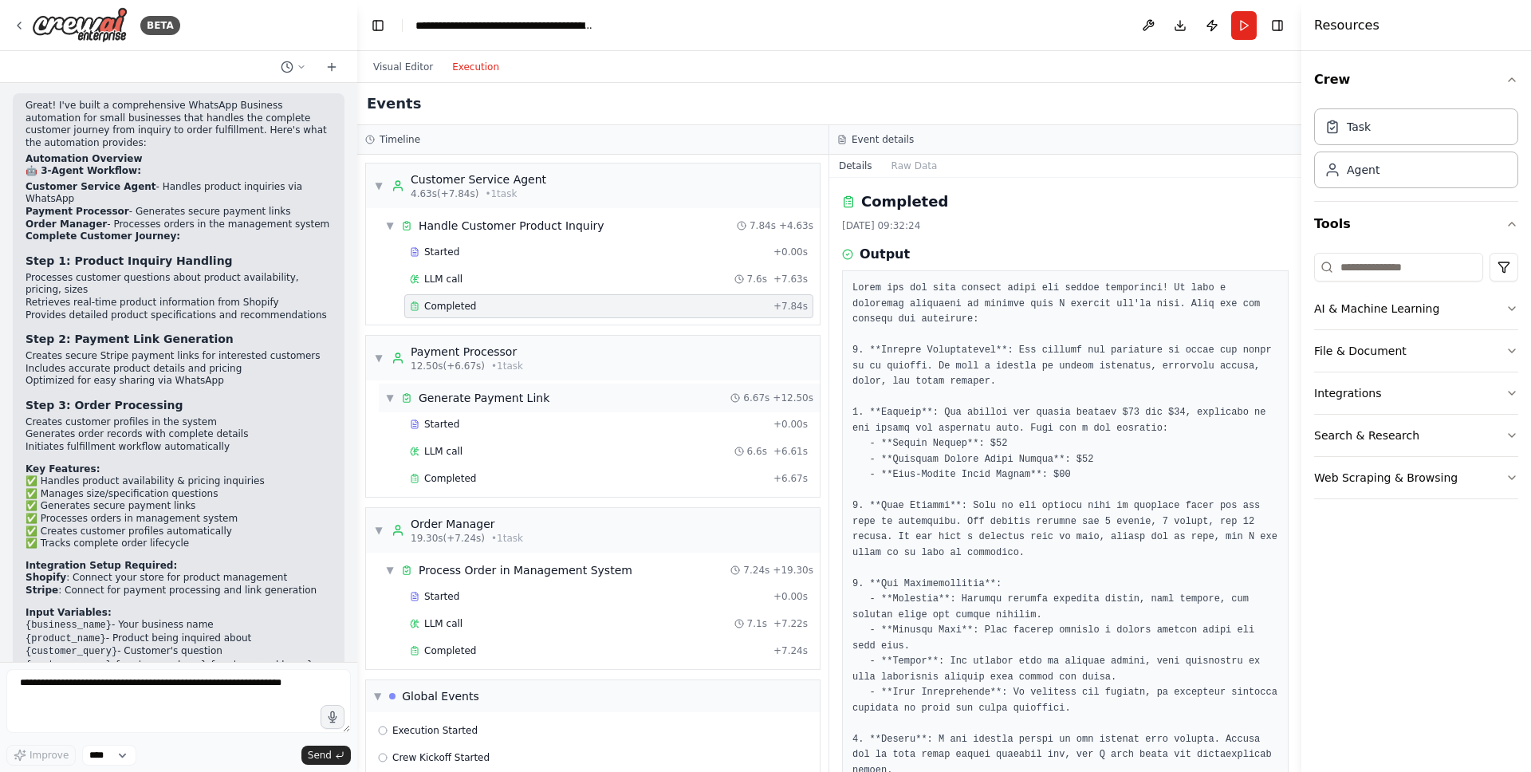
click at [459, 403] on div "Generate Payment Link" at bounding box center [484, 398] width 131 height 16
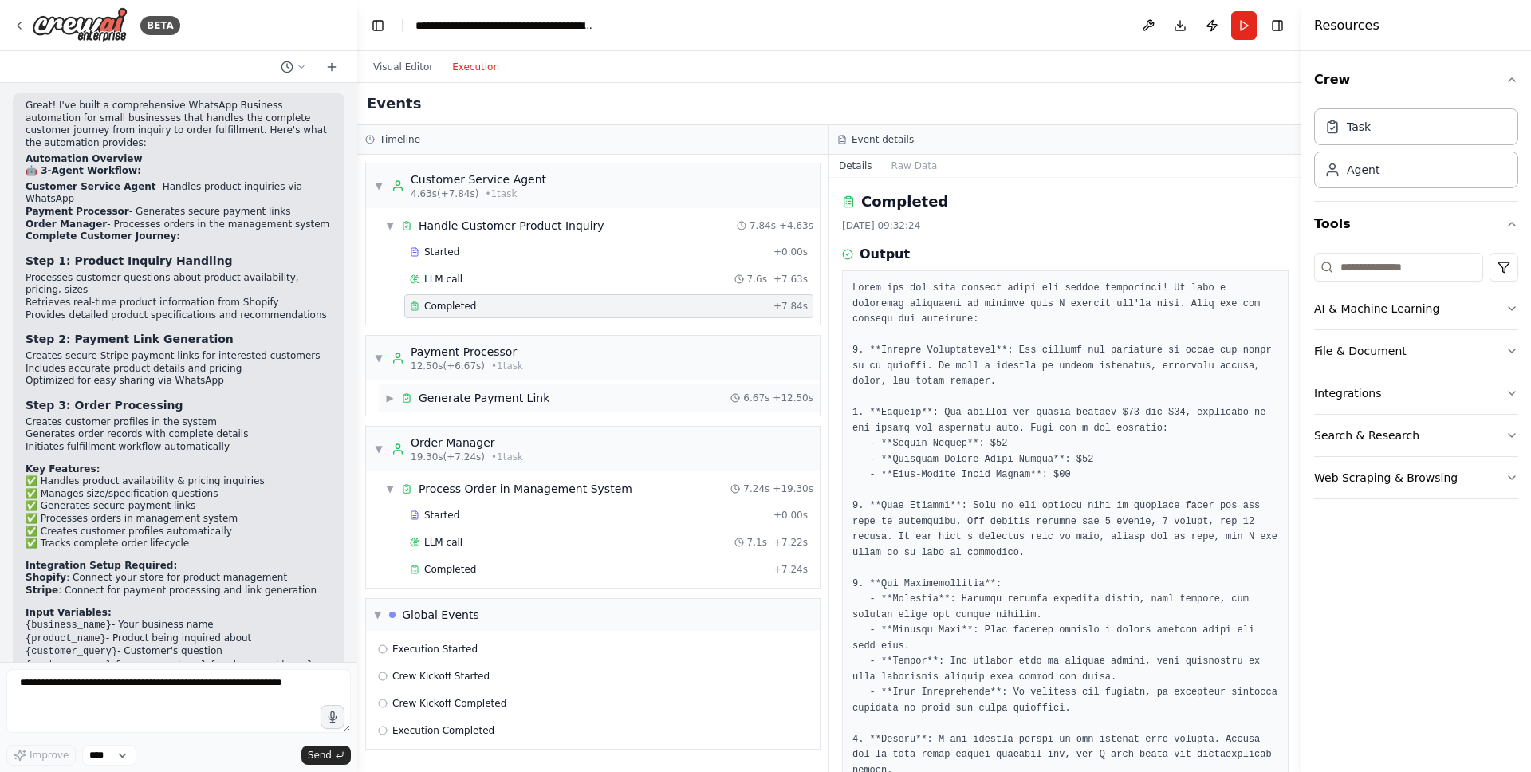
click at [459, 402] on div "Generate Payment Link" at bounding box center [484, 398] width 131 height 16
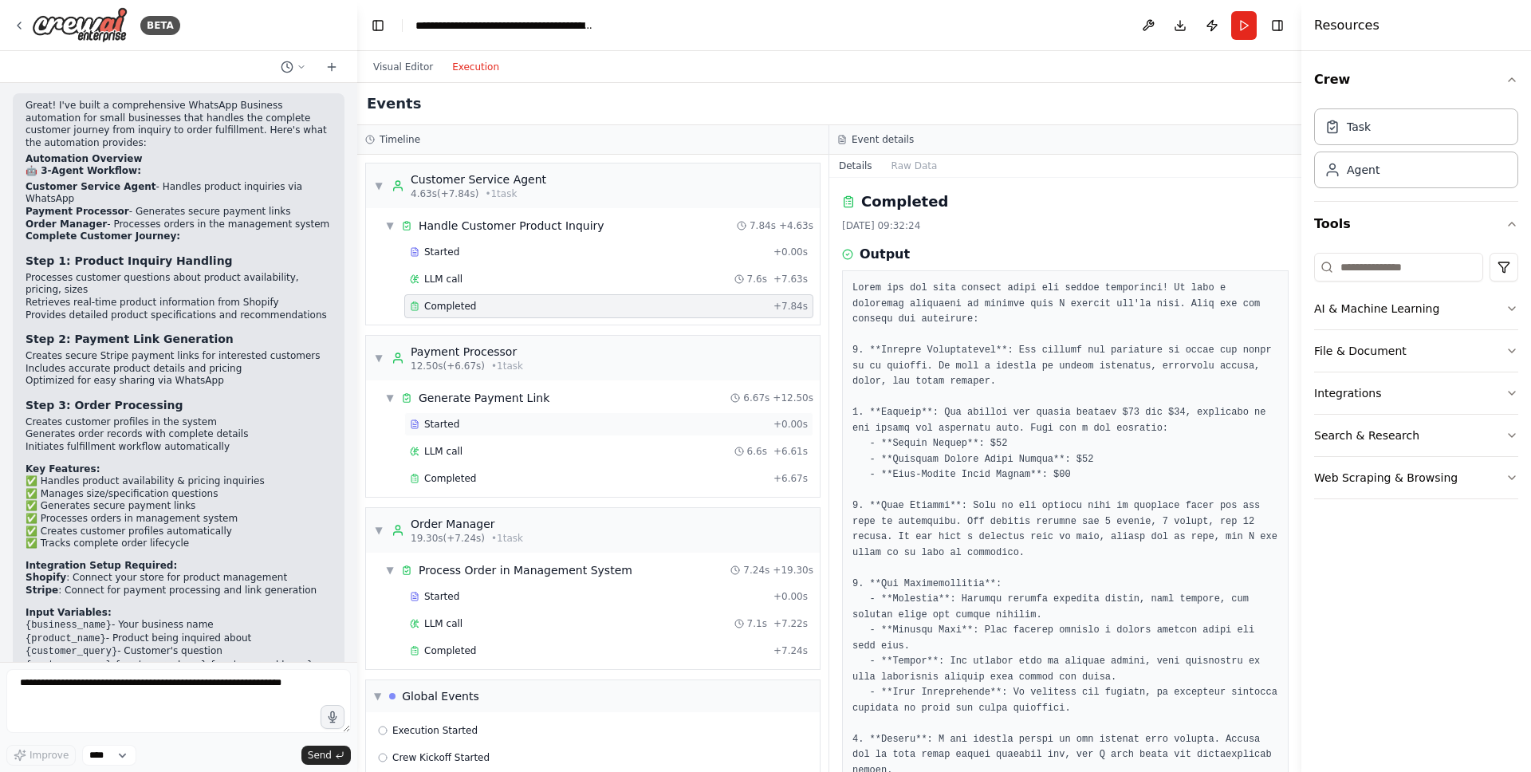
click at [434, 420] on span "Started" at bounding box center [441, 424] width 35 height 13
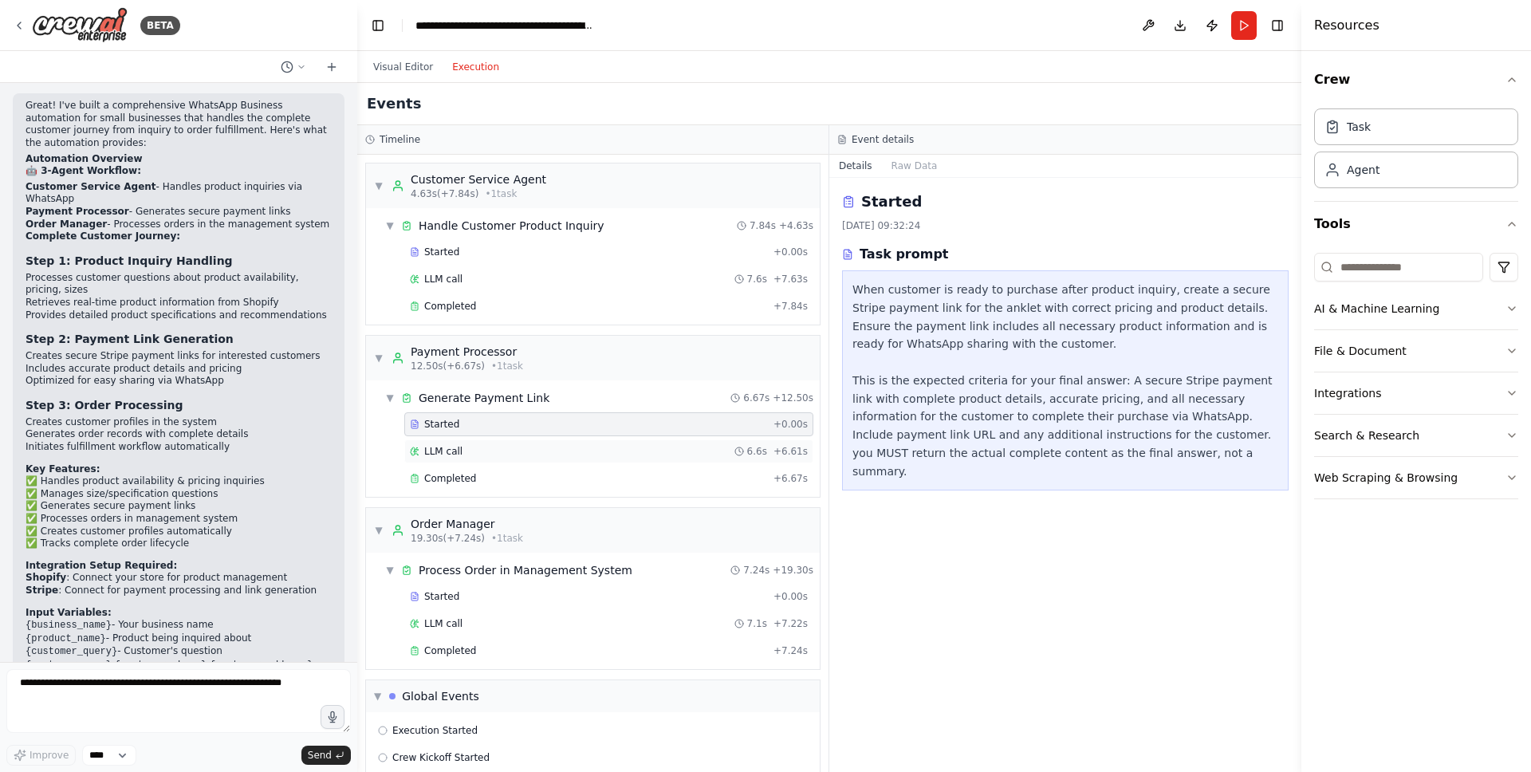
click at [440, 447] on span "LLM call" at bounding box center [443, 451] width 38 height 13
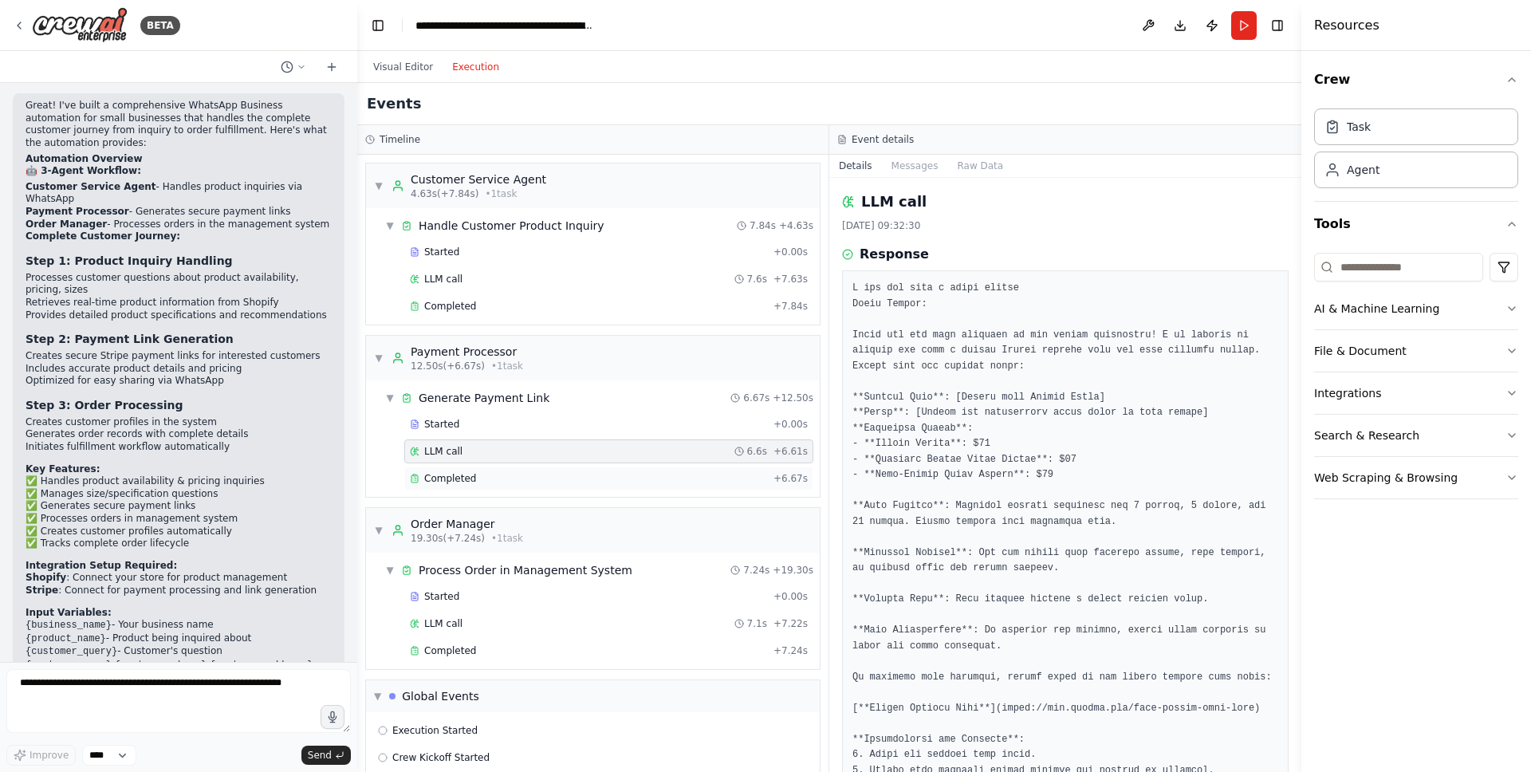
click at [440, 474] on span "Completed" at bounding box center [450, 478] width 52 height 13
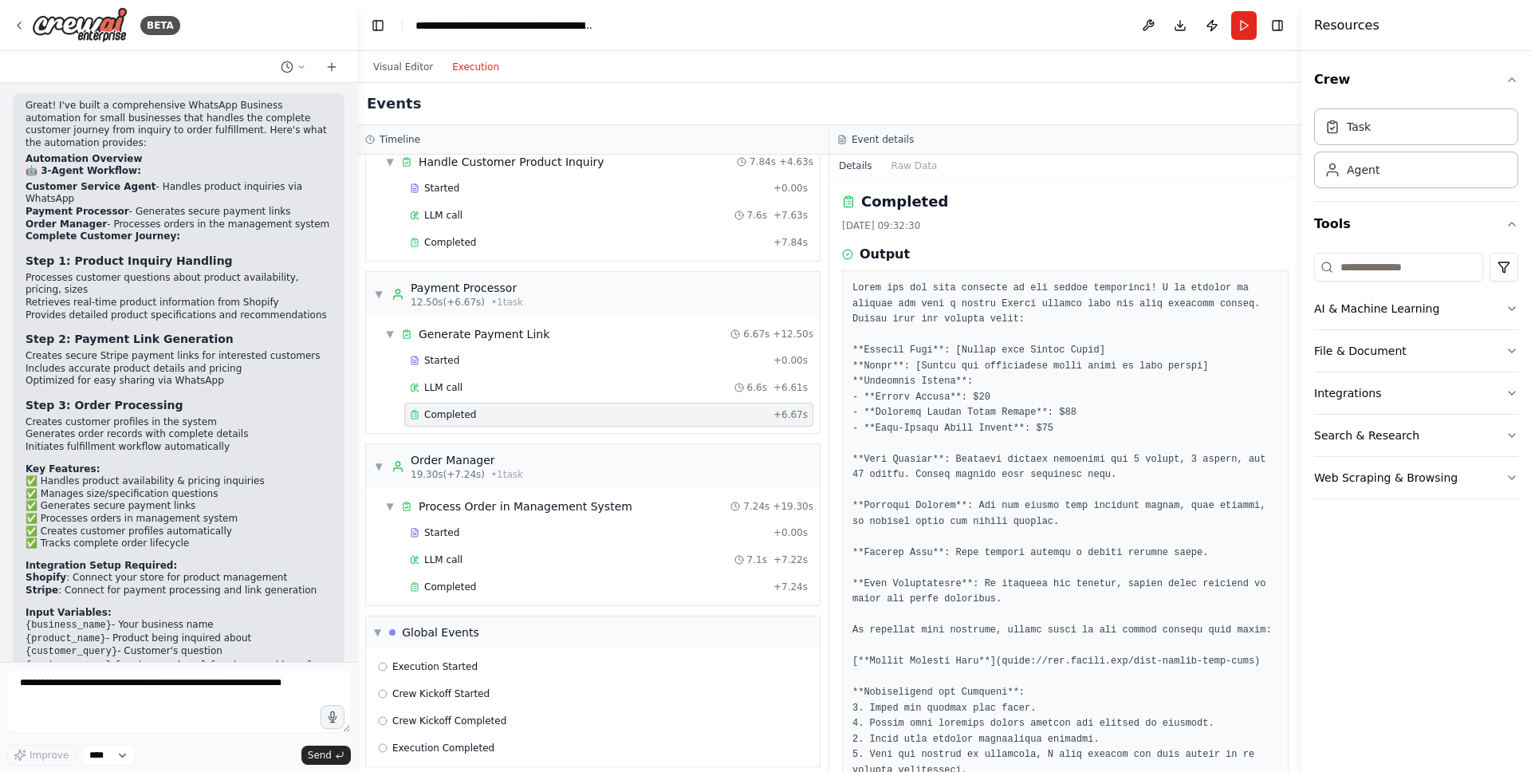
scroll to position [77, 0]
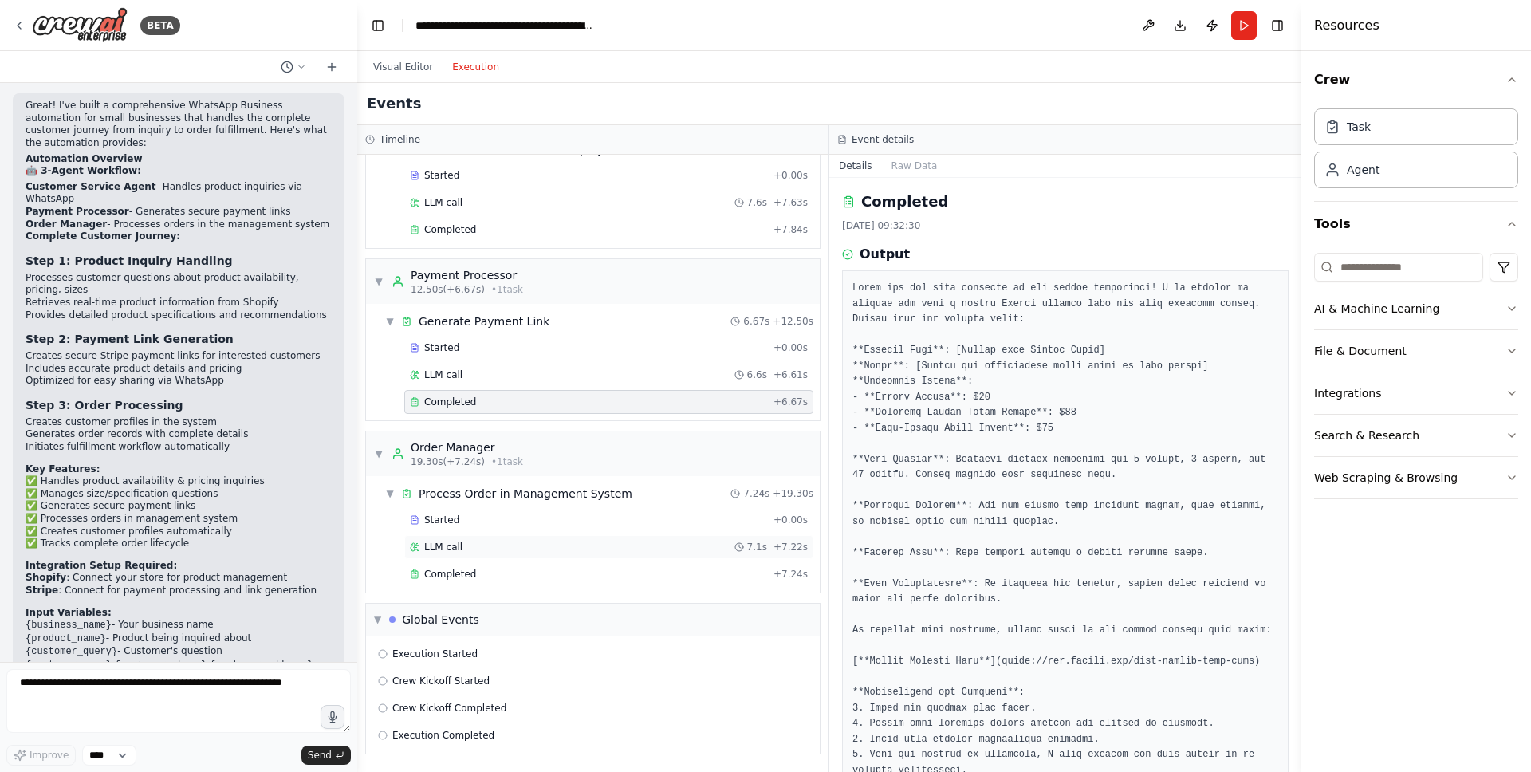
click at [435, 547] on span "LLM call" at bounding box center [443, 547] width 38 height 13
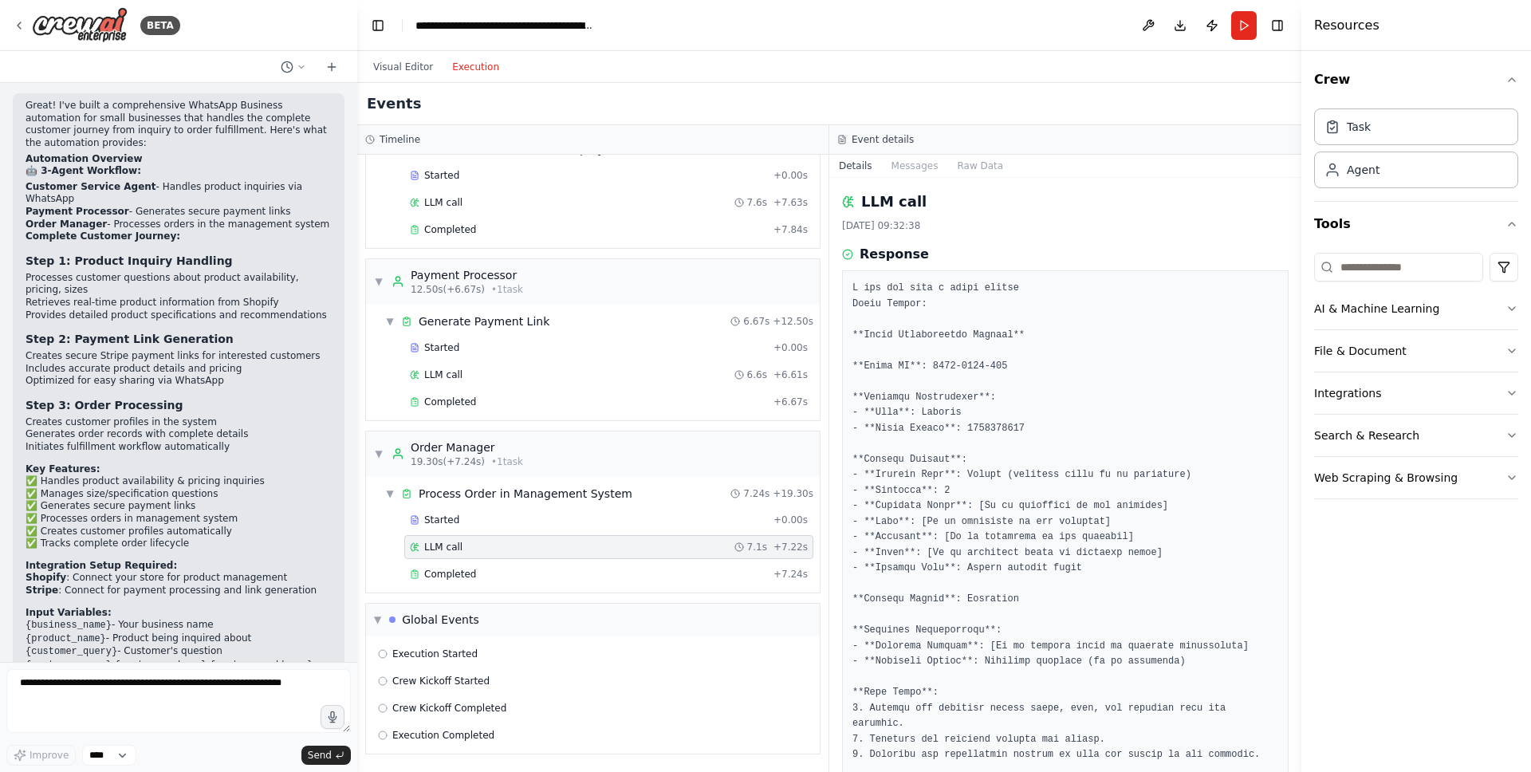
scroll to position [0, 0]
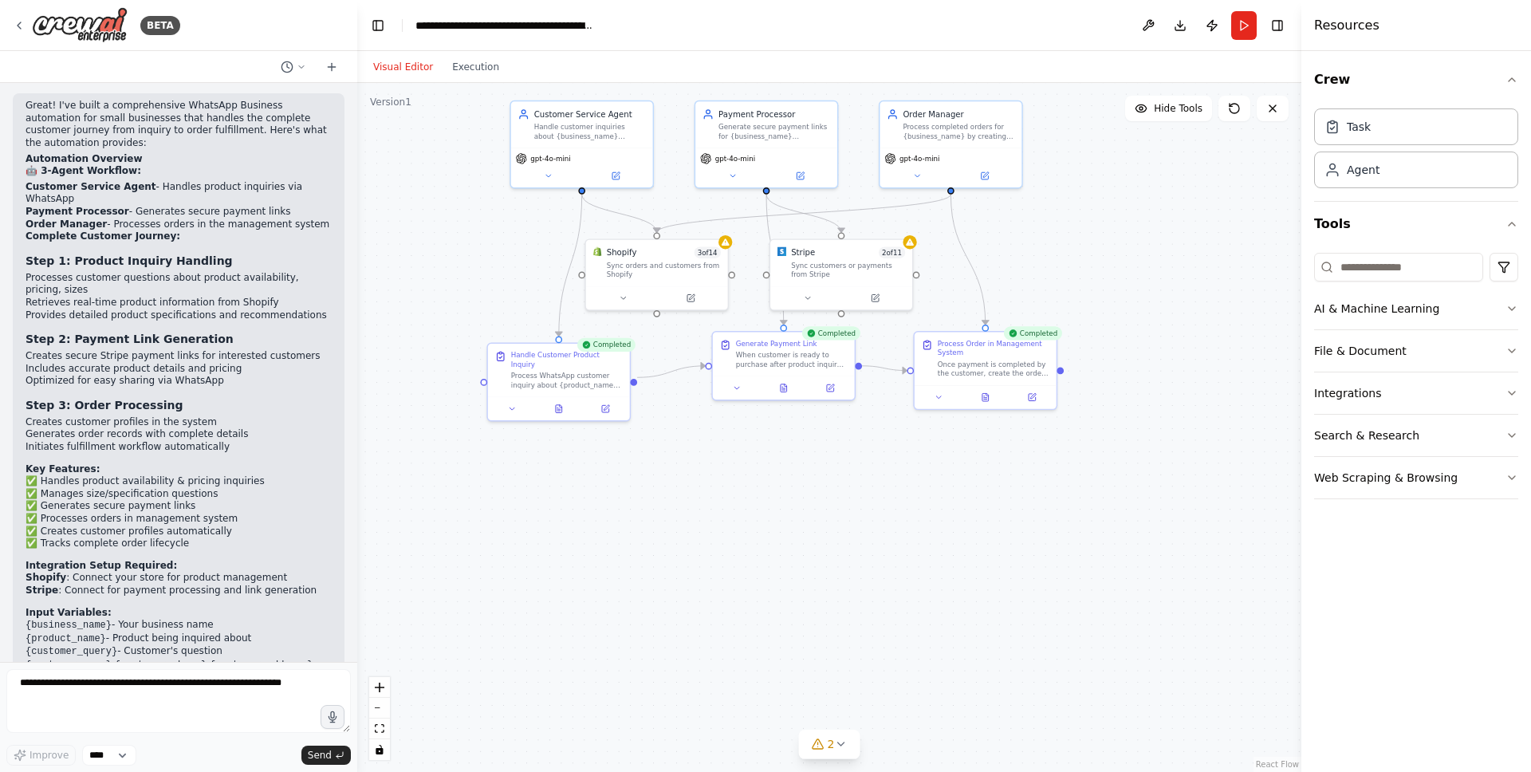
click at [414, 61] on button "Visual Editor" at bounding box center [403, 66] width 79 height 19
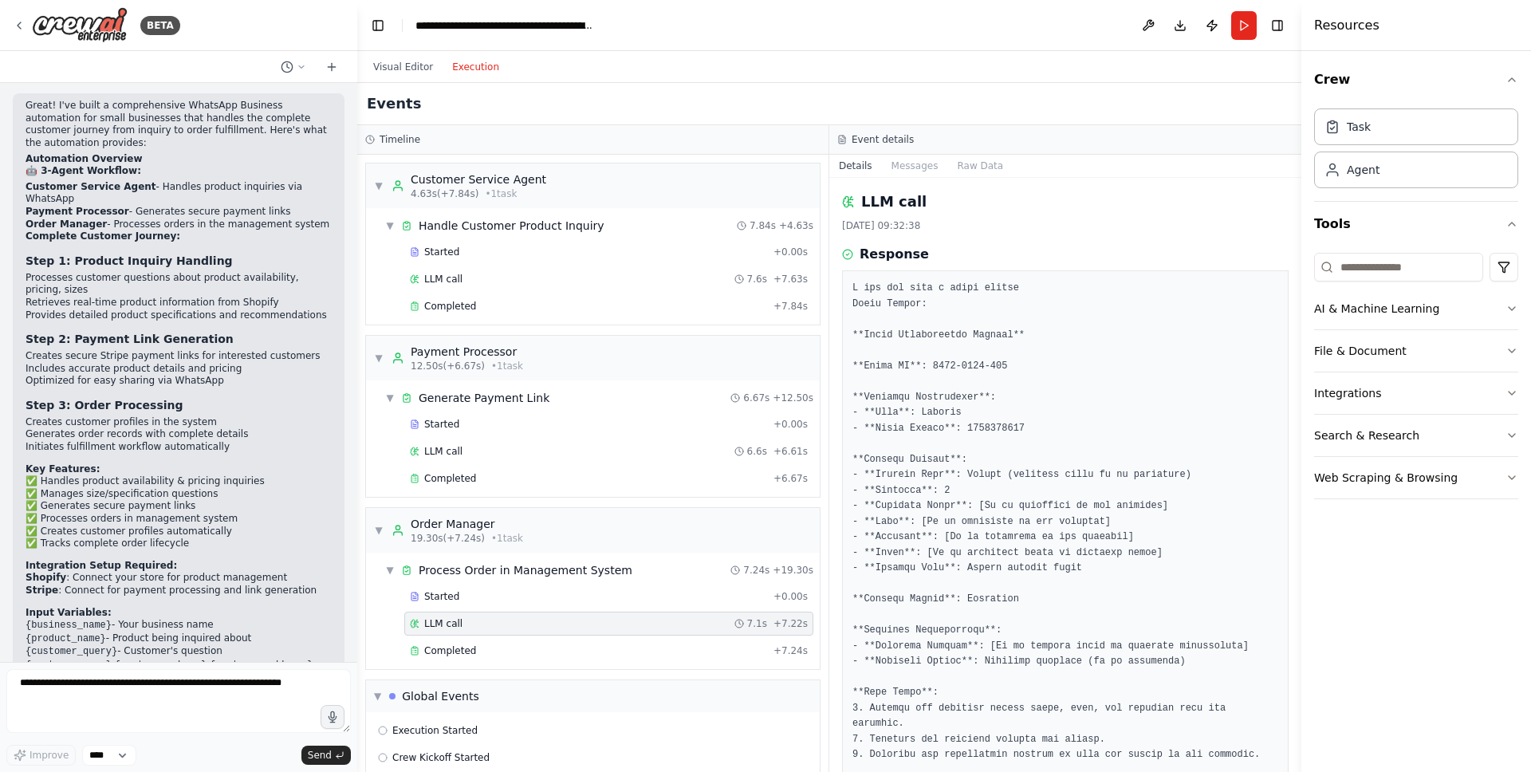
click at [494, 68] on button "Execution" at bounding box center [476, 66] width 66 height 19
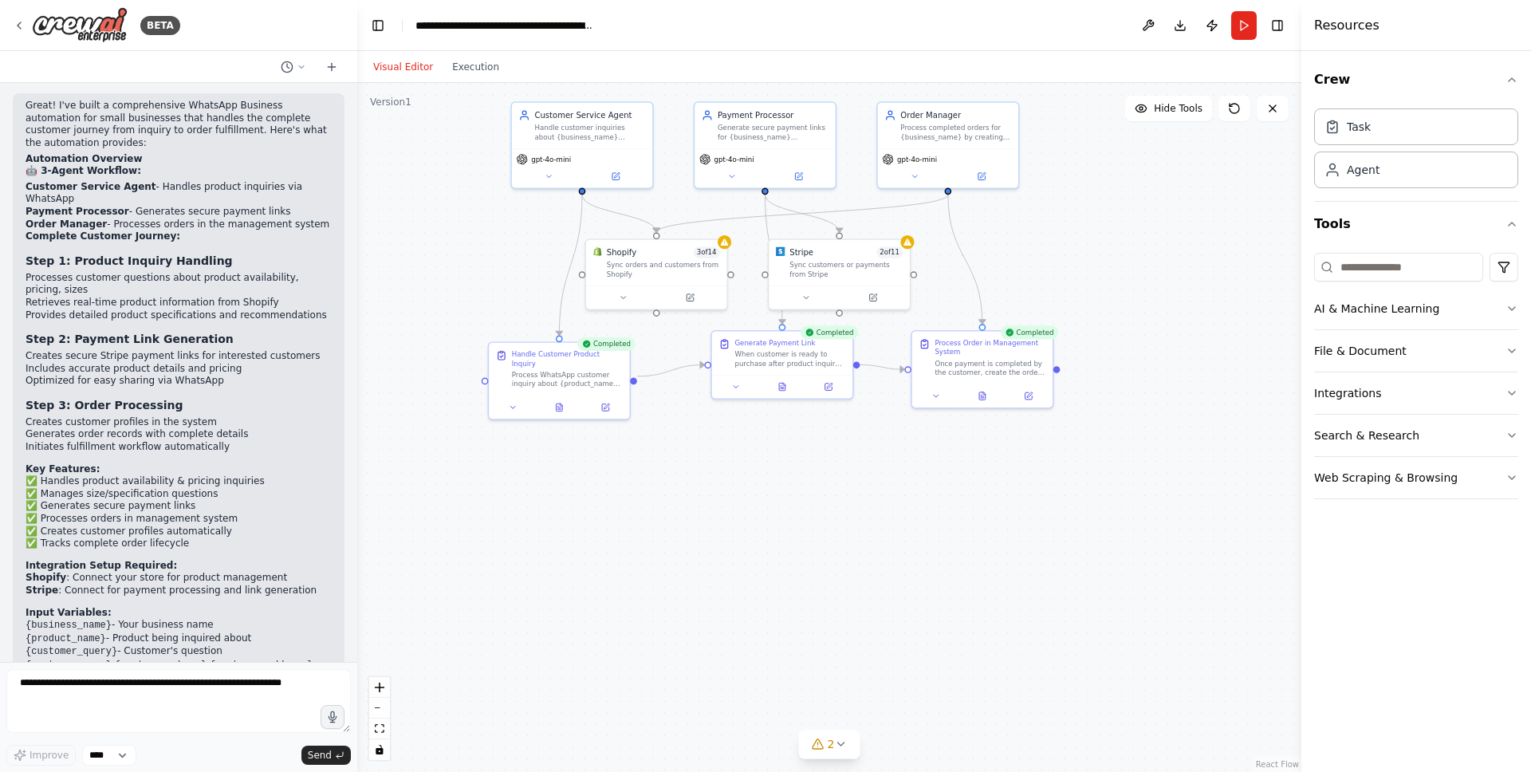
click at [417, 73] on button "Visual Editor" at bounding box center [403, 66] width 79 height 19
click at [479, 79] on div "Visual Editor Execution" at bounding box center [436, 67] width 145 height 32
click at [1149, 24] on button at bounding box center [1149, 25] width 26 height 29
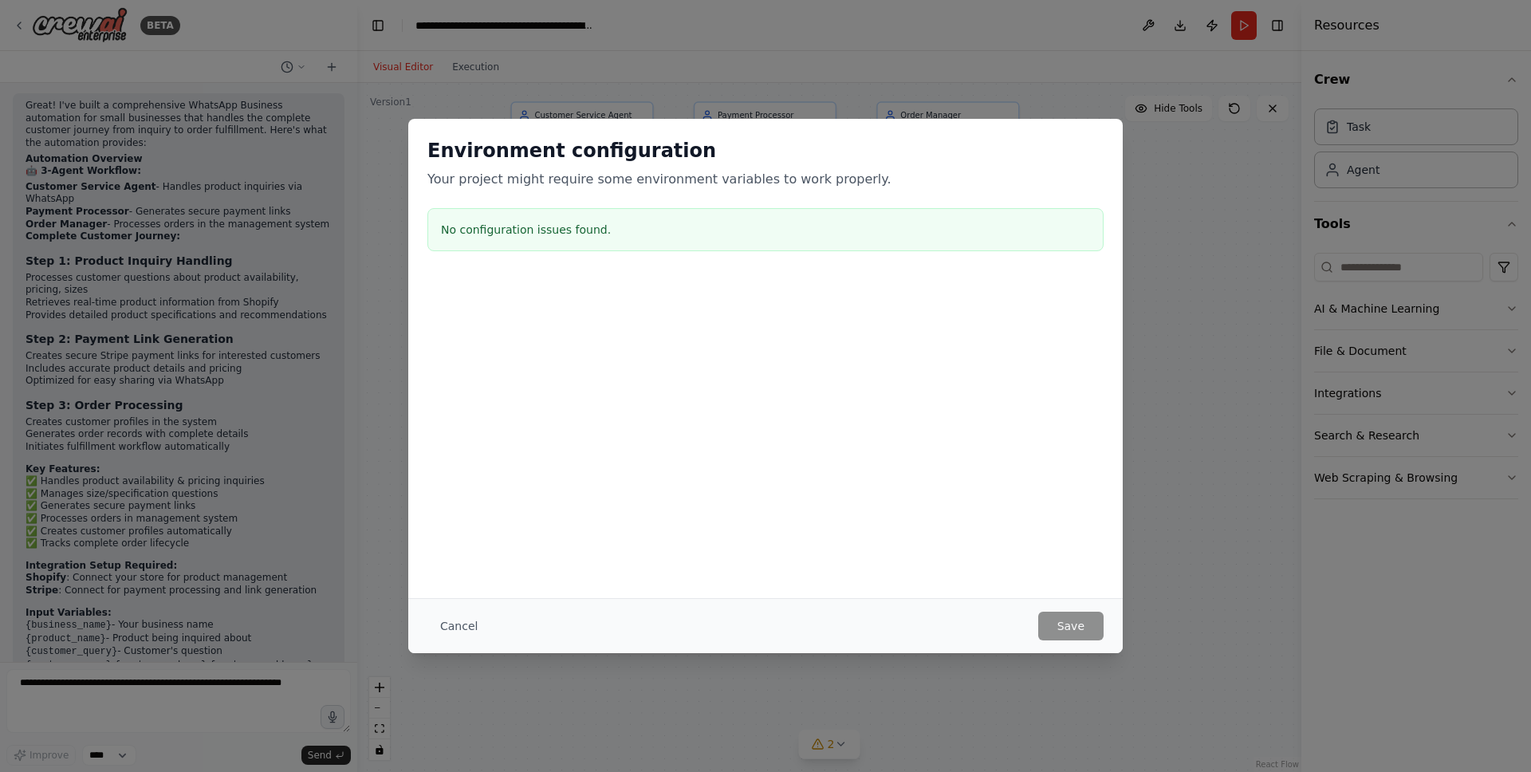
click at [457, 628] on button "Cancel" at bounding box center [459, 626] width 63 height 29
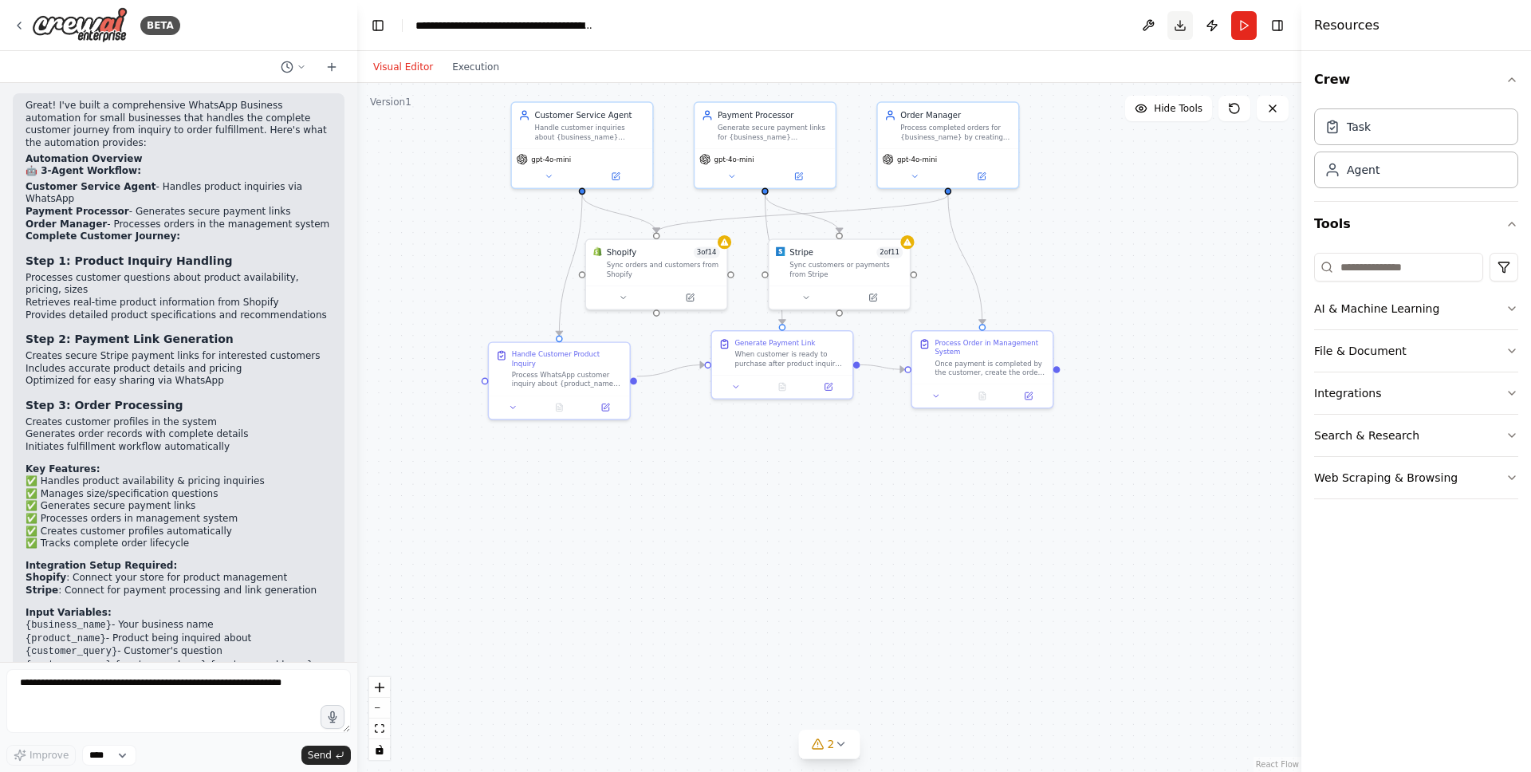
click at [1180, 27] on button "Download" at bounding box center [1181, 25] width 26 height 29
click at [1411, 133] on div "Task" at bounding box center [1417, 126] width 204 height 37
click at [1509, 308] on icon "button" at bounding box center [1512, 308] width 13 height 13
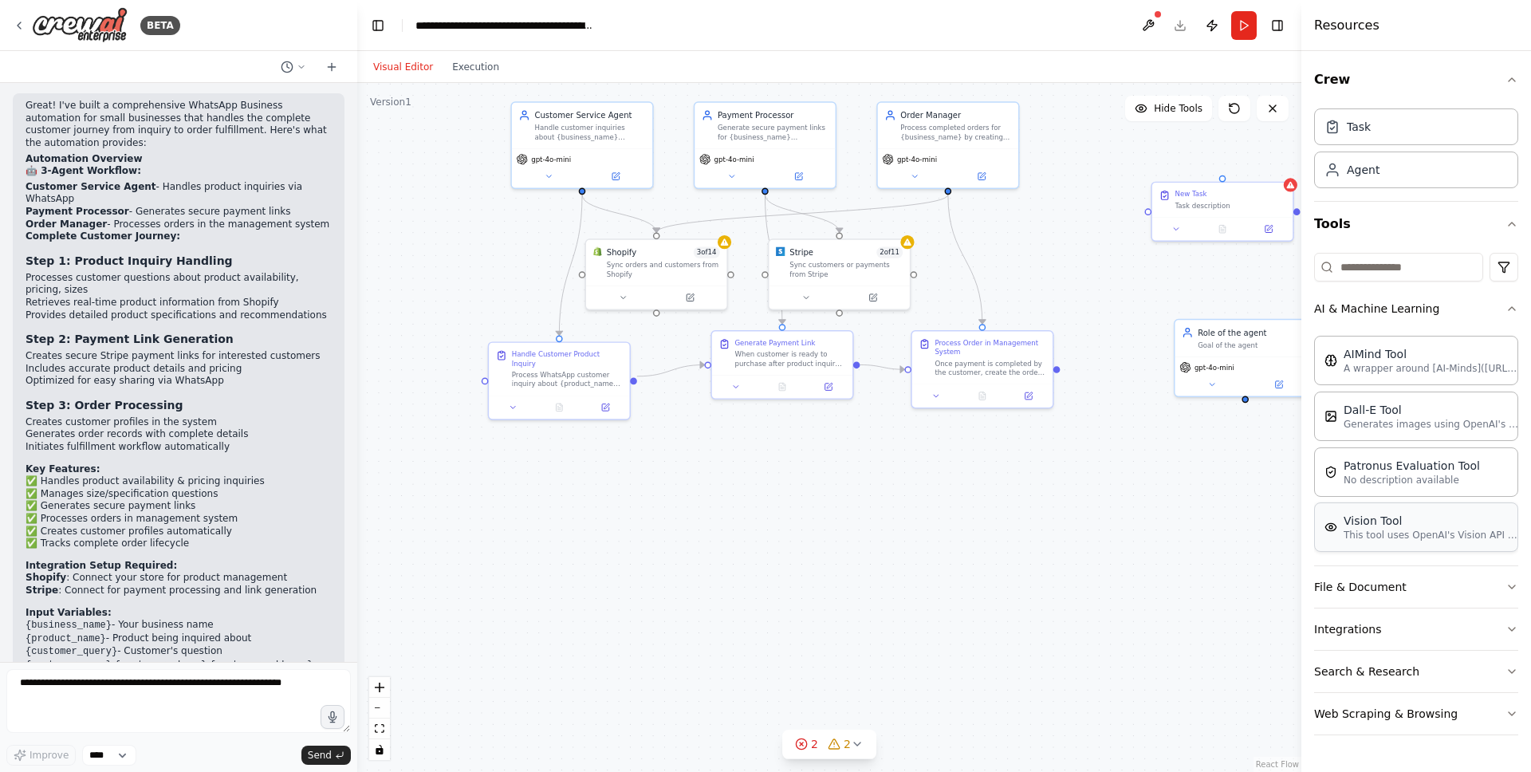
click at [1429, 541] on p "This tool uses OpenAI's Vision API to describe the contents of an image." at bounding box center [1431, 535] width 175 height 13
click at [1334, 535] on div "Vision Tool This tool uses OpenAI's Vision API to describe the contents of an i…" at bounding box center [1416, 527] width 183 height 29
click at [990, 601] on div at bounding box center [1028, 592] width 140 height 23
click at [998, 597] on button at bounding box center [995, 593] width 65 height 14
click at [1503, 302] on button "AI & Machine Learning" at bounding box center [1417, 308] width 204 height 41
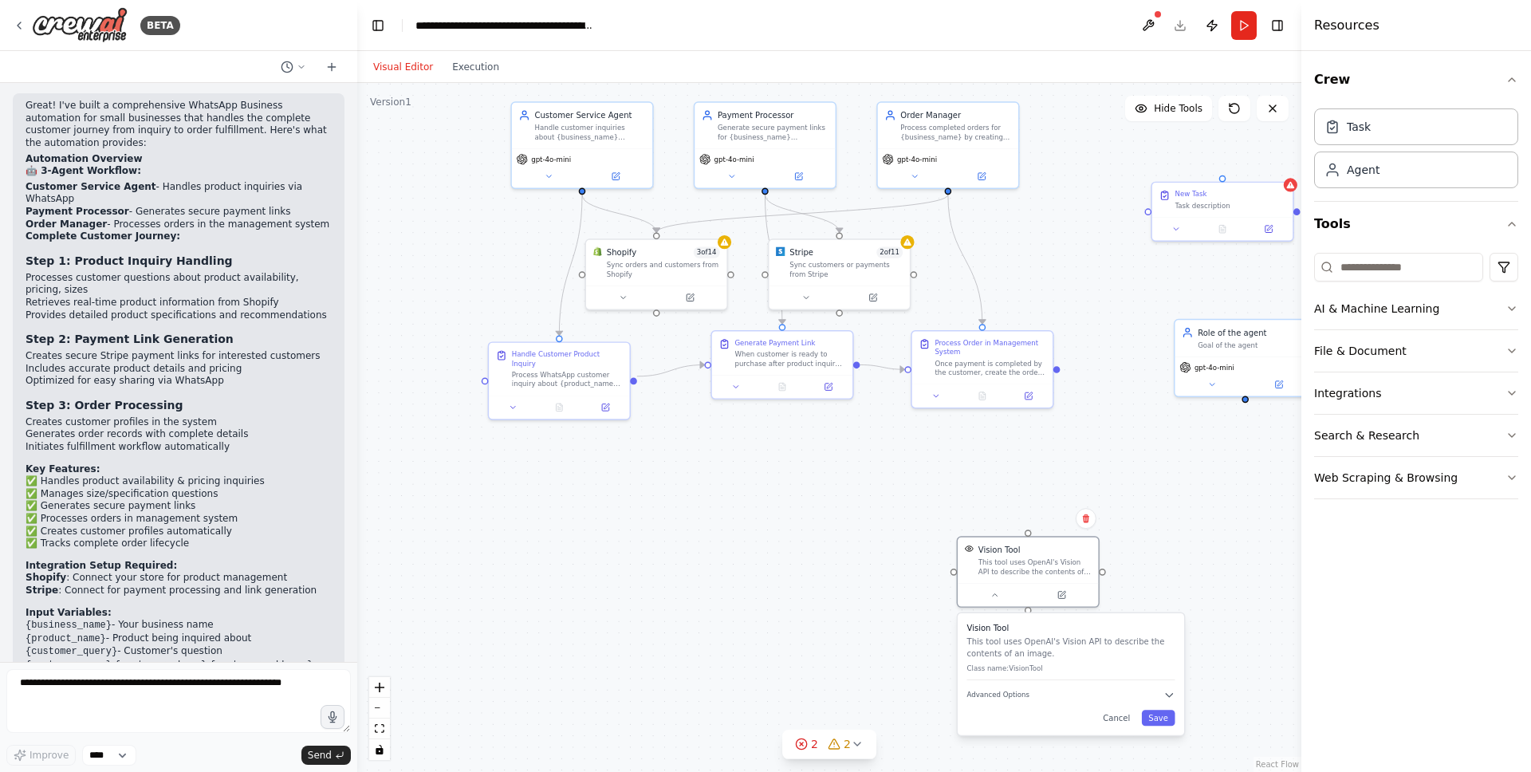
scroll to position [977, 0]
